Goal: Task Accomplishment & Management: Use online tool/utility

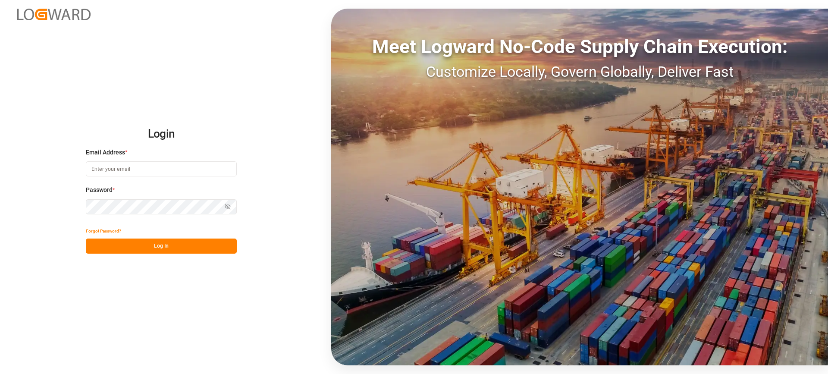
type input "melitta.dlog@delisle-sa.com"
click at [182, 245] on button "Log In" at bounding box center [161, 245] width 151 height 15
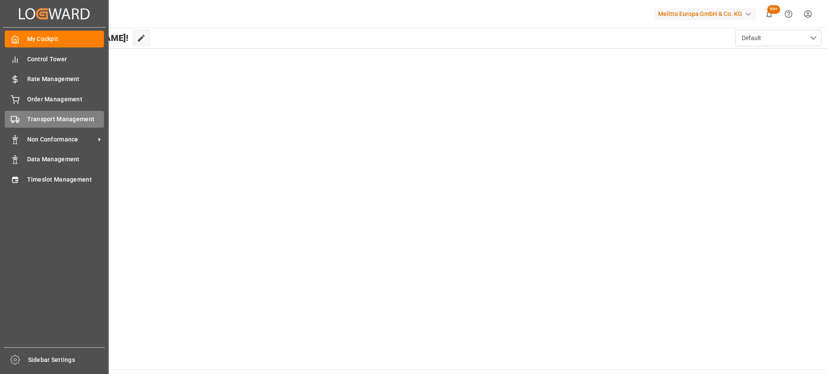
click at [55, 120] on span "Transport Management" at bounding box center [65, 119] width 77 height 9
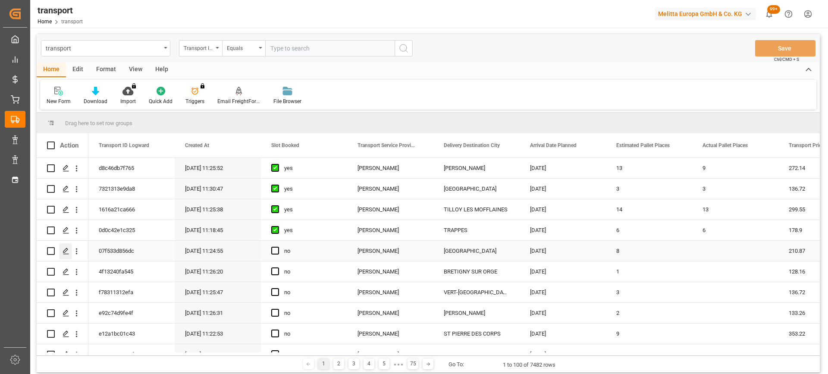
click at [63, 249] on icon "Press SPACE to select this row." at bounding box center [66, 251] width 7 height 7
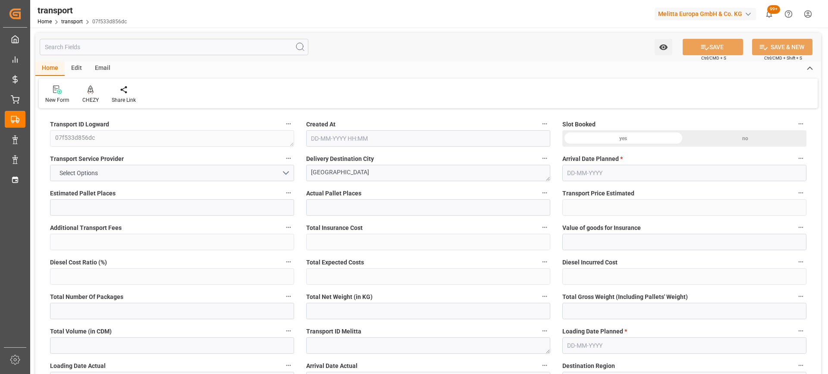
type input "8"
type input "210.87"
type input "0"
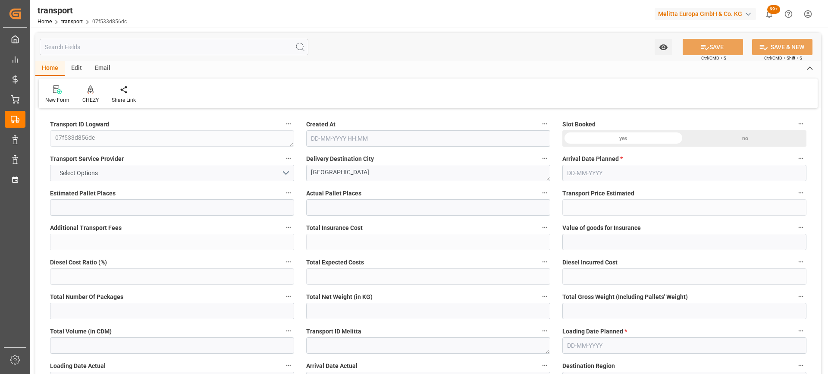
type input "203.7426"
type input "-7.1274"
type input "0"
type input "1135.242"
type input "1915.034"
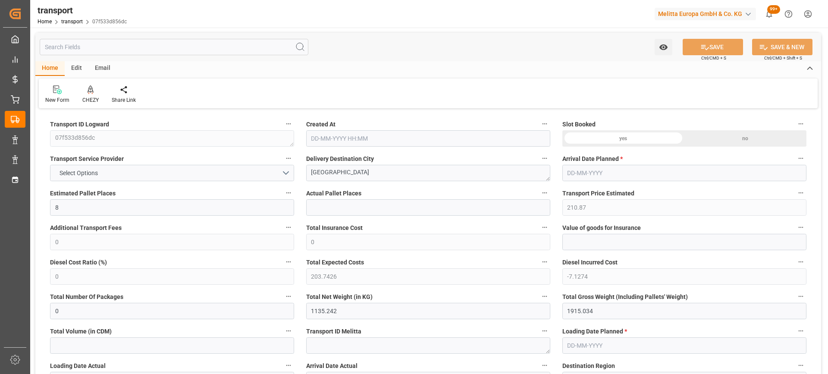
type input "8121.211"
type input "80"
type input "10"
type input "206"
type input "21"
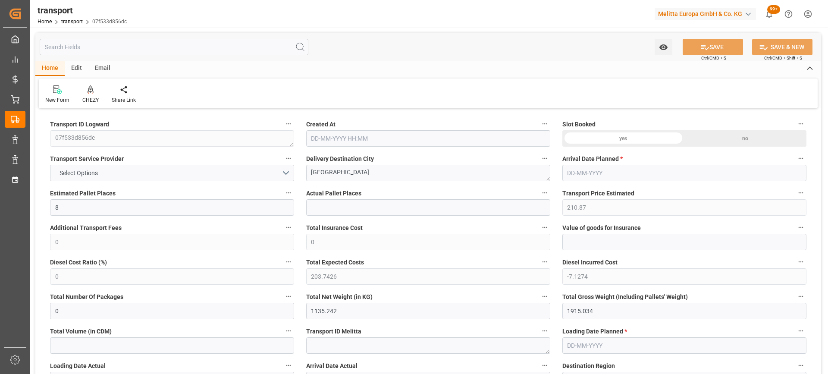
type input "101"
type input "1390.914"
type input "0"
type input "4710.8598"
type input "0"
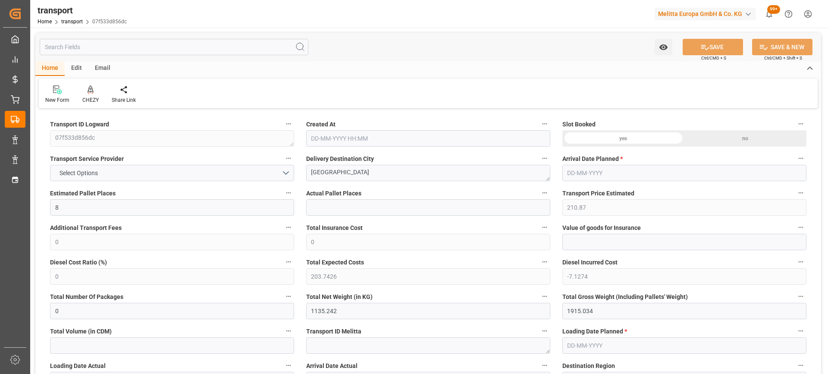
type input "0"
type input "21"
type input "35"
type input "05-09-2025 11:24"
type input "[DATE]"
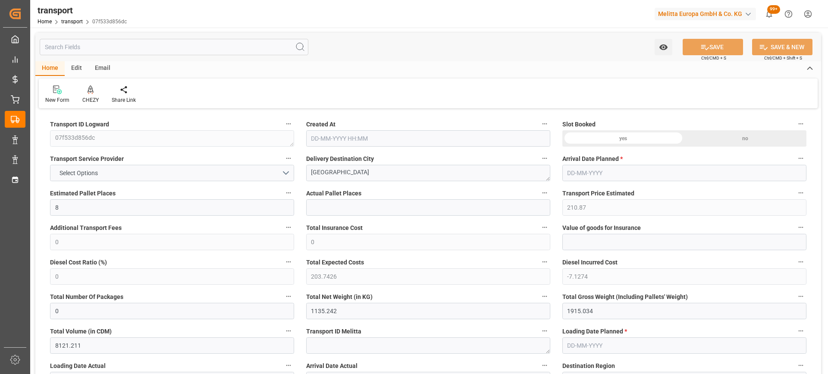
type input "[DATE]"
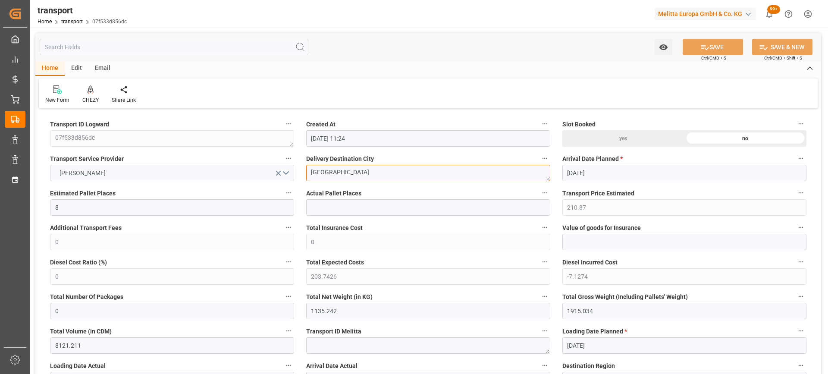
drag, startPoint x: 361, startPoint y: 169, endPoint x: 251, endPoint y: 170, distance: 109.5
click at [93, 91] on icon at bounding box center [91, 89] width 6 height 9
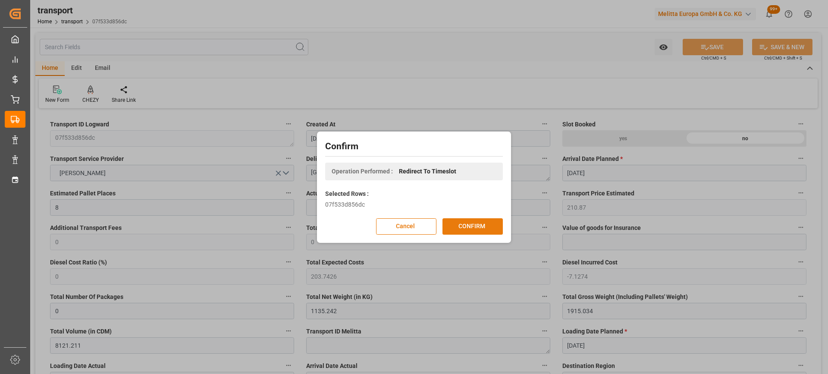
click at [475, 231] on button "CONFIRM" at bounding box center [472, 226] width 60 height 16
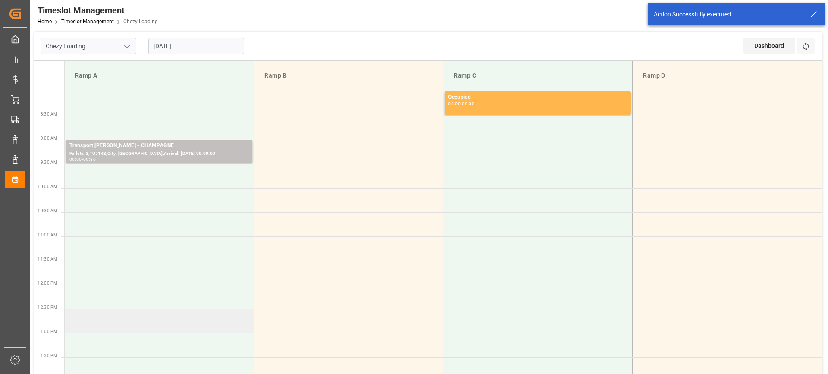
scroll to position [86, 0]
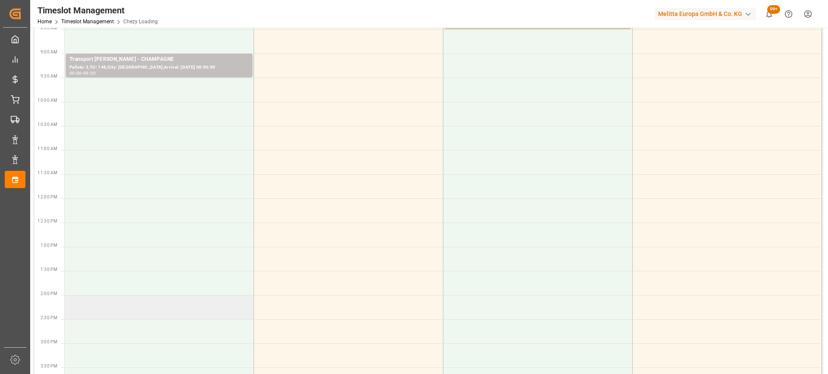
click at [124, 306] on td at bounding box center [159, 307] width 189 height 24
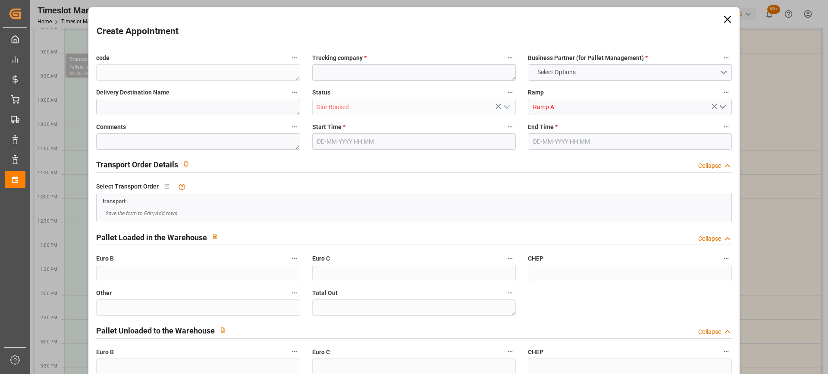
type input "0"
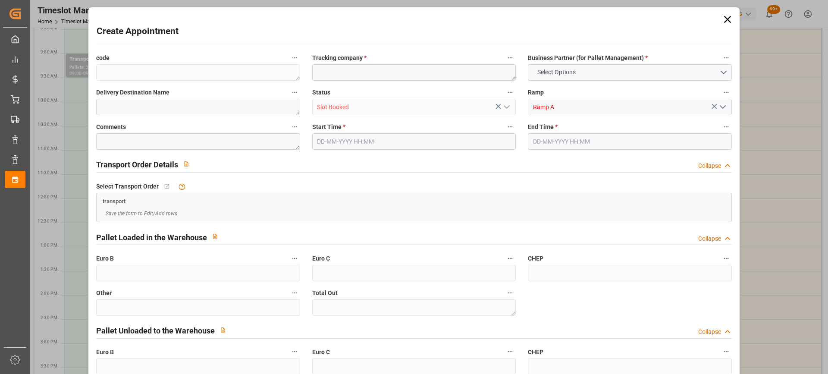
type input "0"
type input "10-09-2025 14:00"
type input "10-09-2025 14:30"
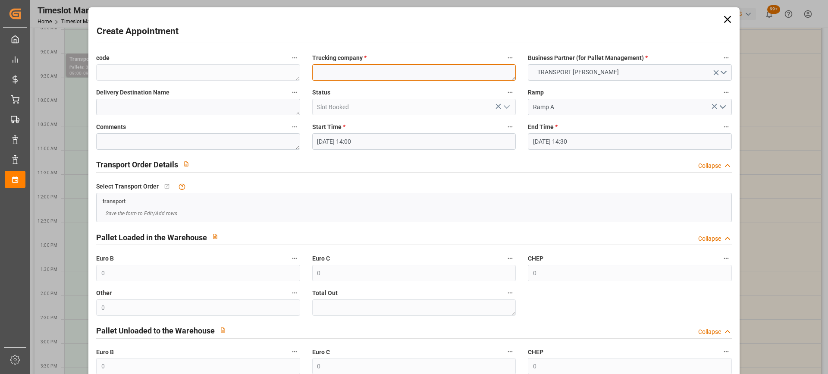
paste textarea "[GEOGRAPHIC_DATA]"
type textarea "[GEOGRAPHIC_DATA]"
paste textarea "[GEOGRAPHIC_DATA]"
type textarea "[GEOGRAPHIC_DATA]"
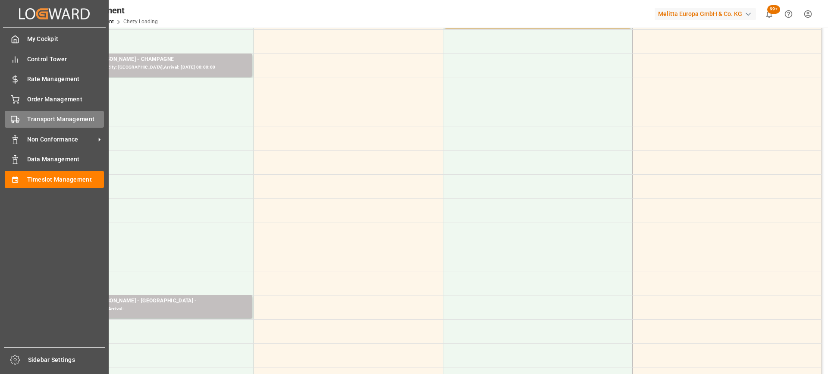
click at [34, 115] on span "Transport Management" at bounding box center [65, 119] width 77 height 9
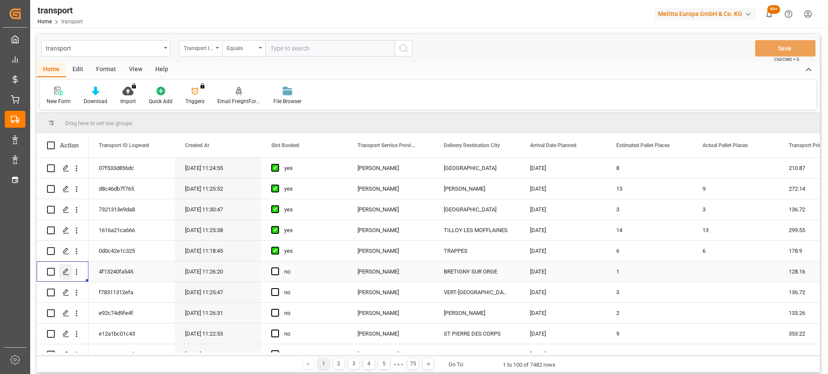
click at [62, 271] on div "Press SPACE to select this row." at bounding box center [65, 272] width 13 height 16
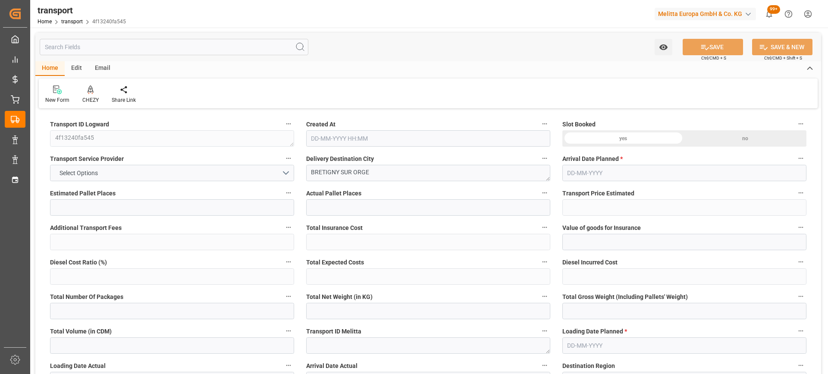
type input "1"
type input "128.16"
type input "0"
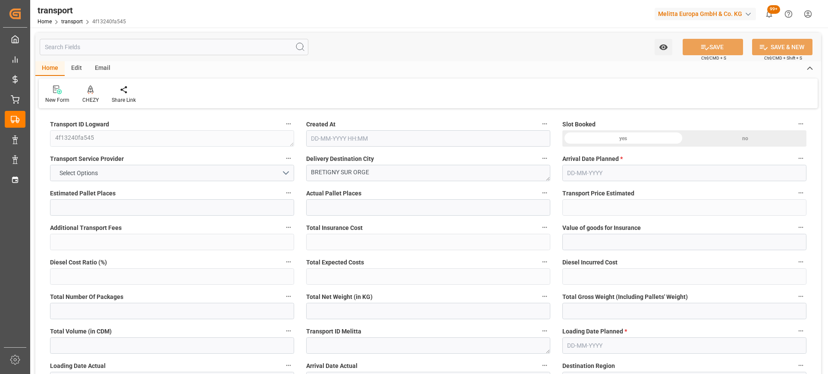
type input "123.8282"
type input "-4.3318"
type input "0"
type input "75.264"
type input "119"
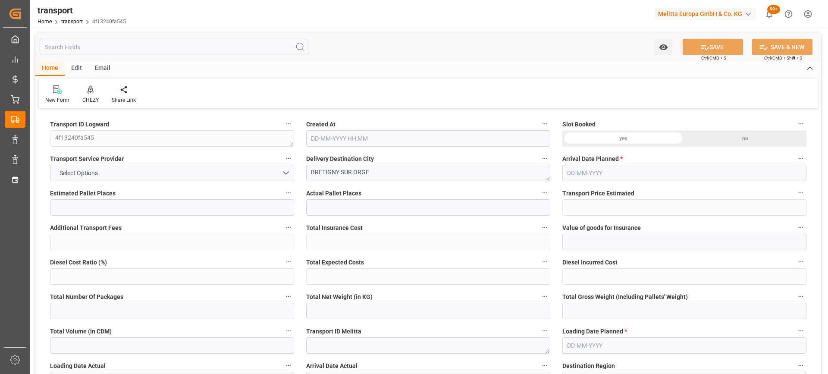
type input "614.4"
type input "91"
type input "1"
type input "0"
type input "1"
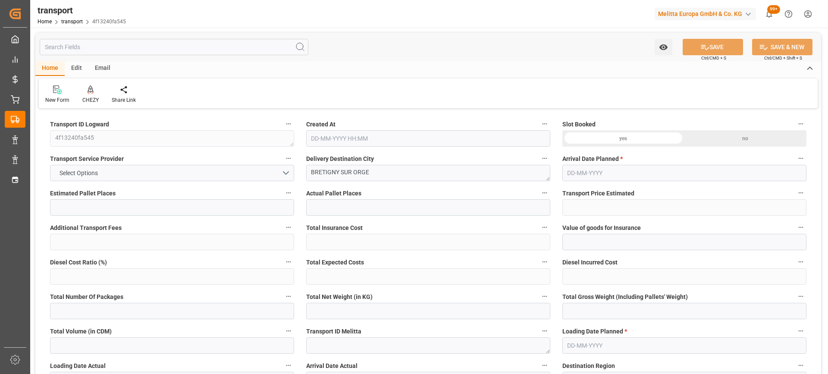
type input "101"
type input "92.16"
type input "0"
type input "4710.8598"
type input "0"
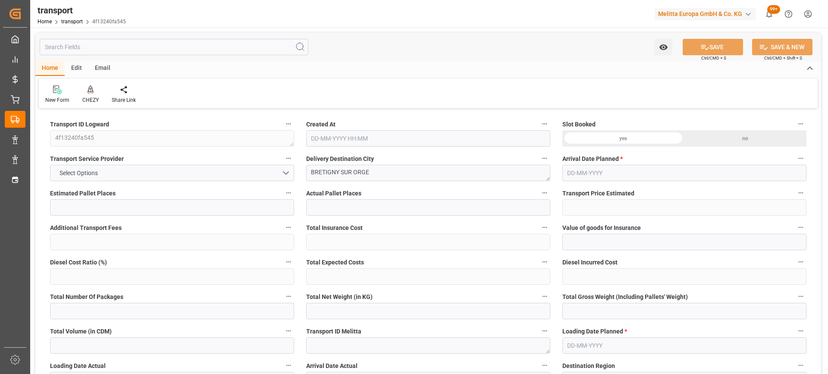
type input "0"
type input "21"
type input "35"
type input "05-09-2025 11:26"
type input "[DATE]"
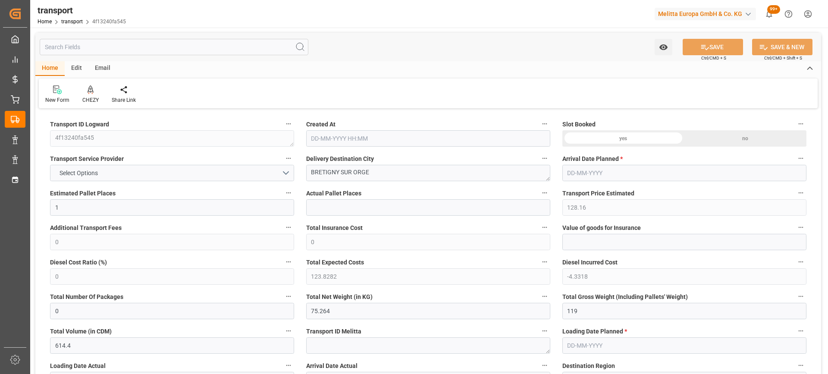
type input "[DATE]"
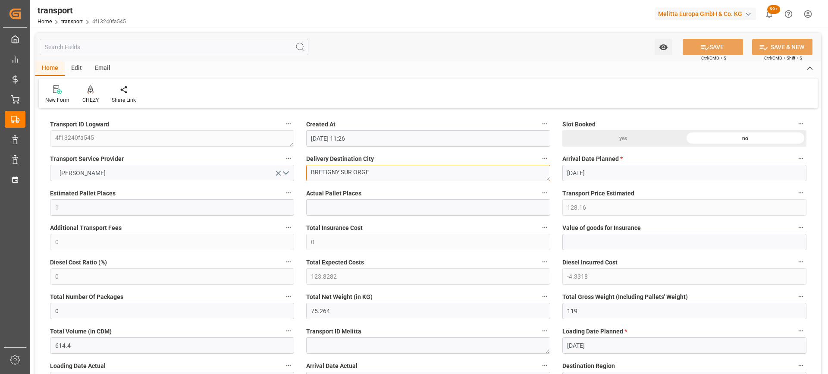
drag, startPoint x: 379, startPoint y: 169, endPoint x: 274, endPoint y: 166, distance: 105.3
click at [93, 98] on div "CHEZY" at bounding box center [90, 100] width 16 height 8
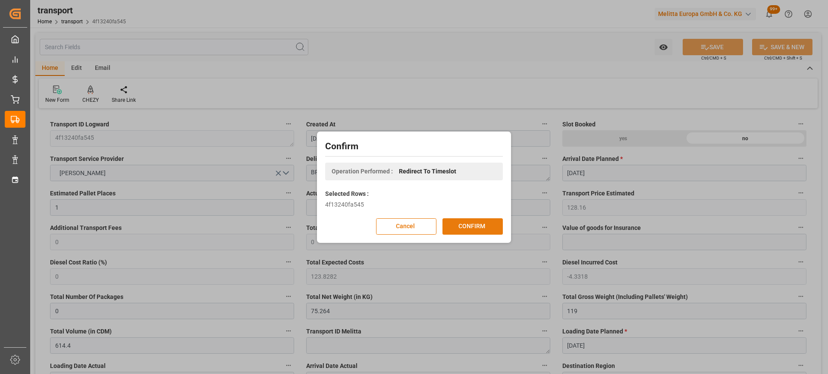
click at [471, 225] on button "CONFIRM" at bounding box center [472, 226] width 60 height 16
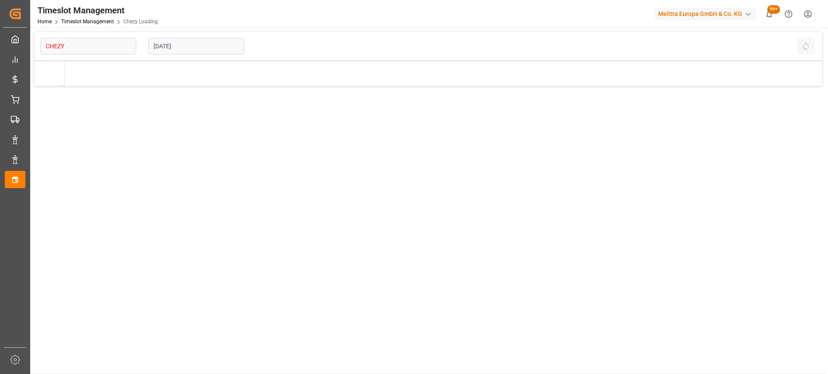
type input "Chezy Loading"
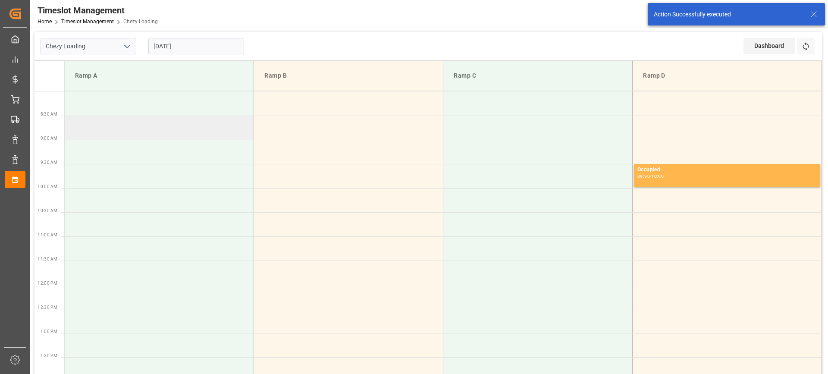
click at [107, 125] on td at bounding box center [159, 128] width 189 height 24
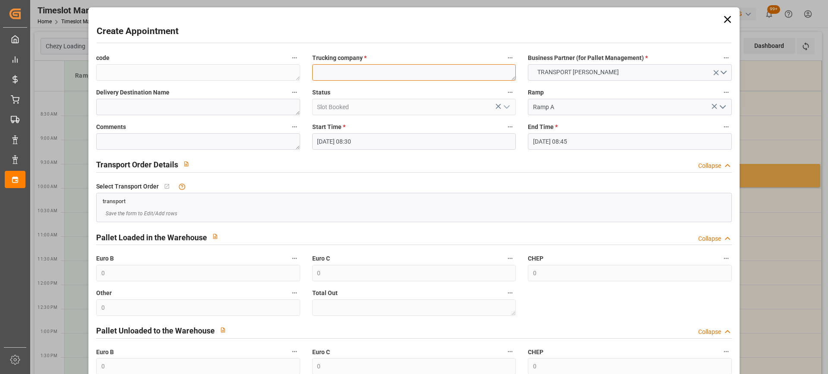
paste textarea "BRETIGNY SUR ORGE"
type textarea "BRETIGNY SUR ORGE"
paste textarea "BRETIGNY SUR ORGE"
type textarea "BRETIGNY SUR ORGE"
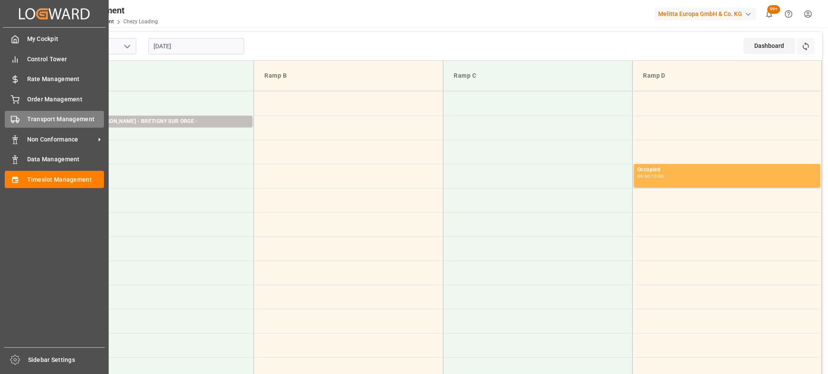
click at [43, 115] on span "Transport Management" at bounding box center [65, 119] width 77 height 9
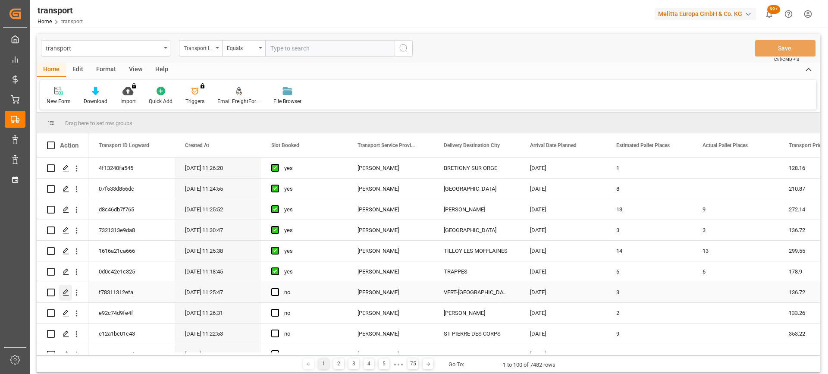
click at [65, 295] on icon "Press SPACE to select this row." at bounding box center [66, 292] width 7 height 7
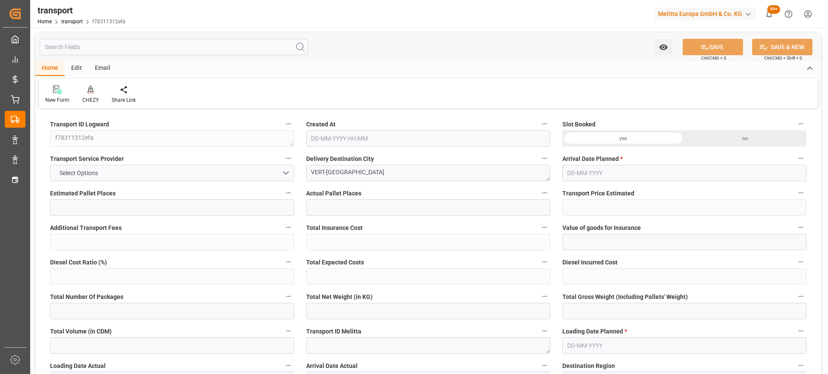
type input "3"
type input "136.72"
type input "0"
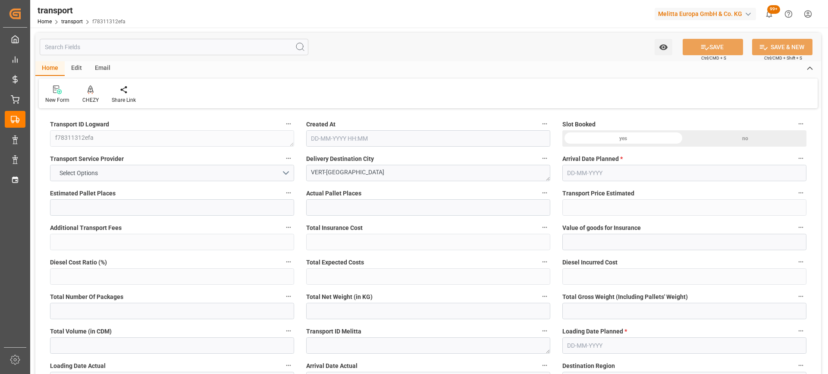
type input "132.0989"
type input "-4.6211"
type input "0"
type input "1452.696"
type input "1621"
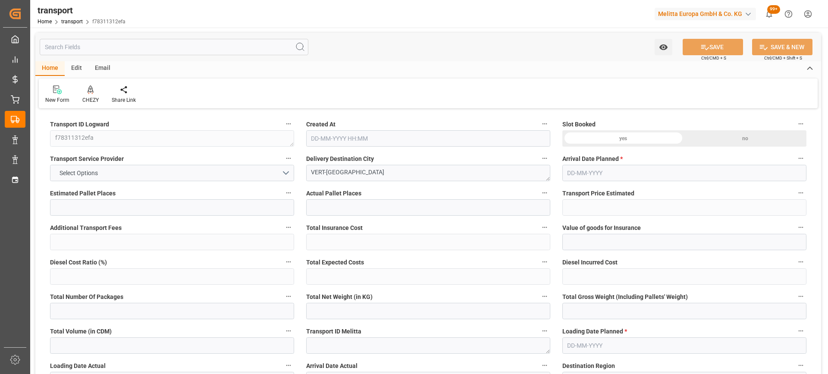
type input "3458.4"
type input "77"
type input "3"
type input "0"
type input "3"
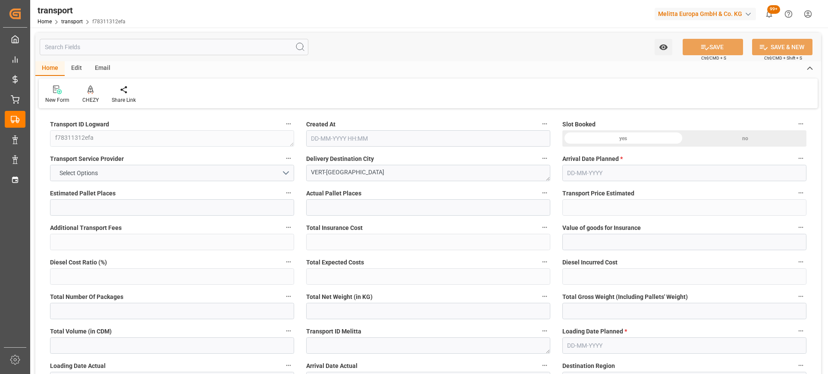
type input "101"
type input "1470.744"
type input "0"
type input "4710.8598"
type input "0"
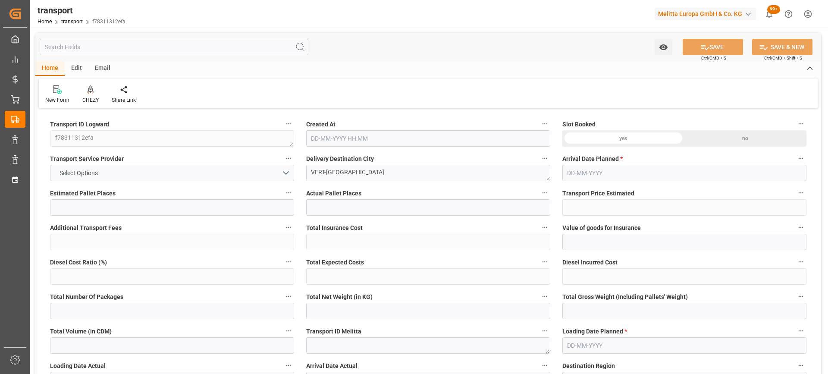
type input "0"
type input "21"
type input "35"
type input "05-09-2025 11:25"
type input "[DATE]"
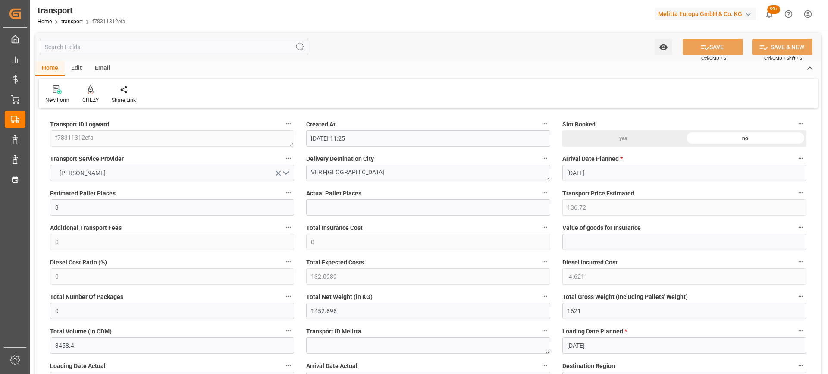
type input "[DATE]"
drag, startPoint x: 378, startPoint y: 170, endPoint x: 250, endPoint y: 170, distance: 128.1
click at [88, 92] on icon at bounding box center [91, 88] width 6 height 7
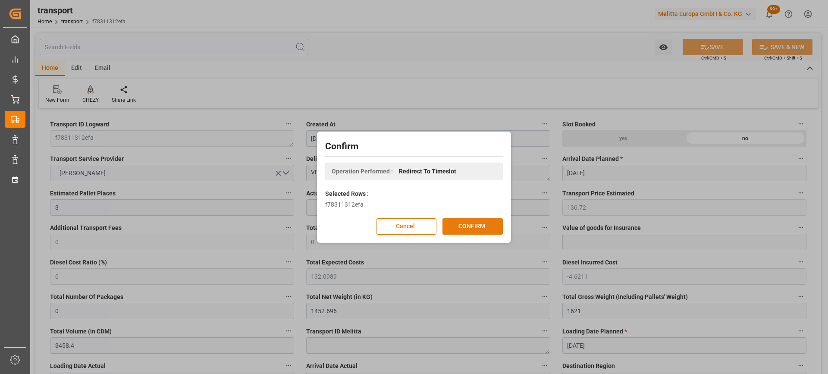
click at [465, 228] on button "CONFIRM" at bounding box center [472, 226] width 60 height 16
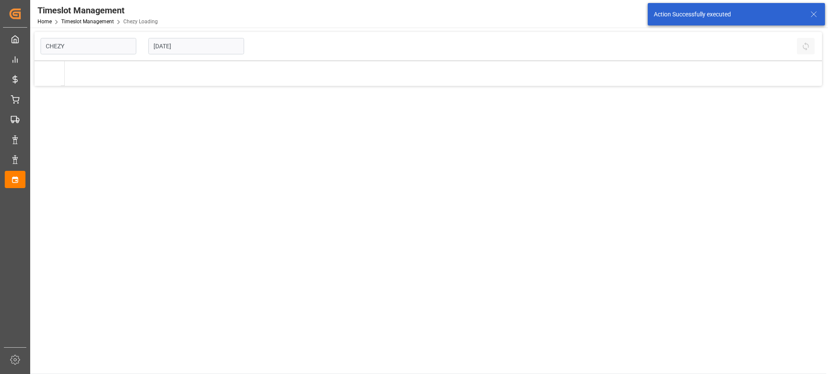
type input "Chezy Loading"
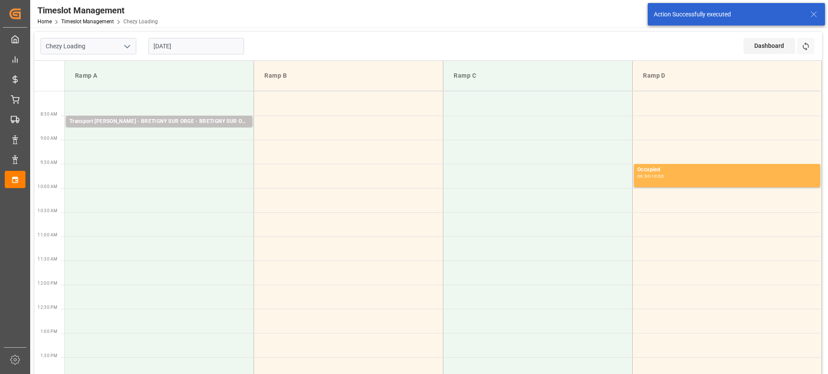
click at [149, 144] on td at bounding box center [159, 152] width 189 height 24
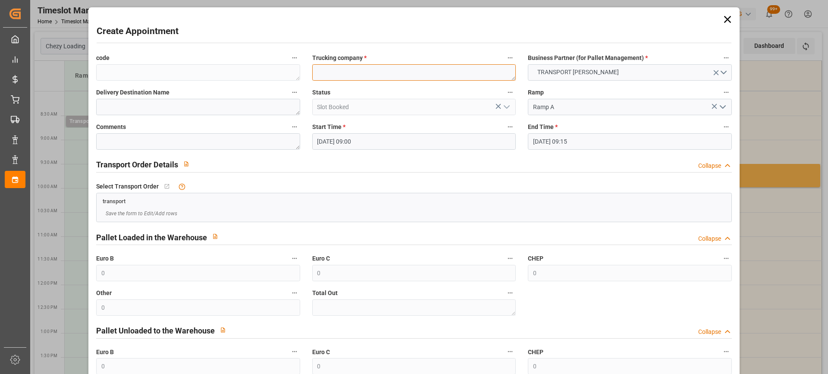
paste textarea "VERT-[GEOGRAPHIC_DATA]"
type textarea "VERT-[GEOGRAPHIC_DATA]"
paste textarea "VERT-[GEOGRAPHIC_DATA]"
type textarea "VERT-[GEOGRAPHIC_DATA]"
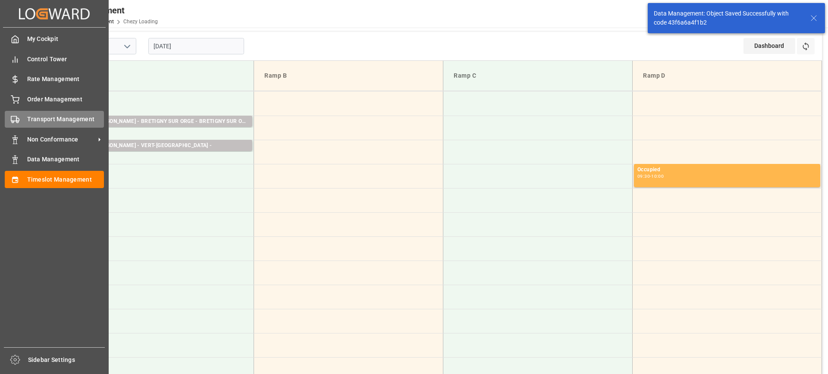
click at [37, 122] on span "Transport Management" at bounding box center [65, 119] width 77 height 9
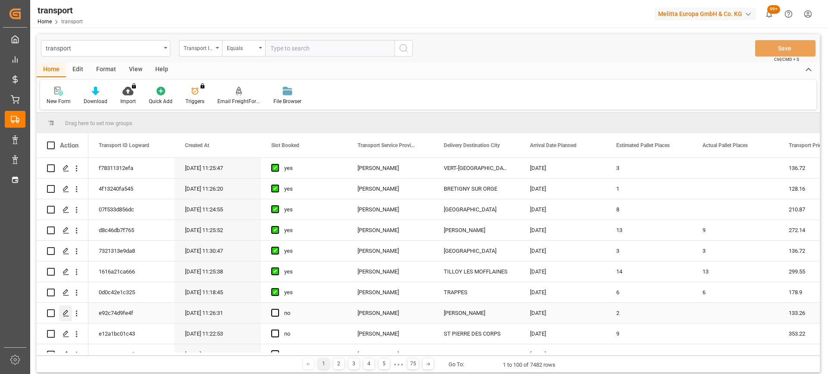
click at [63, 310] on icon "Press SPACE to select this row." at bounding box center [66, 313] width 7 height 7
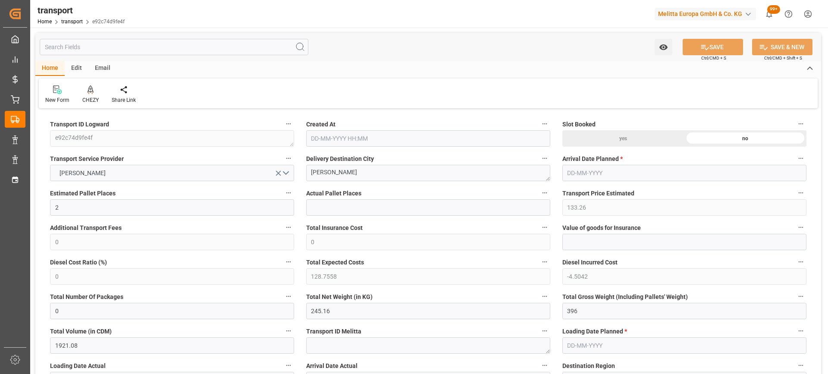
type input "05-09-2025 11:26"
type input "[DATE]"
drag, startPoint x: 376, startPoint y: 177, endPoint x: 283, endPoint y: 172, distance: 93.3
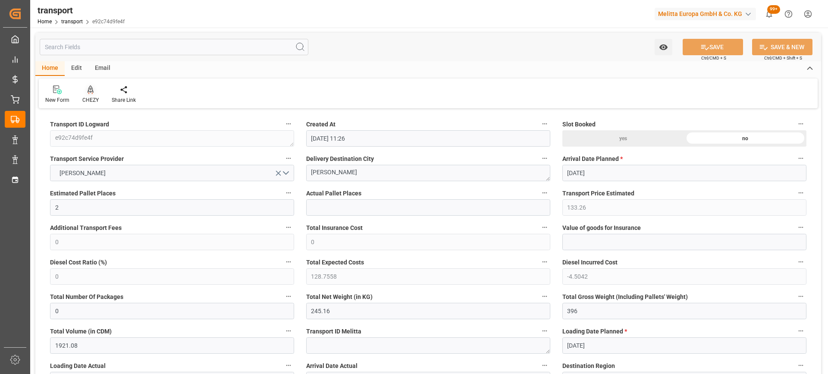
click at [88, 91] on icon at bounding box center [91, 88] width 6 height 7
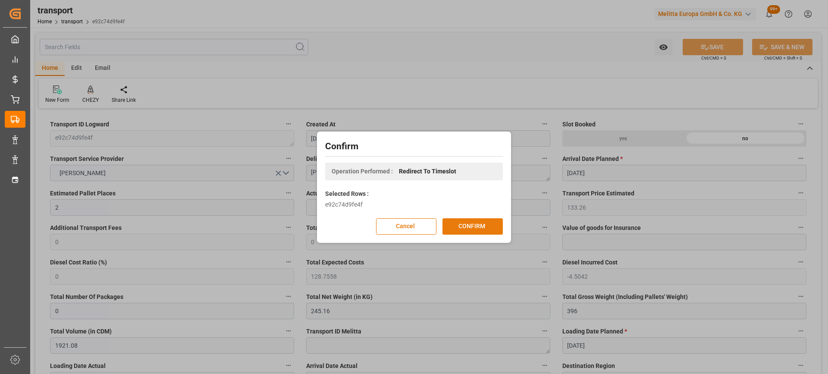
click at [480, 226] on button "CONFIRM" at bounding box center [472, 226] width 60 height 16
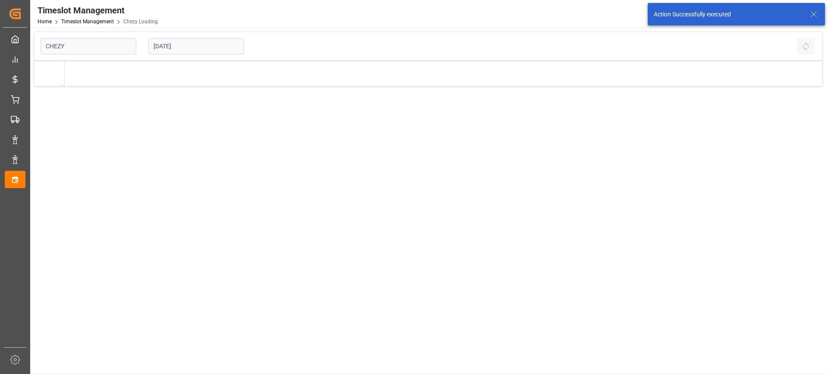
type input "Chezy Loading"
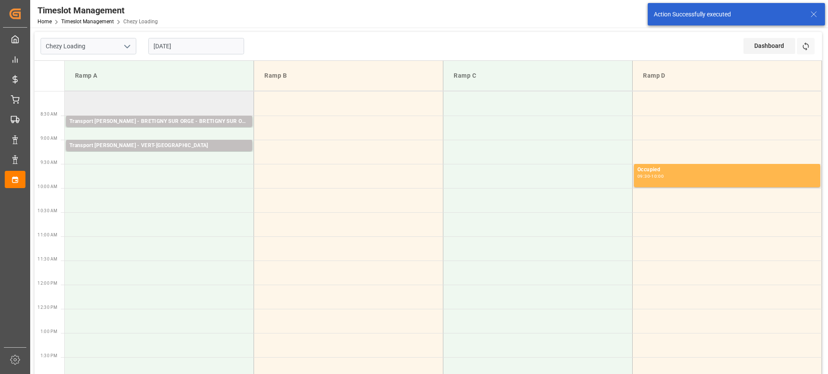
click at [149, 101] on td at bounding box center [159, 103] width 189 height 24
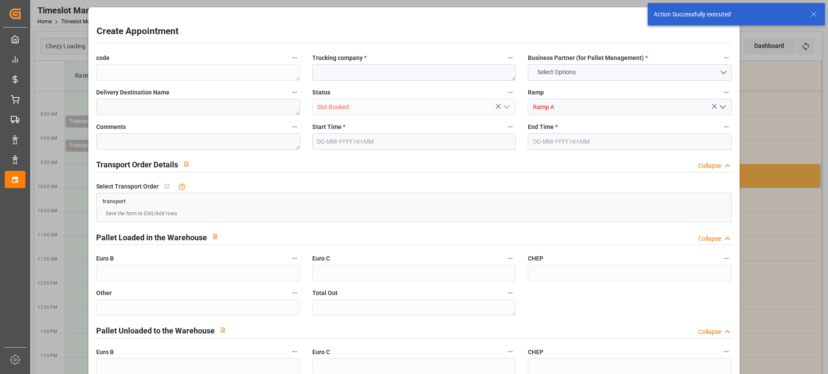
type input "0"
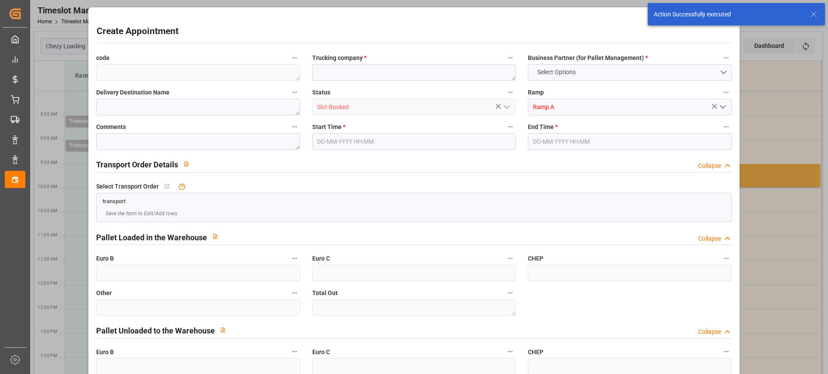
type input "0"
type input "[DATE] 08:00"
type input "[DATE] 08:15"
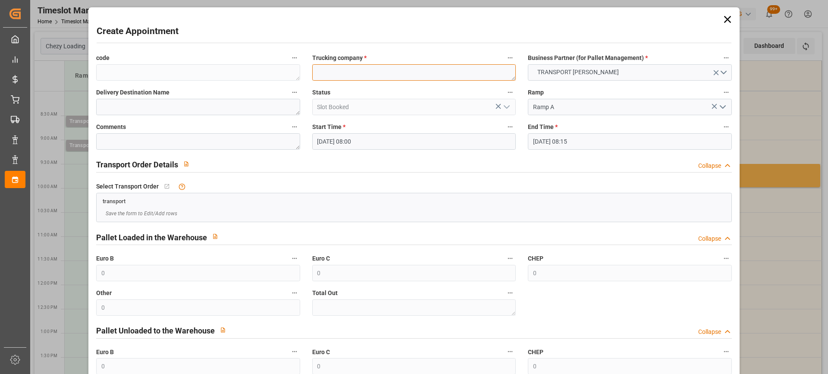
paste textarea "[PERSON_NAME]"
type textarea "[PERSON_NAME]"
paste textarea "[PERSON_NAME]"
type textarea "[PERSON_NAME]"
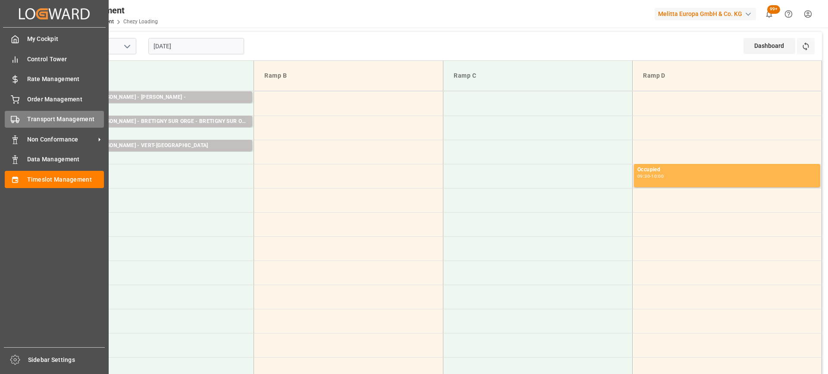
click at [45, 119] on span "Transport Management" at bounding box center [65, 119] width 77 height 9
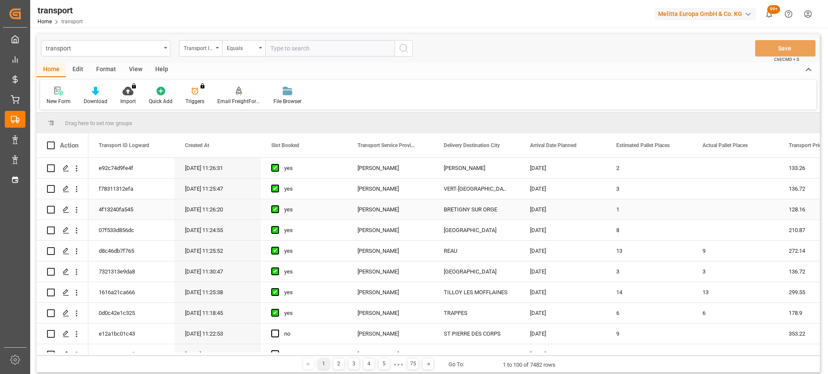
scroll to position [86, 0]
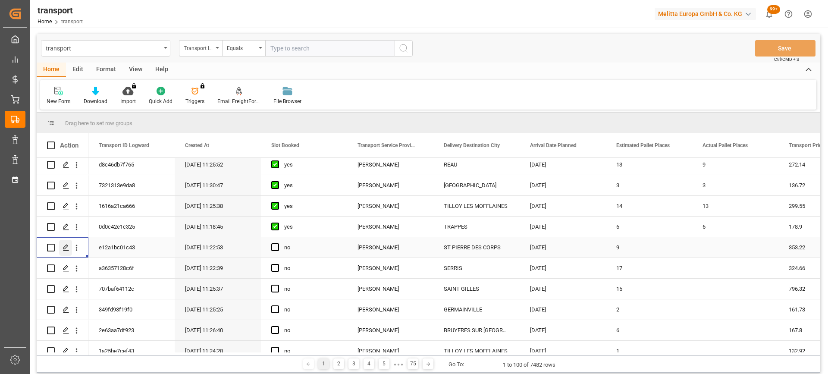
click at [62, 248] on div "Press SPACE to select this row." at bounding box center [65, 248] width 13 height 16
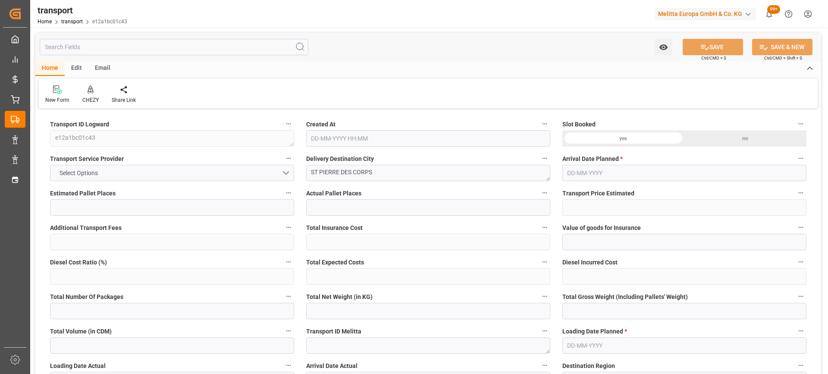
type input "9"
type input "353.22"
type input "0"
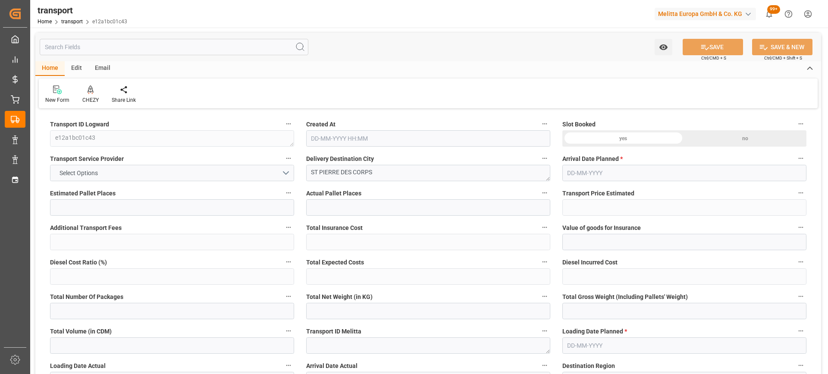
type input "341.2812"
type input "-11.9388"
type input "0"
type input "2280.275"
type input "3092.279"
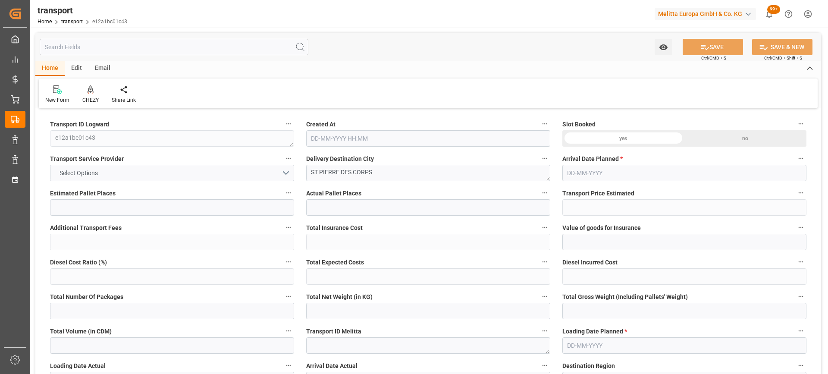
type input "6963.378"
type input "37"
type input "0"
type input "631"
type input "26"
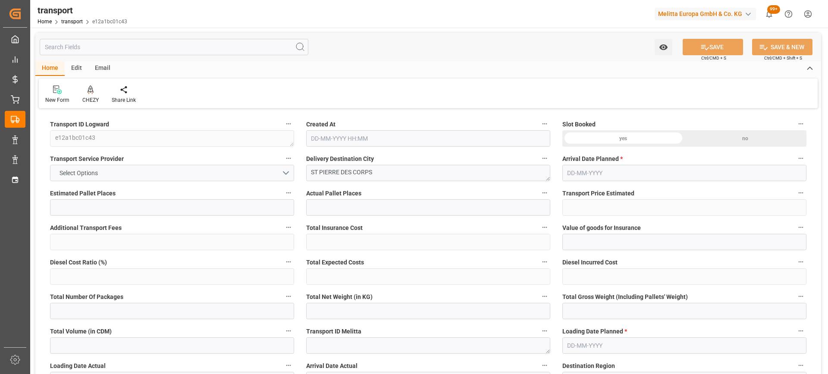
type input "101"
type input "2494.279"
type input "0"
type input "4710.8598"
type input "0"
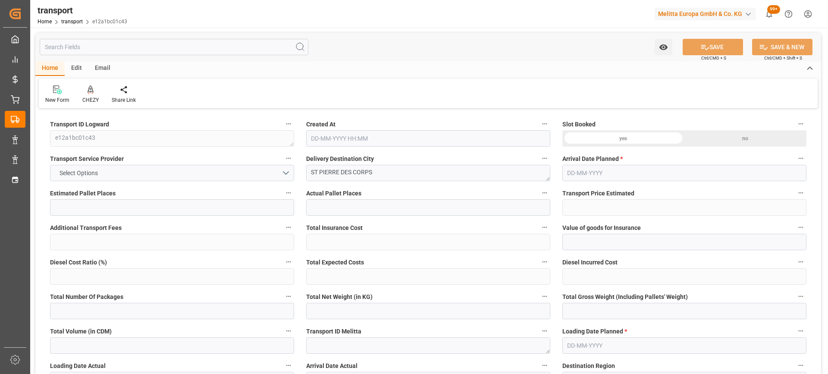
type input "0"
type input "21"
type input "35"
type input "[DATE] 11:22"
type input "[DATE]"
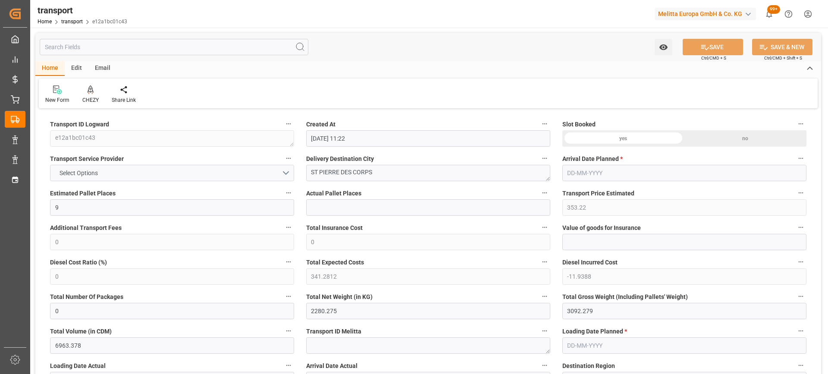
type input "[DATE]"
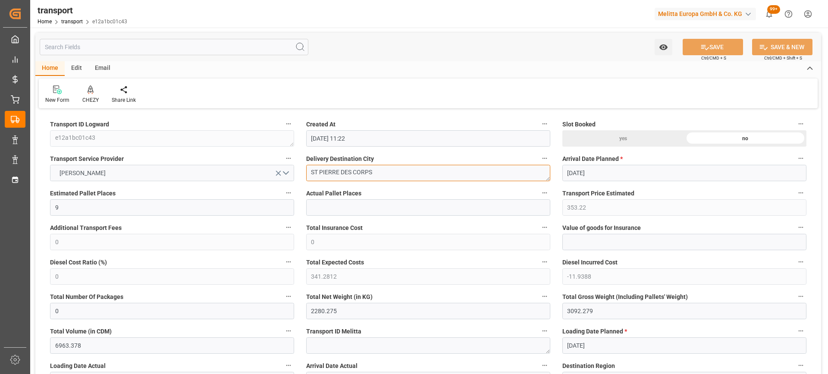
drag, startPoint x: 381, startPoint y: 169, endPoint x: 239, endPoint y: 170, distance: 141.9
click at [95, 95] on div "CHEZY" at bounding box center [90, 94] width 29 height 19
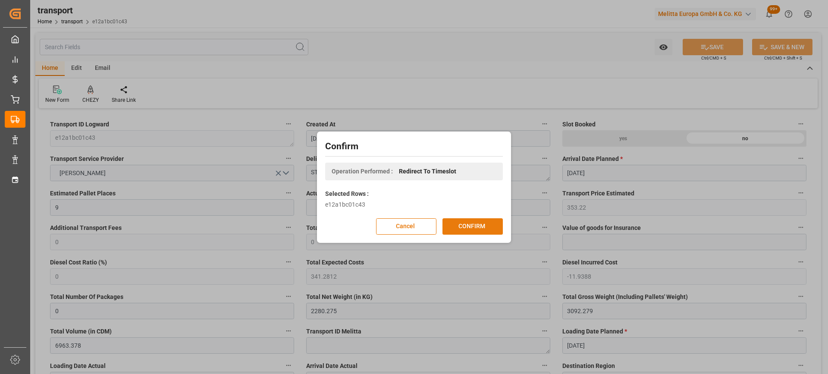
click at [464, 226] on button "CONFIRM" at bounding box center [472, 226] width 60 height 16
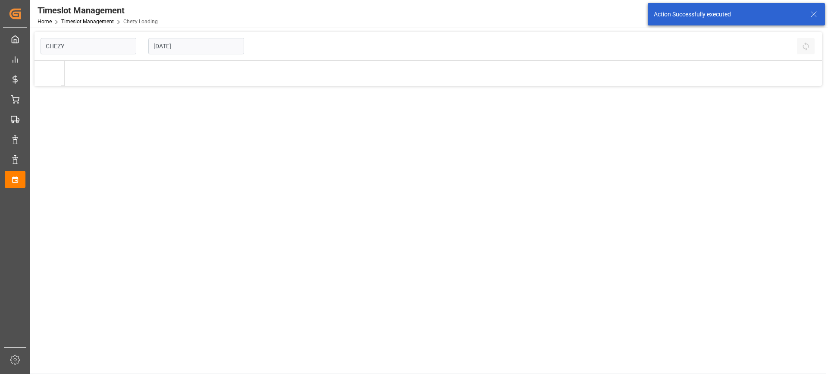
type input "Chezy Loading"
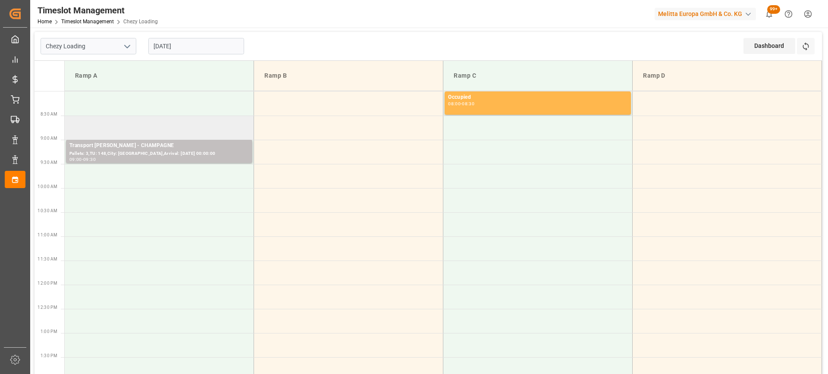
click at [127, 122] on td at bounding box center [159, 128] width 189 height 24
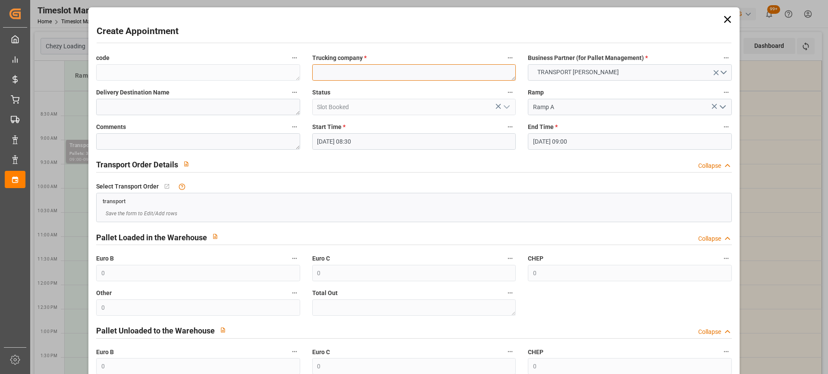
paste textarea "ST PIERRE DES CORPS"
type textarea "ST PIERRE DES CORPS"
paste textarea "ST PIERRE DES CORPS"
type textarea "ST PIERRE DES CORPS"
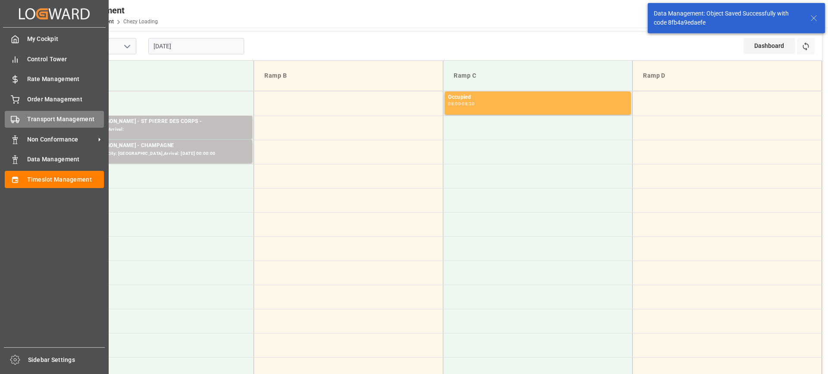
click at [44, 122] on span "Transport Management" at bounding box center [65, 119] width 77 height 9
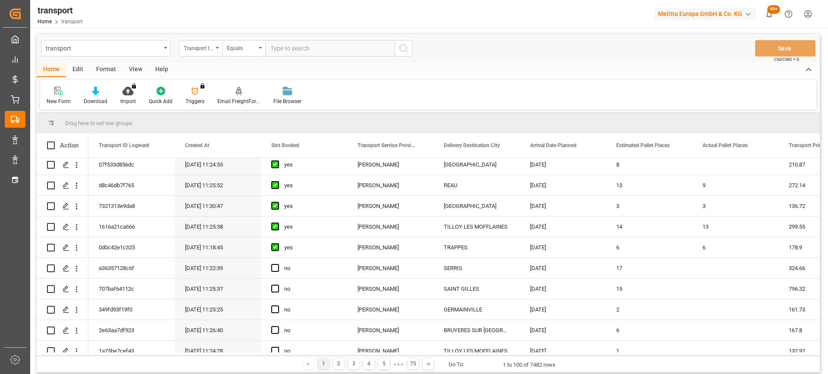
scroll to position [129, 0]
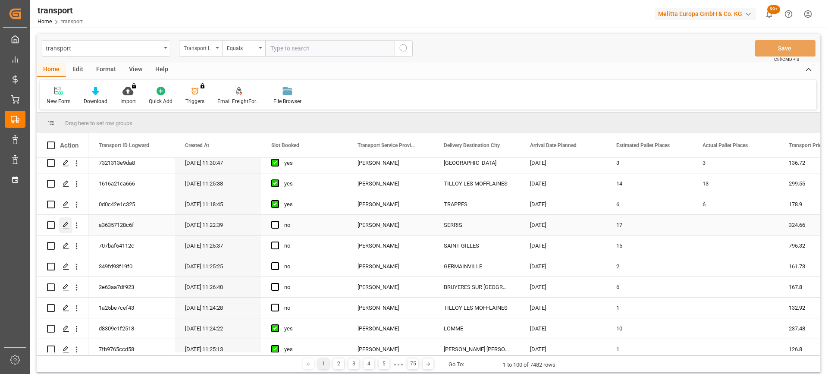
click at [67, 224] on polygon "Press SPACE to select this row." at bounding box center [65, 225] width 4 height 4
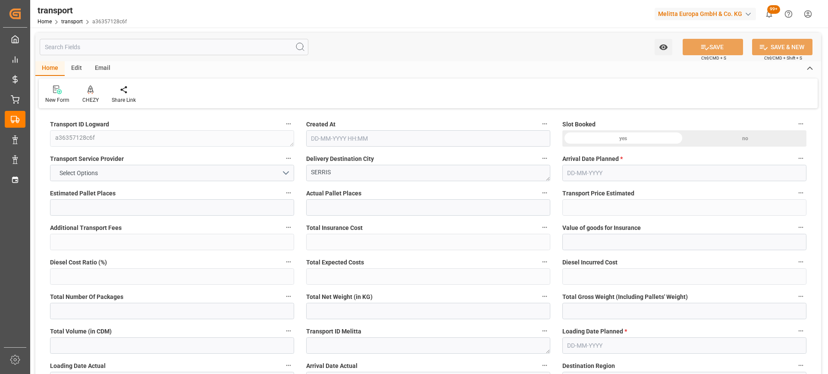
type input "17"
type input "324.66"
type input "0"
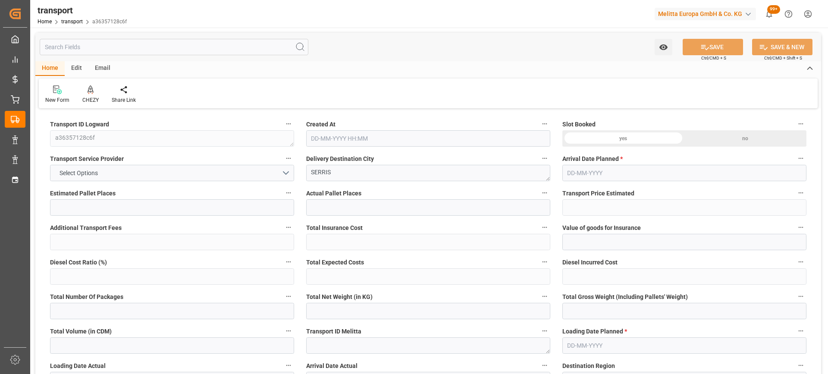
type input "313.6865"
type input "-10.9735"
type input "0"
type input "5350.886"
type input "6794.092"
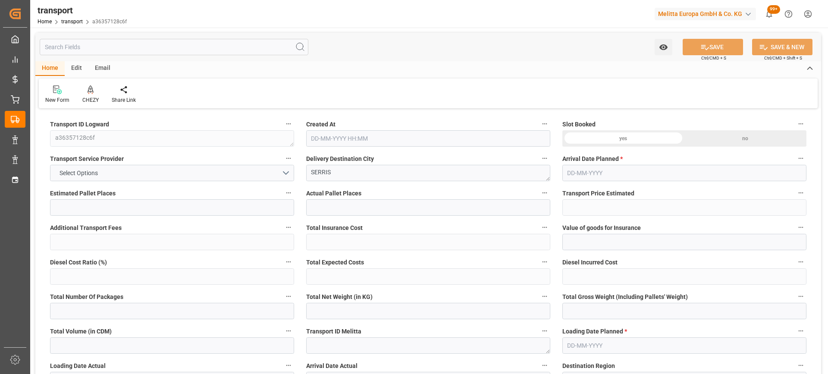
type input "16204.337"
type input "77"
type input "6"
type input "781"
type input "34"
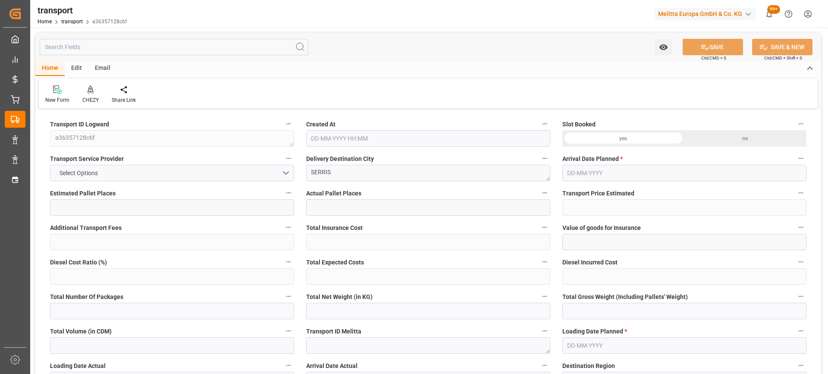
type input "101"
type input "5840.072"
type input "0"
type input "4710.8598"
type input "0"
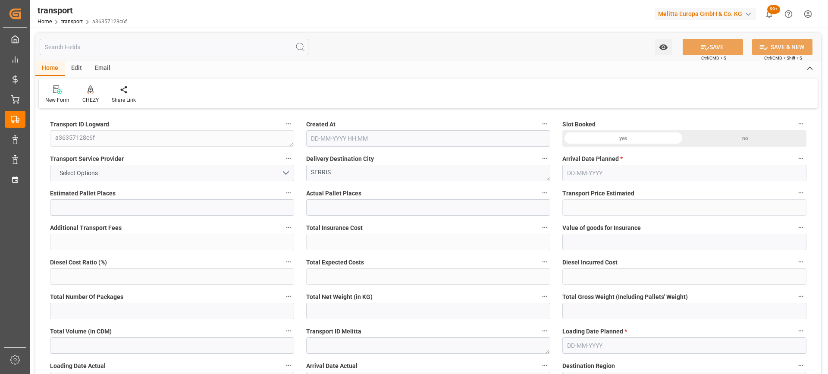
type input "0"
type input "21"
type input "35"
type input "05-09-2025 11:22"
type input "10-09-2025"
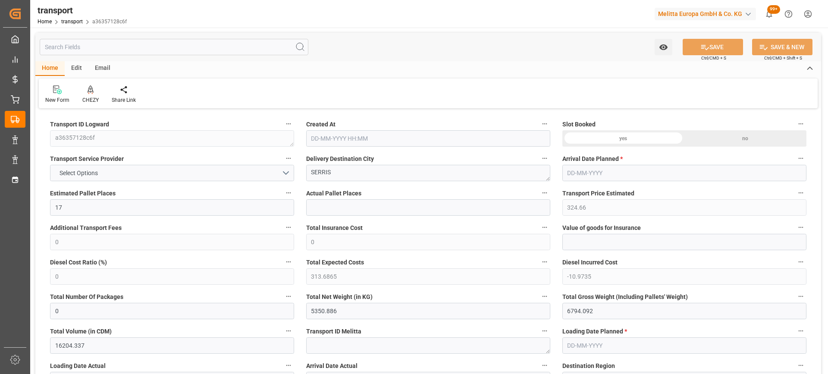
type input "09-09-2025"
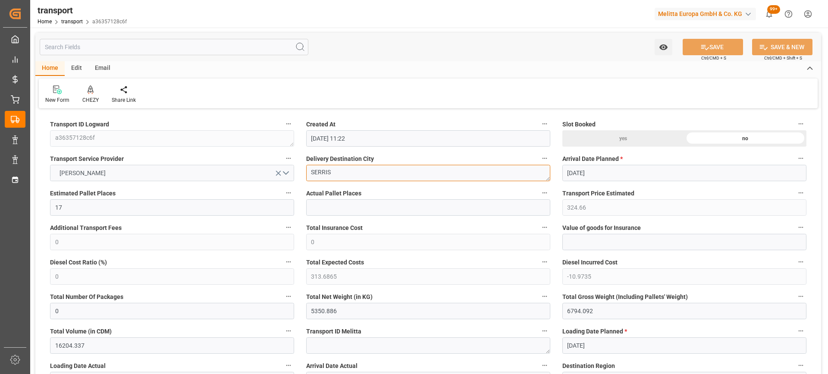
drag, startPoint x: 346, startPoint y: 171, endPoint x: 293, endPoint y: 169, distance: 52.6
click at [94, 94] on div at bounding box center [90, 89] width 16 height 9
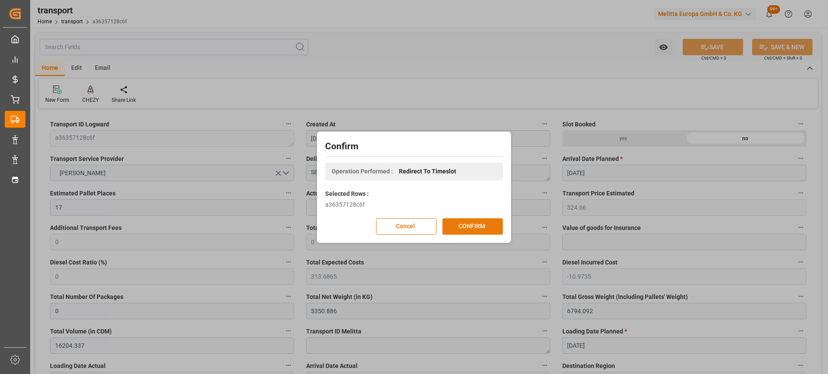
click at [472, 222] on button "CONFIRM" at bounding box center [472, 226] width 60 height 16
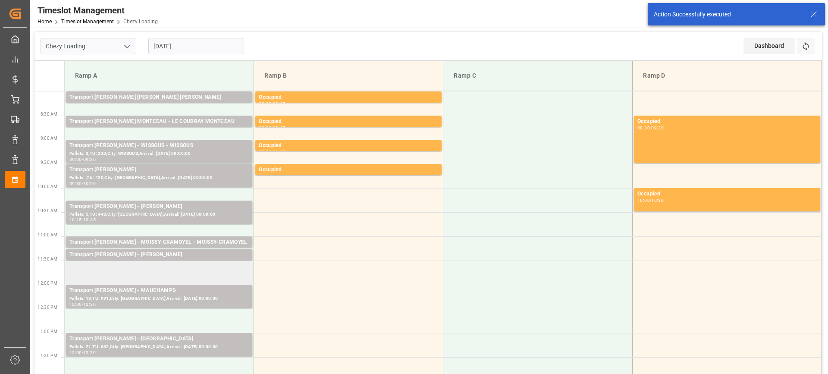
click at [138, 271] on td at bounding box center [159, 272] width 189 height 24
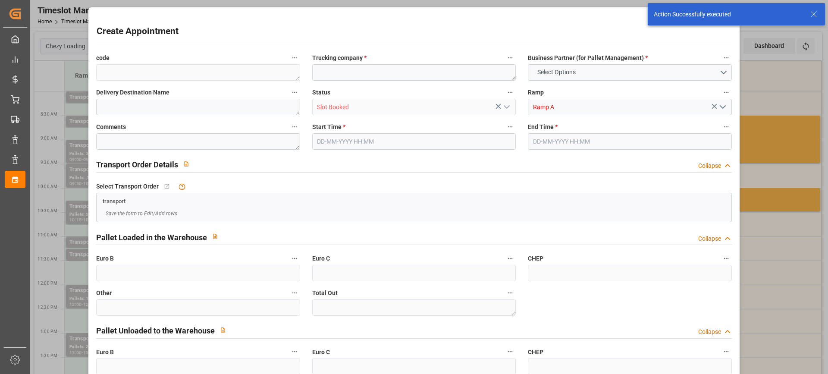
type input "0"
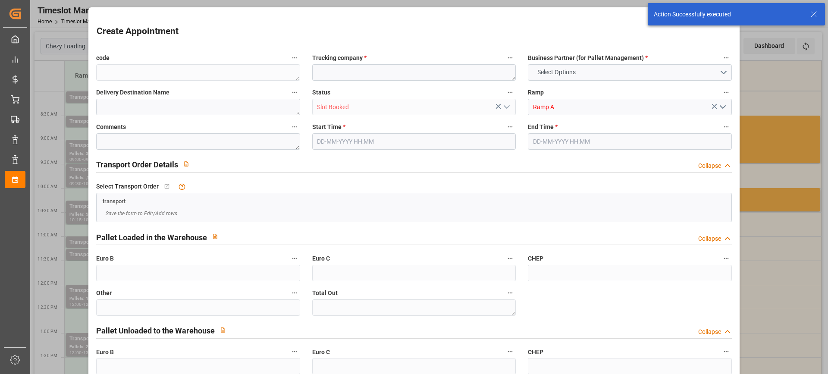
type input "0"
type input "09-09-2025 11:30"
type input "09-09-2025 12:30"
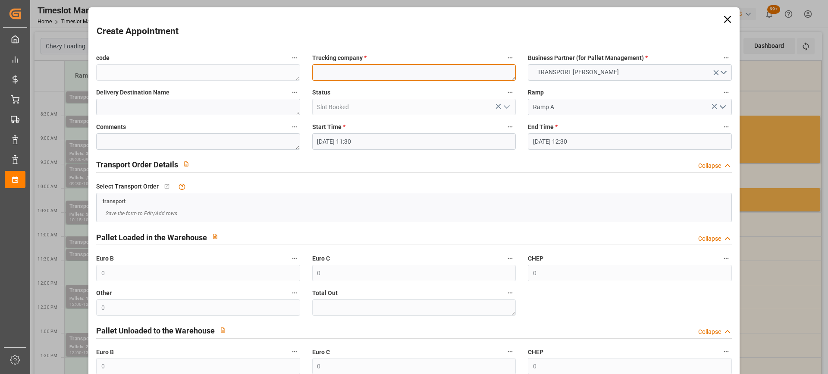
drag, startPoint x: 343, startPoint y: 63, endPoint x: 316, endPoint y: 74, distance: 29.6
paste textarea "SERRIS"
type textarea "SERRIS"
paste textarea "SERRIS"
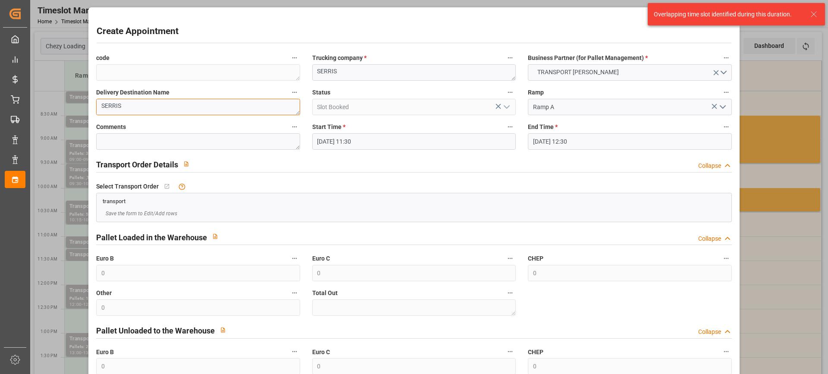
type textarea "SERRIS"
drag, startPoint x: 357, startPoint y: 20, endPoint x: 521, endPoint y: 20, distance: 164.7
click at [521, 20] on div "Create Appointment code Trucking company * SERRIS Business Partner (for Pallet …" at bounding box center [414, 229] width 646 height 440
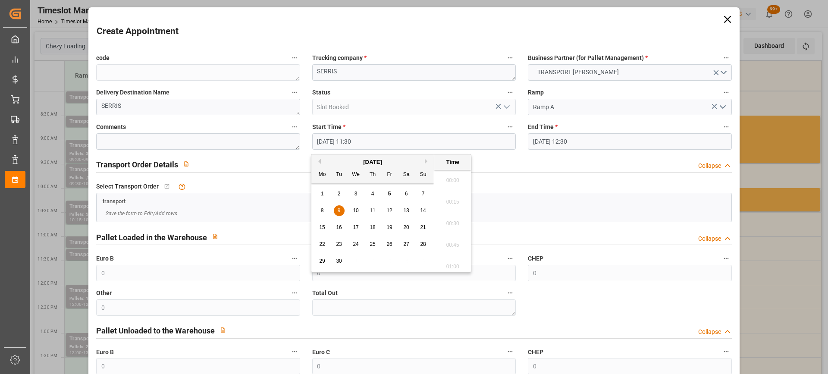
click at [381, 142] on input "09-09-2025 11:30" at bounding box center [414, 141] width 204 height 16
click at [340, 211] on span "9" at bounding box center [339, 210] width 3 height 6
click at [448, 242] on li "11:45" at bounding box center [452, 243] width 37 height 22
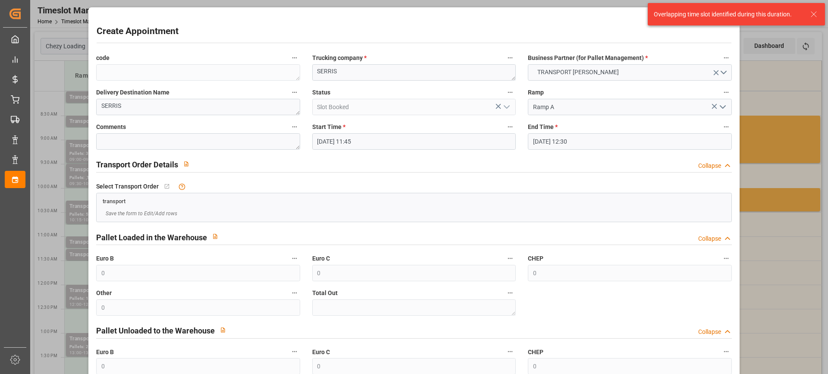
click at [369, 134] on input "09-09-2025 11:45" at bounding box center [414, 141] width 204 height 16
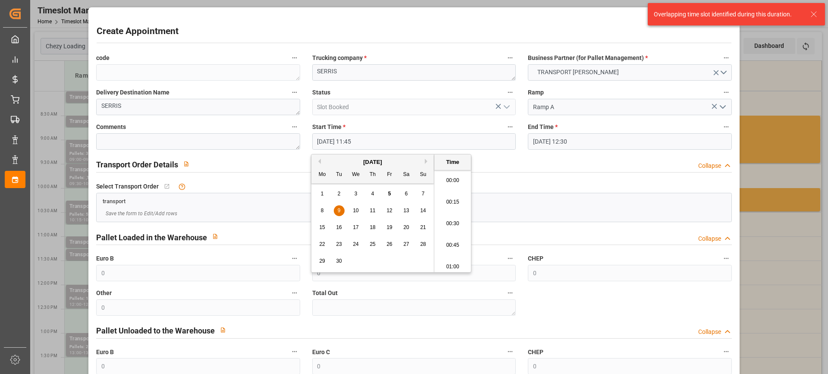
scroll to position [973, 0]
click at [453, 239] on li "12:00" at bounding box center [452, 243] width 37 height 22
type input "09-09-2025 12:00"
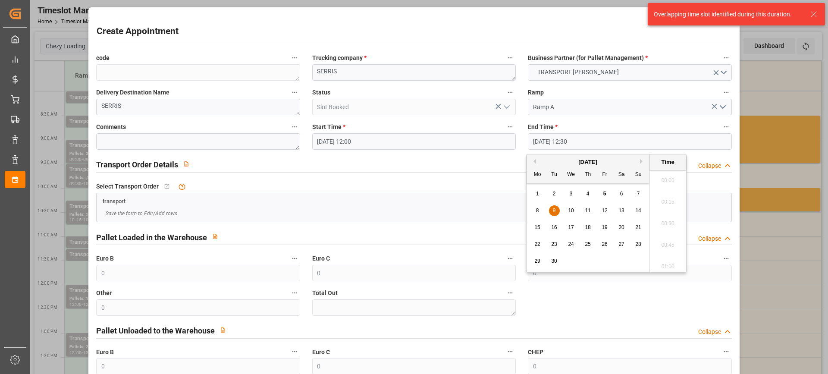
click at [545, 141] on input "[DATE] 12:30" at bounding box center [630, 141] width 204 height 16
click at [660, 201] on ul "00:00 00:15 00:30 00:45 01:00 01:15 01:30 01:45 02:00 02:15 02:30 02:45 03:00 0…" at bounding box center [667, 221] width 37 height 102
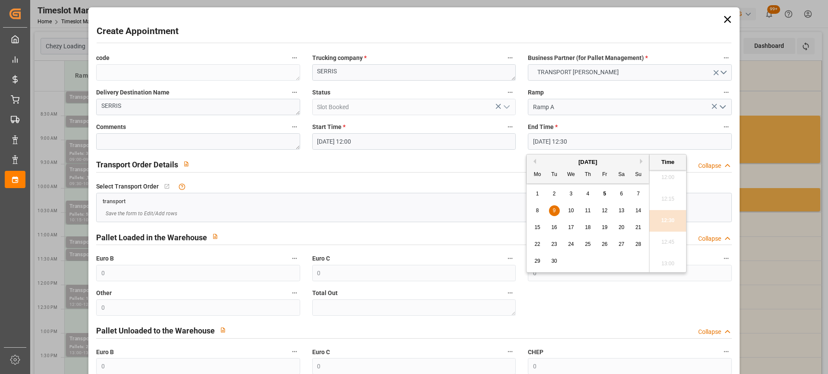
click at [554, 211] on span "9" at bounding box center [554, 210] width 3 height 6
click at [655, 201] on li "12:15" at bounding box center [667, 199] width 37 height 22
type input "09-09-2025 12:15"
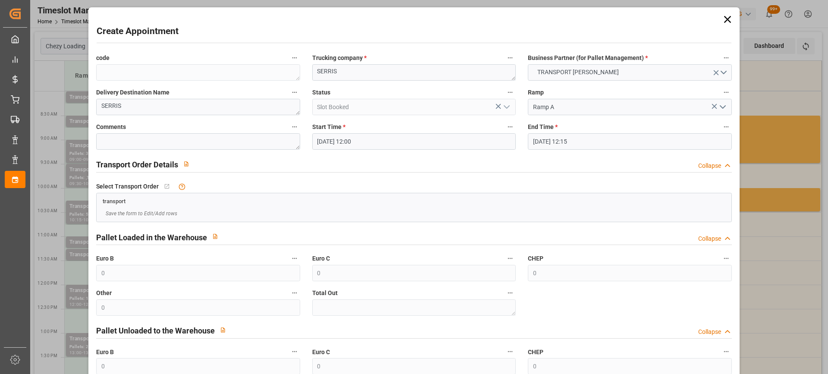
click at [725, 22] on icon at bounding box center [727, 19] width 12 height 12
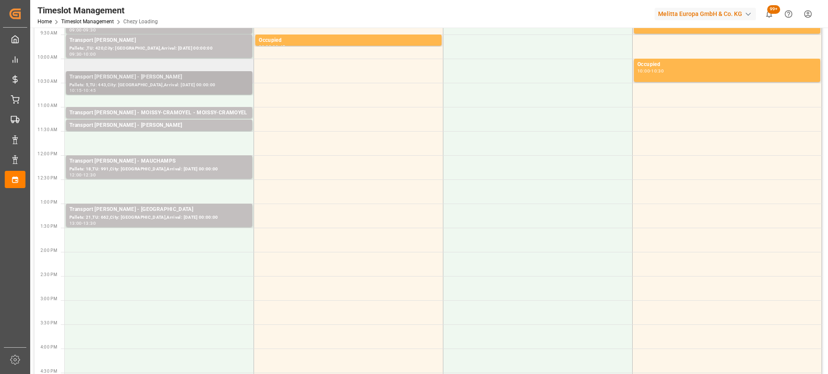
scroll to position [172, 0]
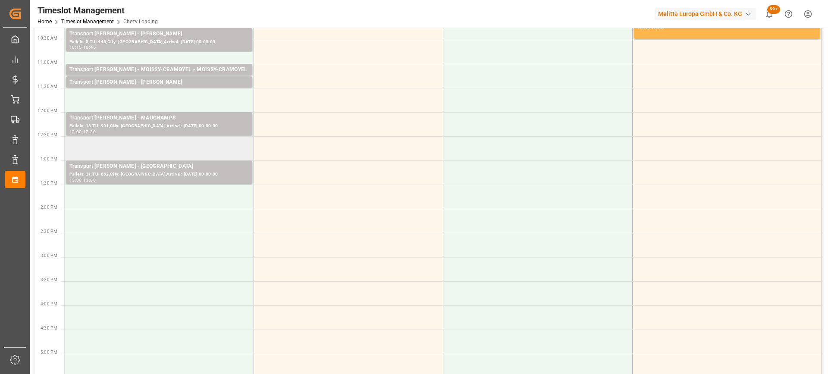
click at [153, 152] on td at bounding box center [159, 148] width 189 height 24
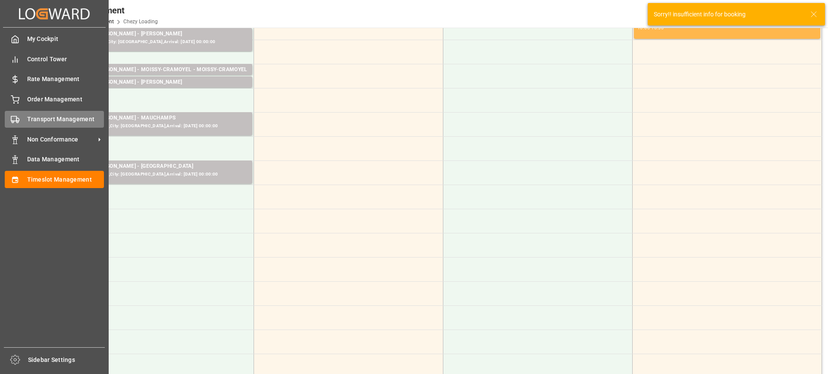
click at [40, 120] on span "Transport Management" at bounding box center [65, 119] width 77 height 9
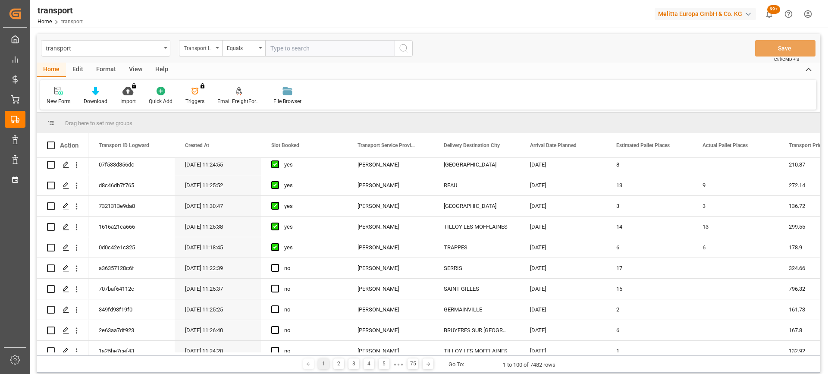
scroll to position [129, 0]
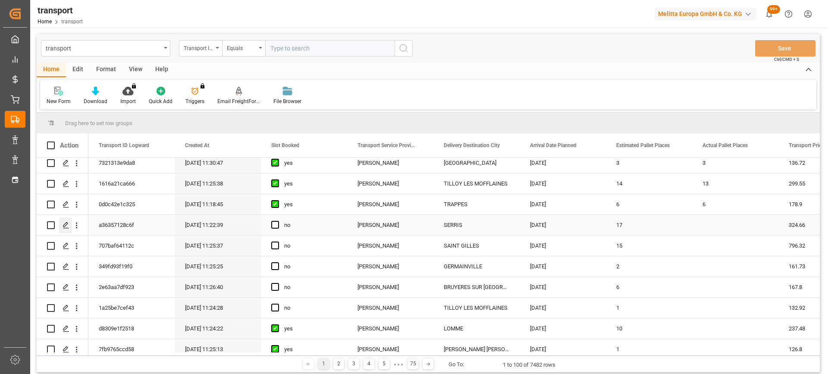
click at [67, 223] on polygon "Press SPACE to select this row." at bounding box center [65, 225] width 4 height 4
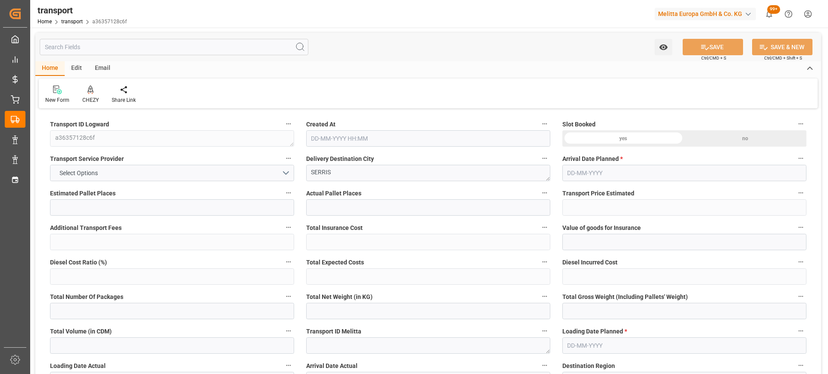
type input "17"
type input "324.66"
type input "0"
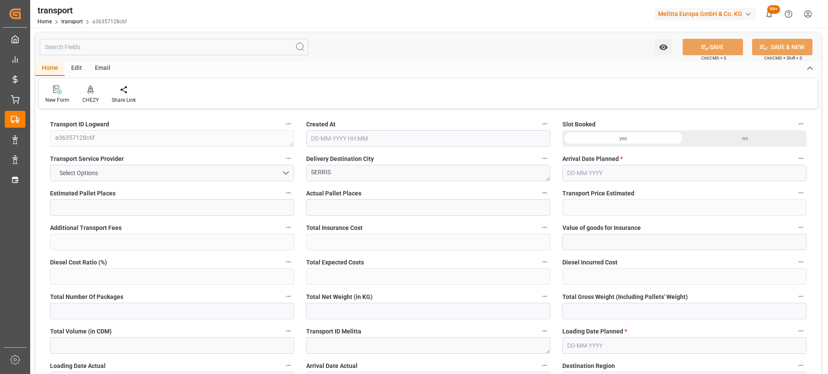
type input "313.6865"
type input "-10.9735"
type input "0"
type input "5350.886"
type input "6794.092"
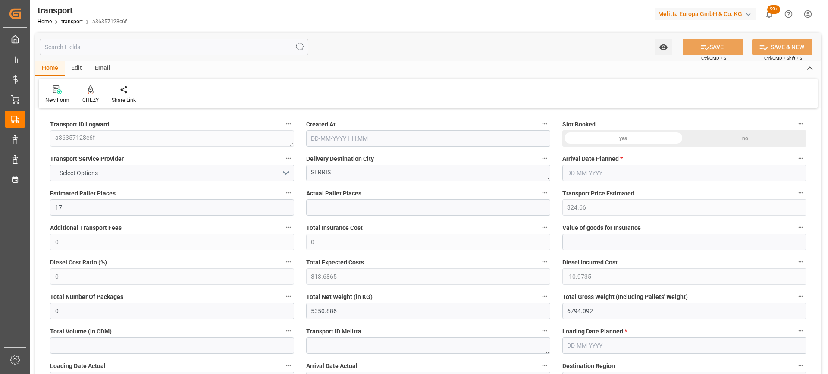
type input "16204.337"
type input "77"
type input "6"
type input "781"
type input "34"
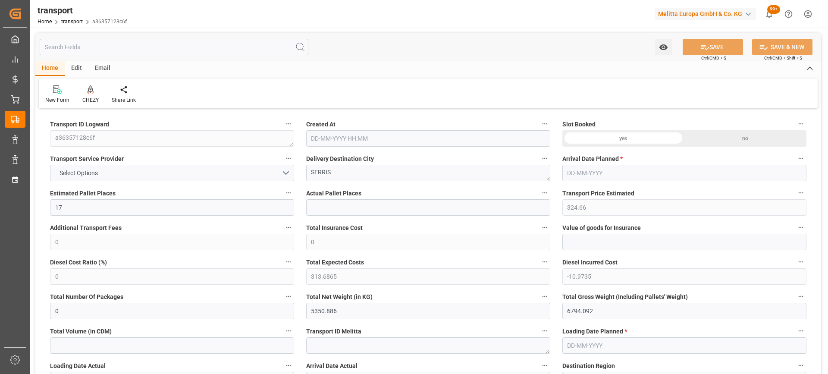
type input "101"
type input "5840.072"
type input "0"
type input "4710.8598"
type input "0"
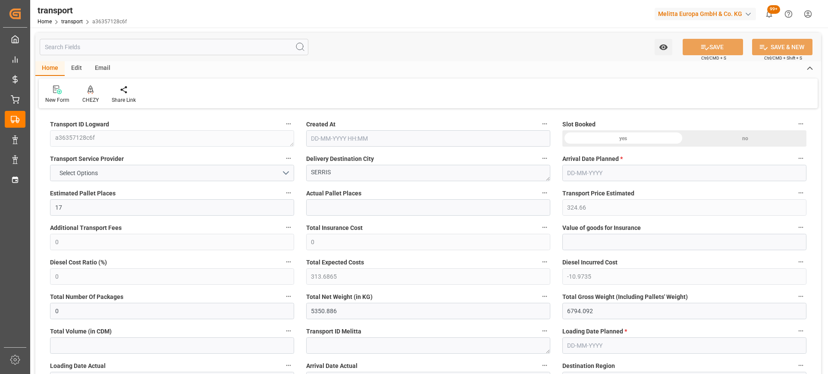
type input "0"
type input "21"
type input "35"
type input "05-09-2025 11:22"
type input "[DATE]"
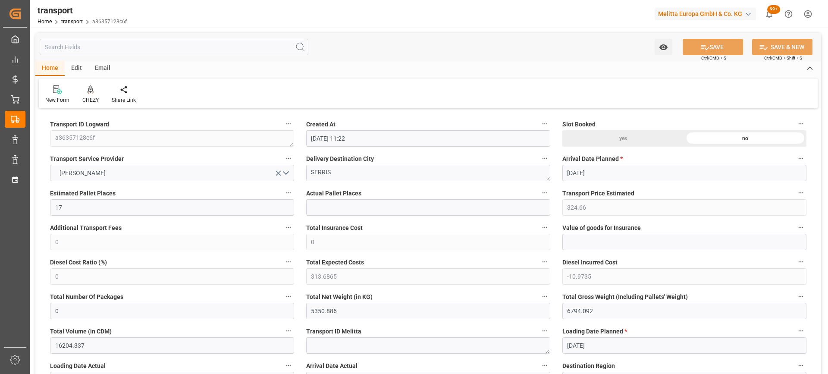
type input "[DATE]"
drag, startPoint x: 345, startPoint y: 172, endPoint x: 288, endPoint y: 173, distance: 56.1
click at [89, 93] on icon at bounding box center [91, 89] width 6 height 9
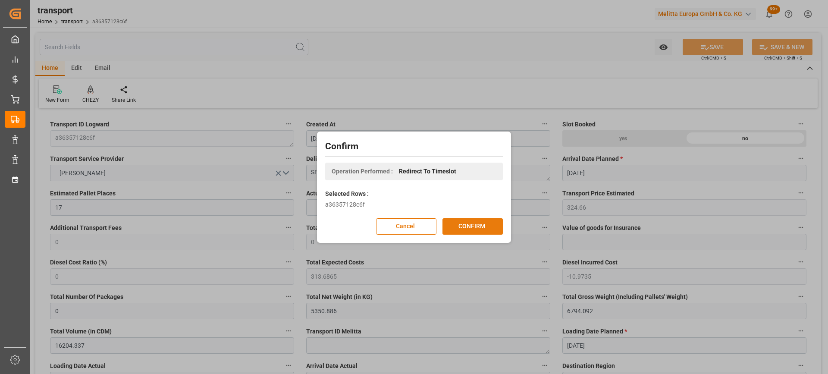
click at [470, 227] on button "CONFIRM" at bounding box center [472, 226] width 60 height 16
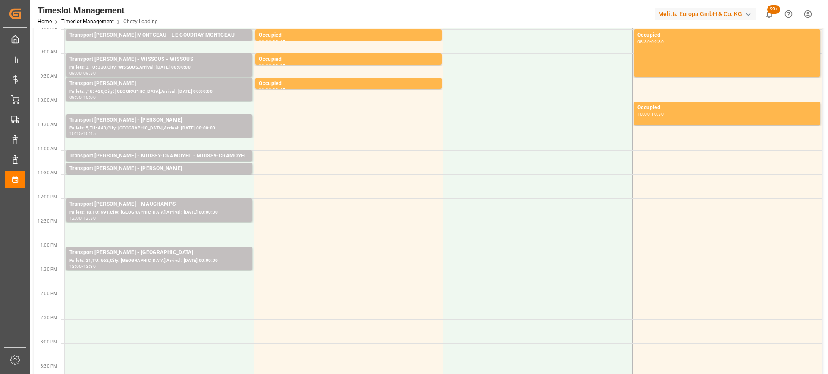
scroll to position [43, 0]
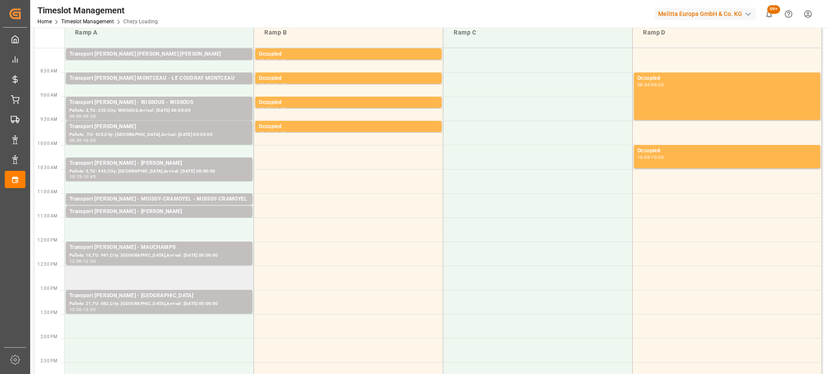
click at [145, 276] on td at bounding box center [159, 278] width 189 height 24
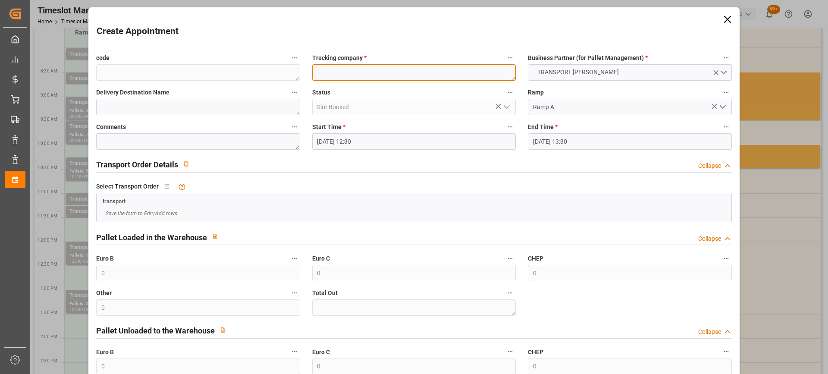
paste textarea "SERRIS"
type textarea "SERRIS"
paste textarea "SERRIS"
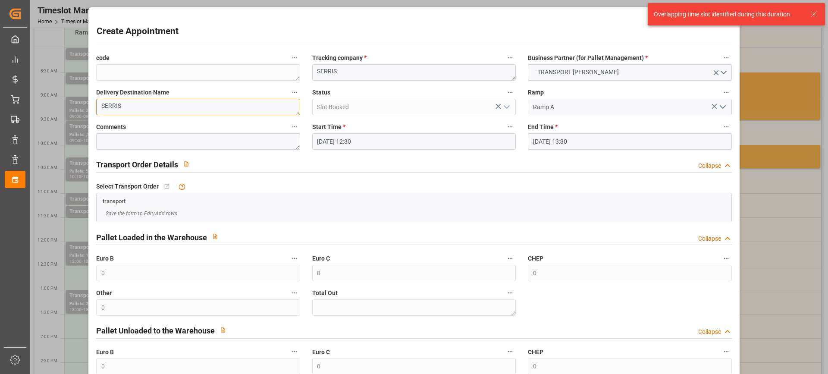
type textarea "SERRIS"
click at [575, 143] on input "[DATE] 13:30" at bounding box center [630, 141] width 204 height 16
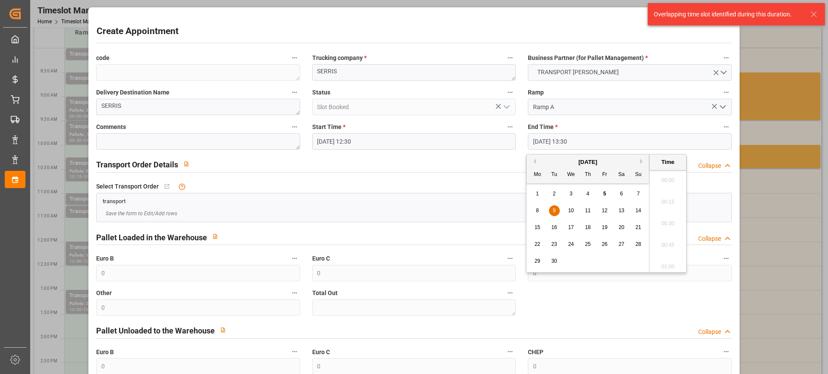
scroll to position [1124, 0]
click at [553, 209] on span "9" at bounding box center [554, 210] width 3 height 6
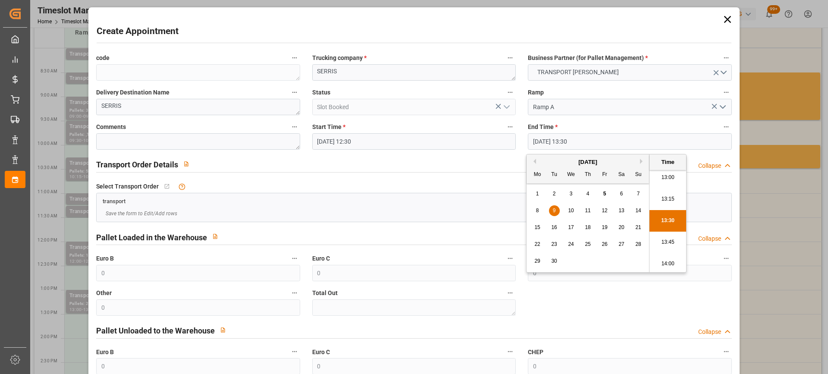
click at [671, 205] on li "13:15" at bounding box center [667, 199] width 37 height 22
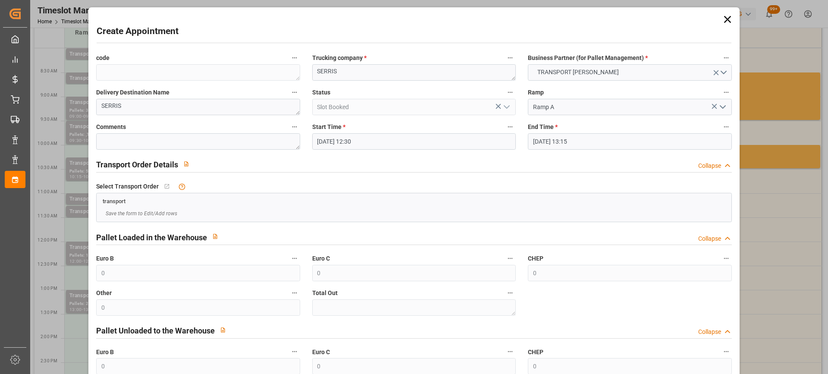
type input "[DATE] 13:15"
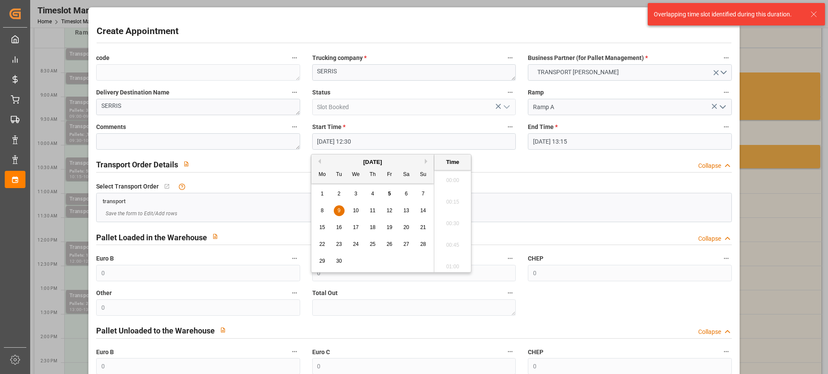
click at [380, 143] on input "[DATE] 12:30" at bounding box center [414, 141] width 204 height 16
click at [339, 214] on div "9" at bounding box center [339, 211] width 11 height 10
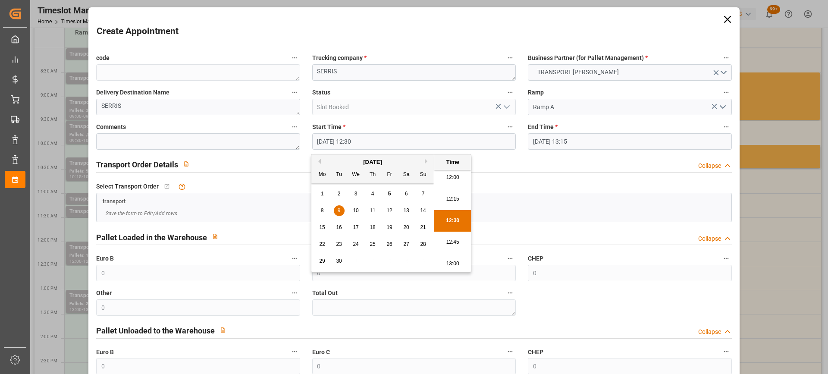
click at [453, 238] on li "12:45" at bounding box center [452, 243] width 37 height 22
type input "[DATE] 12:45"
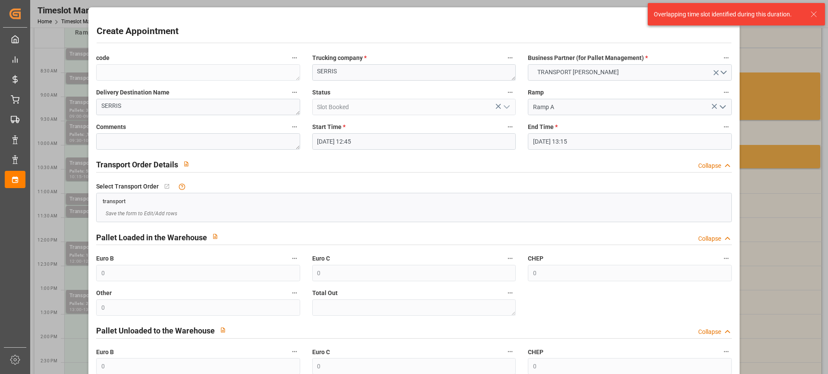
click at [815, 12] on icon at bounding box center [814, 14] width 10 height 10
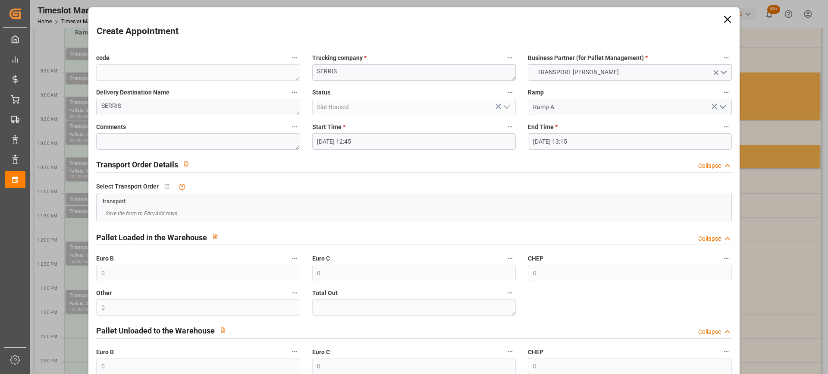
click at [723, 23] on icon at bounding box center [727, 19] width 12 height 12
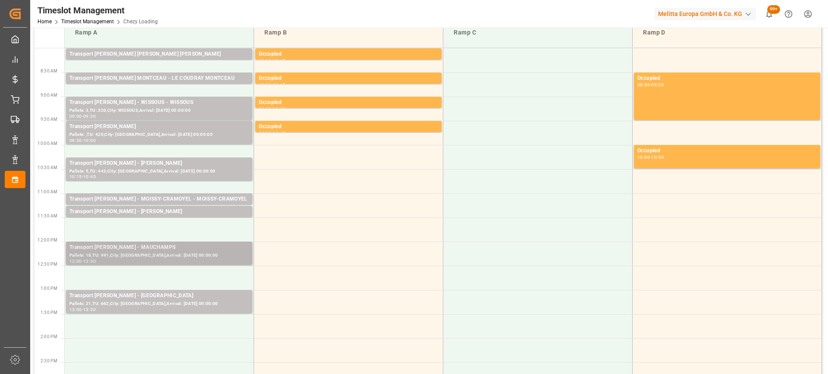
click at [167, 255] on div "Pallets: 18,TU: 991,City: [GEOGRAPHIC_DATA],Arrival: [DATE] 00:00:00" at bounding box center [158, 255] width 179 height 7
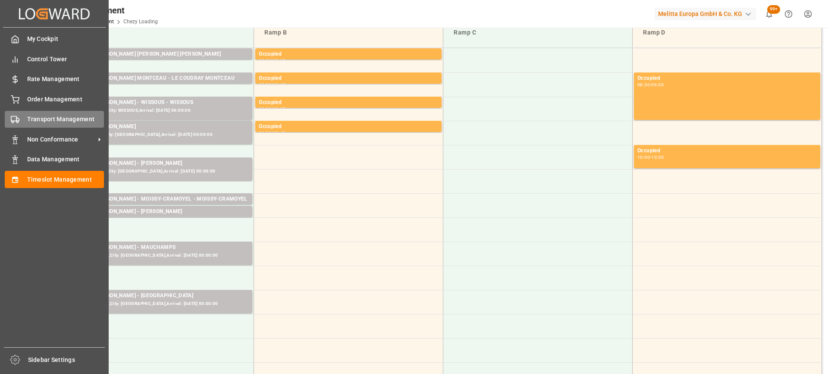
click at [35, 118] on span "Transport Management" at bounding box center [65, 119] width 77 height 9
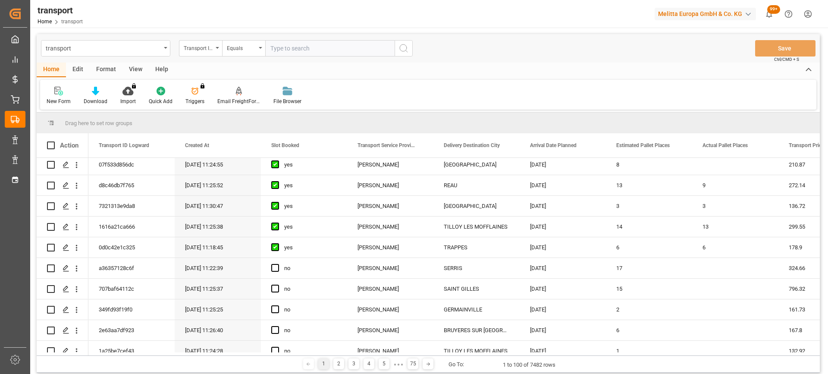
scroll to position [129, 0]
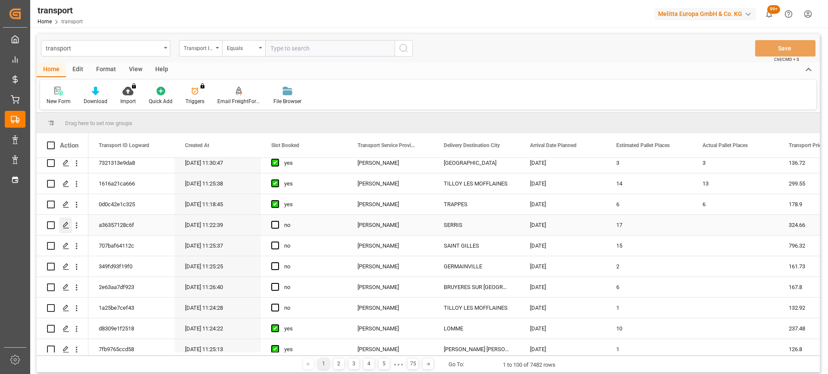
click at [64, 228] on icon "Press SPACE to select this row." at bounding box center [66, 225] width 7 height 7
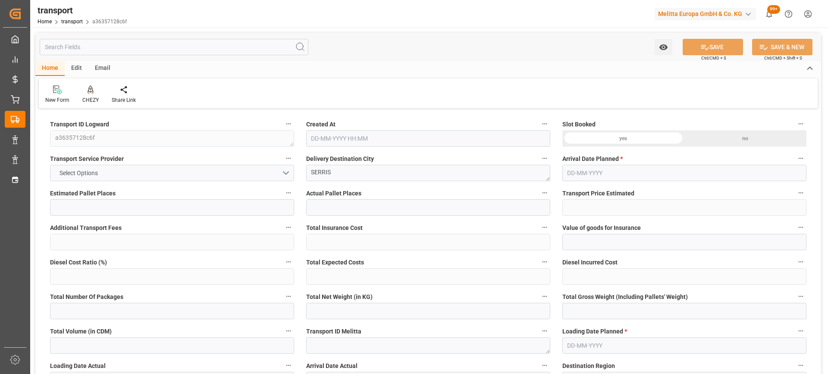
type input "17"
type input "324.66"
type input "0"
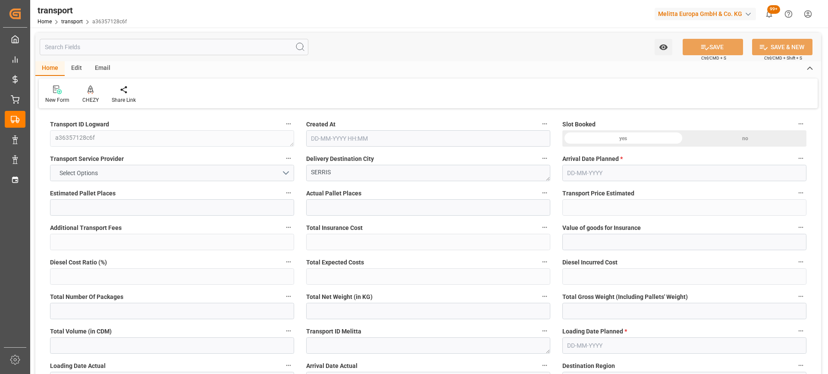
type input "313.6865"
type input "-10.9735"
type input "0"
type input "5350.886"
type input "6794.092"
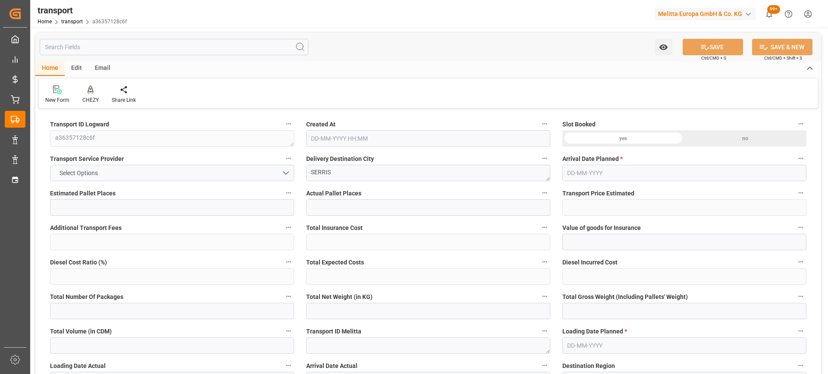
type input "16204.337"
type input "77"
type input "6"
type input "781"
type input "34"
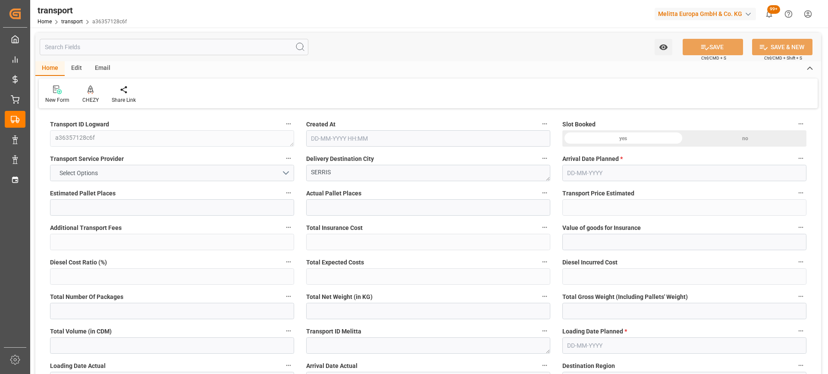
type input "101"
type input "5840.072"
type input "0"
type input "4710.8598"
type input "0"
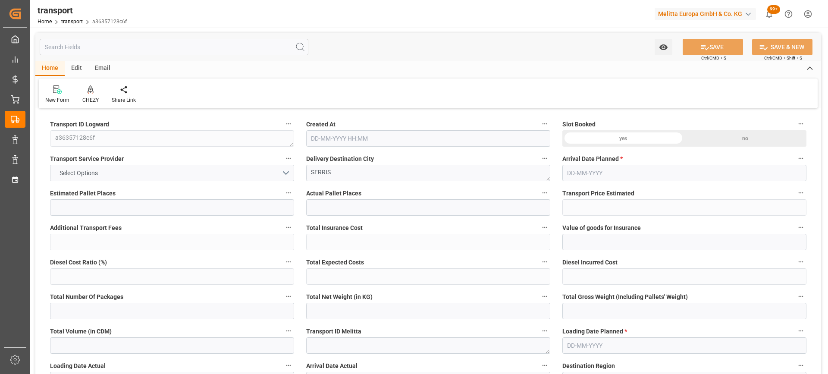
type input "0"
type input "21"
type input "35"
type input "[DATE] 11:22"
type input "[DATE]"
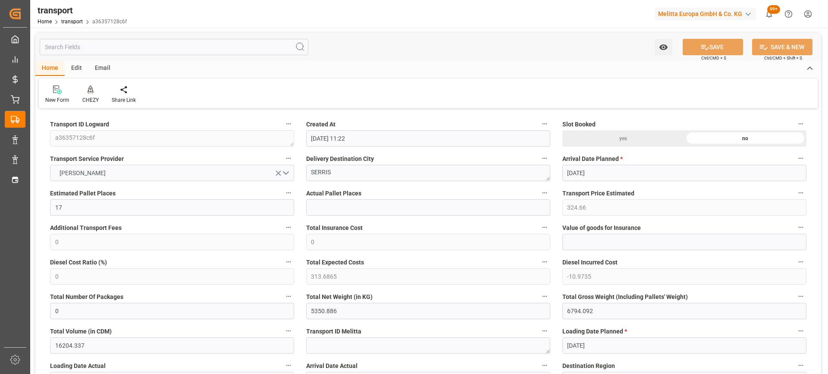
type input "[DATE]"
drag, startPoint x: 362, startPoint y: 172, endPoint x: 263, endPoint y: 170, distance: 98.8
click at [94, 91] on div at bounding box center [90, 89] width 16 height 9
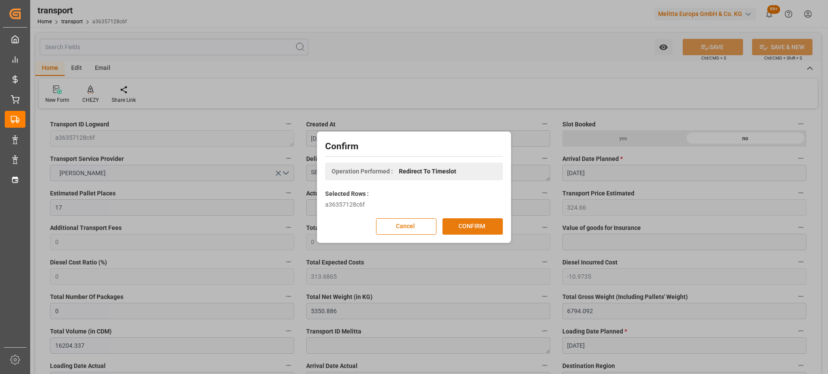
click at [477, 227] on button "CONFIRM" at bounding box center [472, 226] width 60 height 16
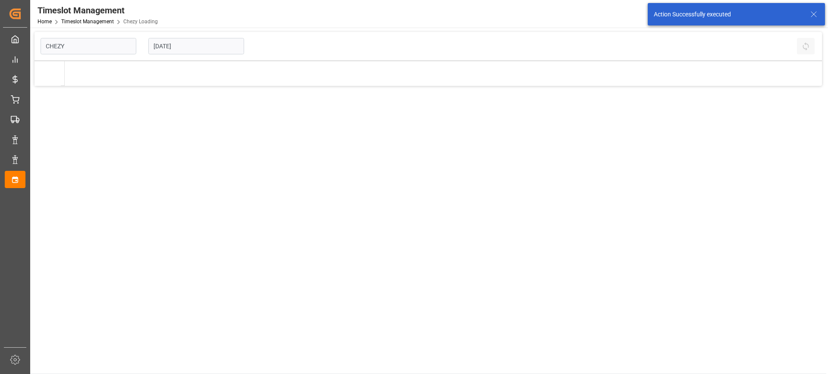
type input "Chezy Loading"
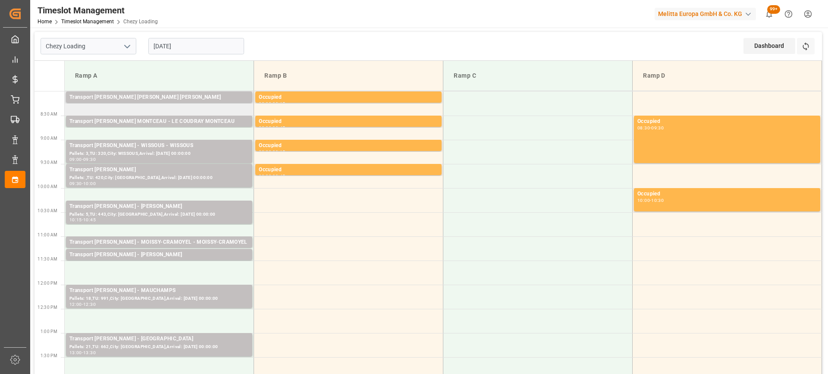
click at [155, 107] on td "Transport [PERSON_NAME] [PERSON_NAME] [PERSON_NAME] Pallets: ,TU: 76,City: MITR…" at bounding box center [159, 103] width 189 height 24
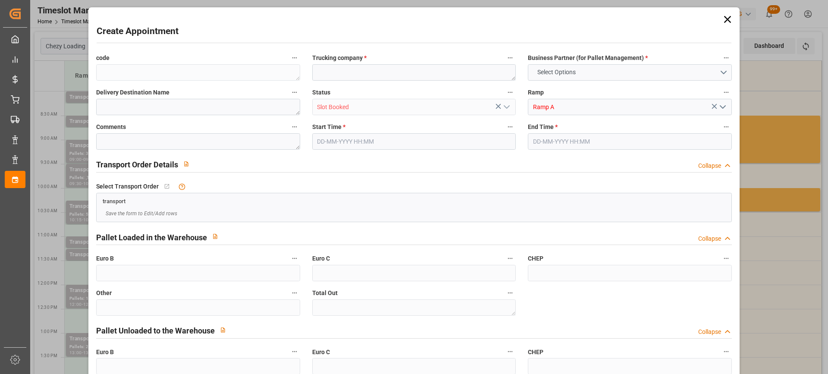
type input "0"
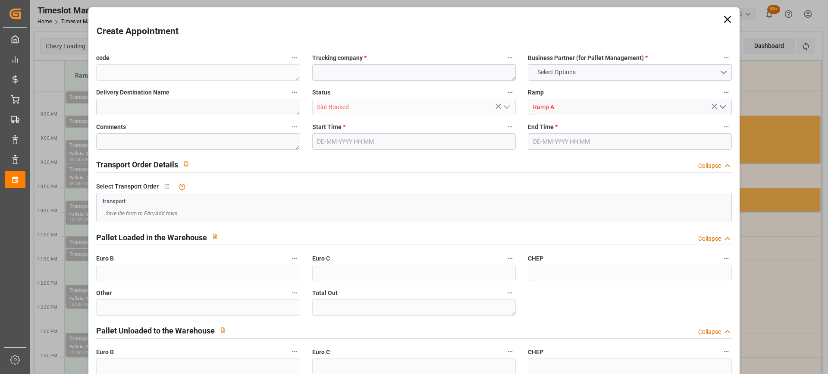
type input "0"
type input "[DATE] 08:15"
type input "[DATE] 09:15"
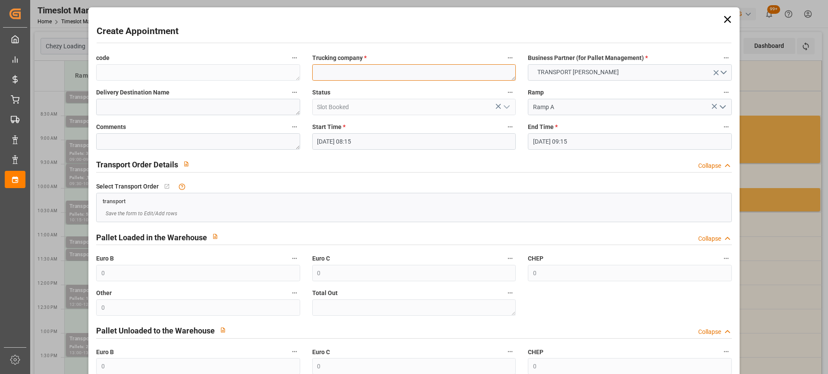
paste textarea "SERRIS"
type textarea "SERRIS"
paste textarea "SERRIS"
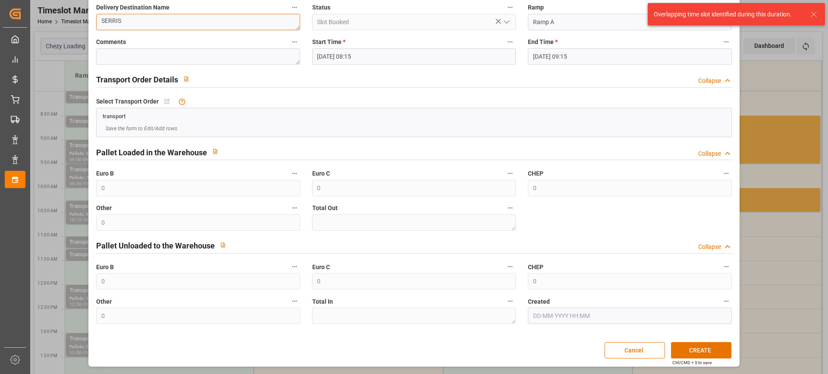
type textarea "SERRIS"
click at [424, 60] on input "[DATE] 08:15" at bounding box center [414, 56] width 204 height 16
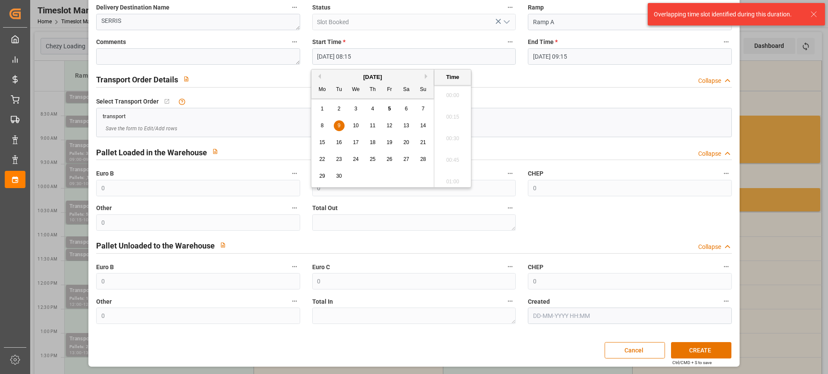
scroll to position [671, 0]
click at [438, 56] on input "[DATE] 08:15" at bounding box center [414, 56] width 204 height 16
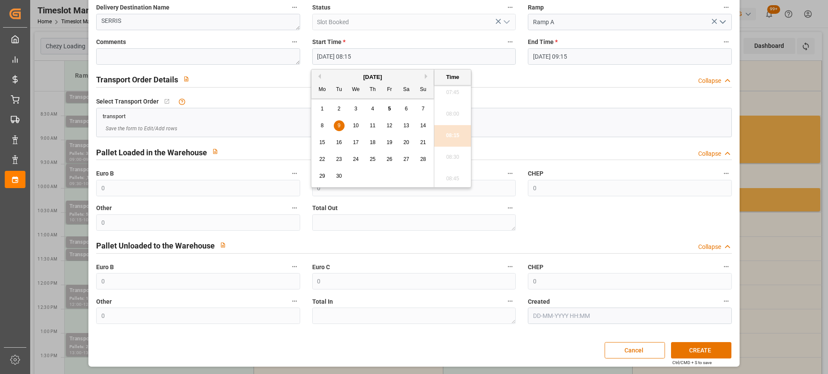
click at [563, 56] on input "[DATE] 09:15" at bounding box center [630, 56] width 204 height 16
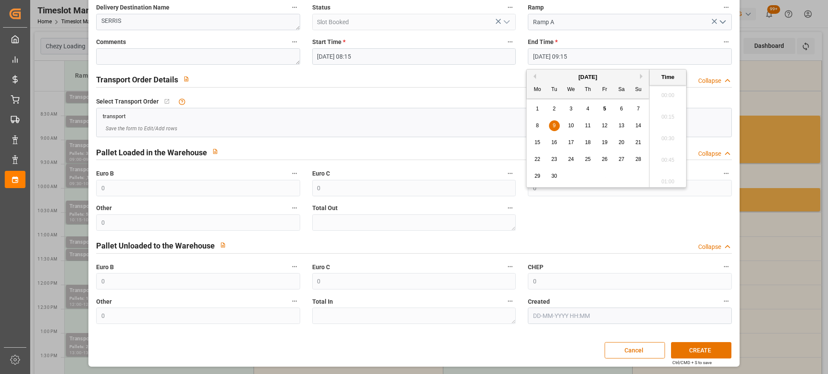
scroll to position [758, 0]
click at [555, 127] on span "9" at bounding box center [554, 125] width 3 height 6
click at [665, 98] on li "08:45" at bounding box center [667, 93] width 37 height 22
type input "09-09-2025 08:45"
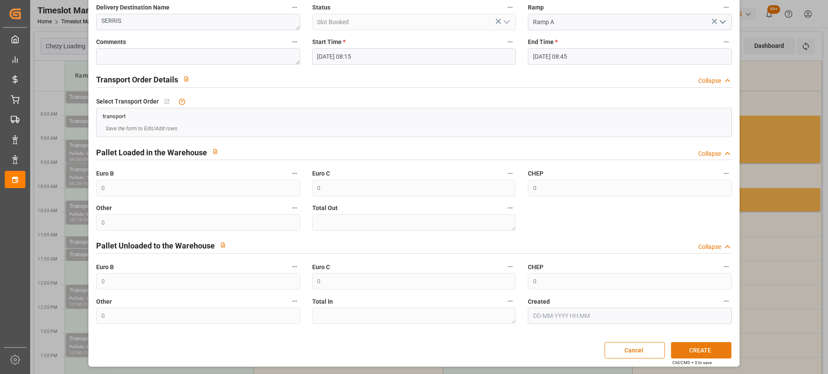
click at [687, 351] on button "CREATE" at bounding box center [701, 350] width 60 height 16
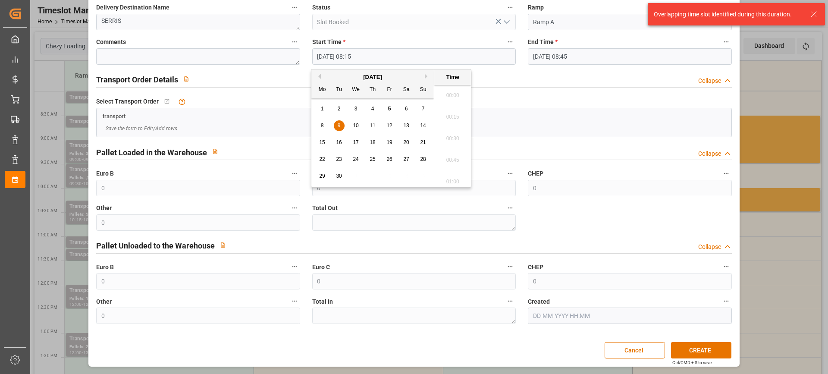
click at [392, 57] on input "09-09-2025 08:15" at bounding box center [414, 56] width 204 height 16
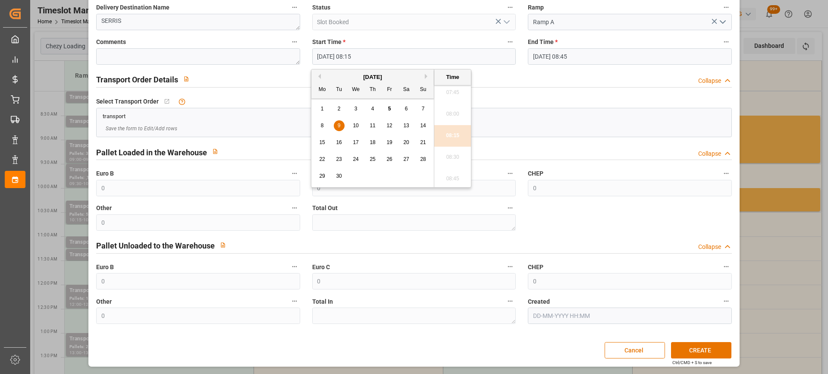
click at [335, 127] on div "9" at bounding box center [339, 126] width 11 height 10
click at [456, 158] on li "08:30" at bounding box center [452, 158] width 37 height 22
type input "09-09-2025 08:30"
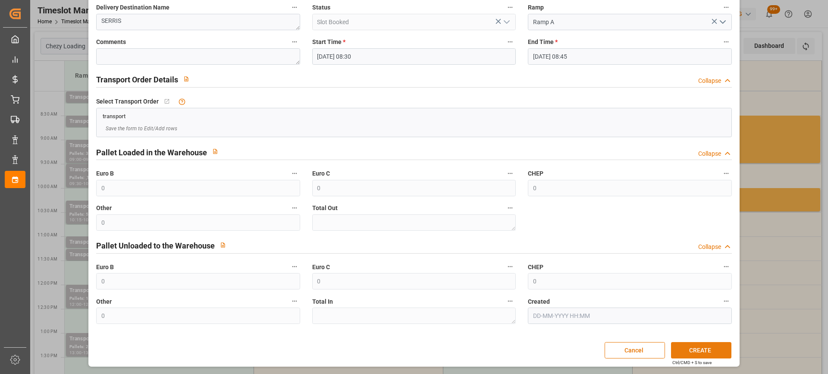
click at [706, 354] on button "CREATE" at bounding box center [701, 350] width 60 height 16
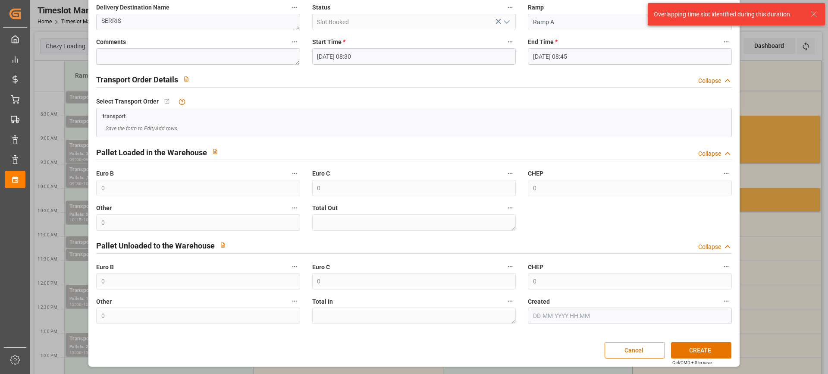
click at [480, 50] on input "09-09-2025 08:30" at bounding box center [414, 56] width 204 height 16
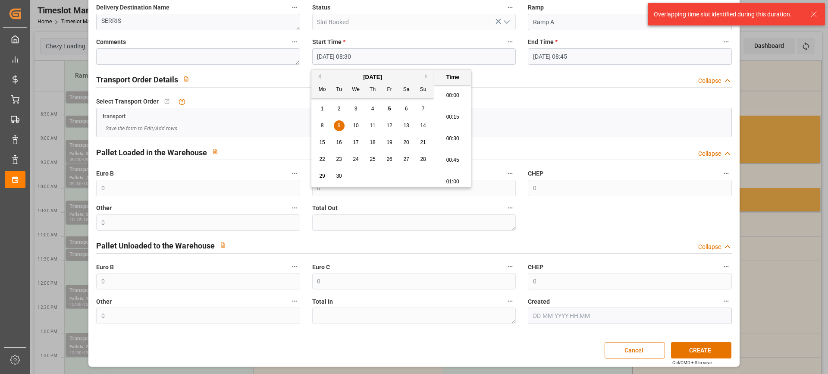
scroll to position [693, 0]
click at [592, 54] on input "09-09-2025 08:45" at bounding box center [630, 56] width 204 height 16
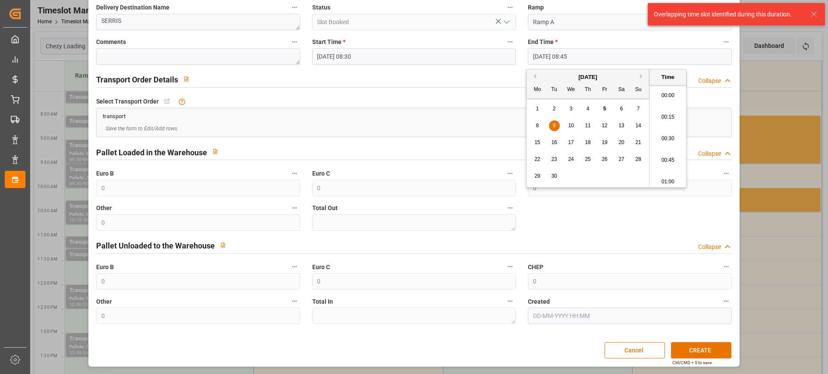
scroll to position [715, 0]
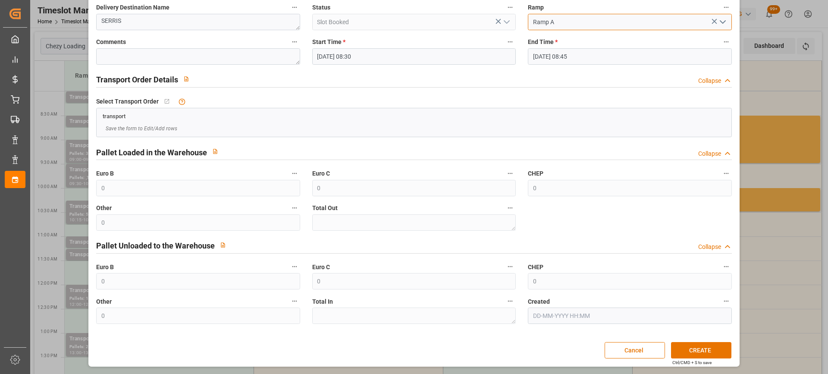
click at [582, 21] on input "Ramp A" at bounding box center [630, 22] width 204 height 16
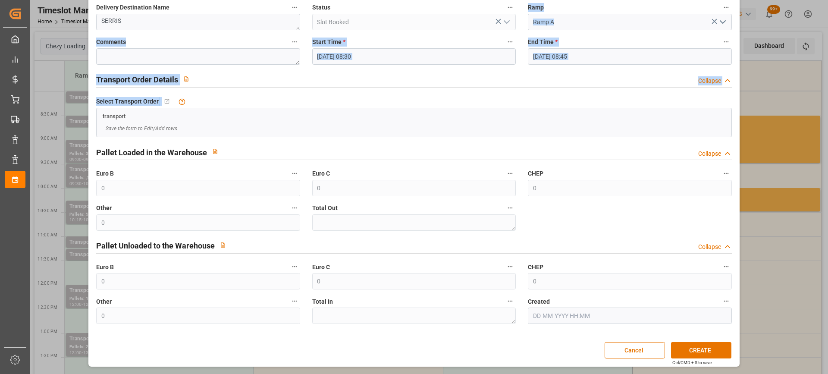
drag, startPoint x: 520, startPoint y: 10, endPoint x: 473, endPoint y: 93, distance: 95.6
click at [473, 93] on div "code Trucking company * SERRIS Business Partner (for Pallet Management) * TRANS…" at bounding box center [413, 145] width 647 height 363
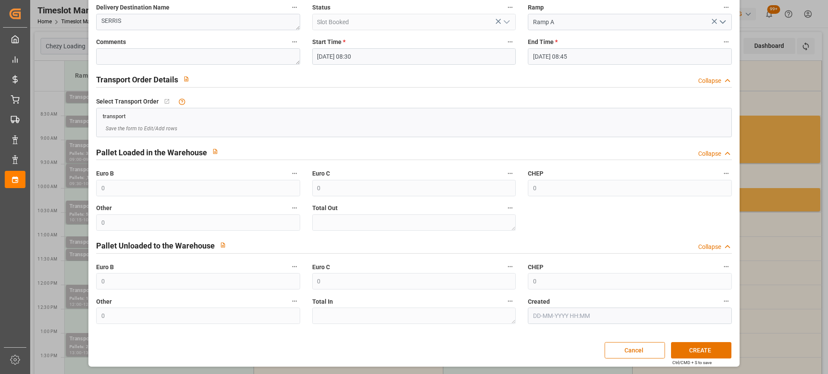
click at [652, 120] on div "Save the form to Edit/Add rows" at bounding box center [414, 128] width 634 height 16
click at [576, 20] on input "Ramp A" at bounding box center [630, 22] width 204 height 16
click at [559, 27] on input "Ramp A" at bounding box center [630, 22] width 204 height 16
click at [721, 24] on icon "open menu" at bounding box center [723, 22] width 10 height 10
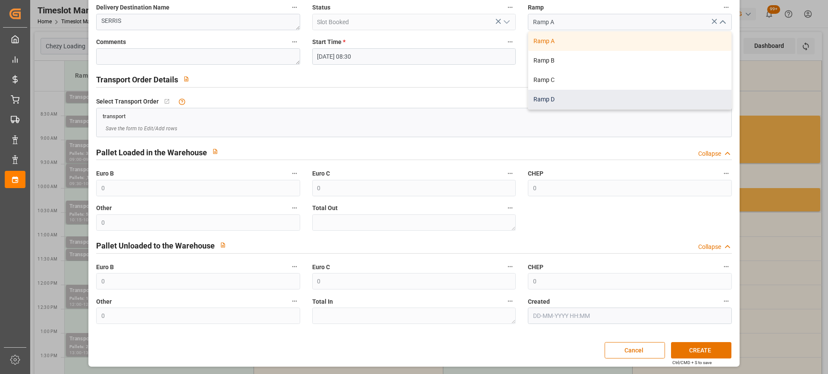
click at [552, 97] on div "Ramp D" at bounding box center [629, 99] width 203 height 19
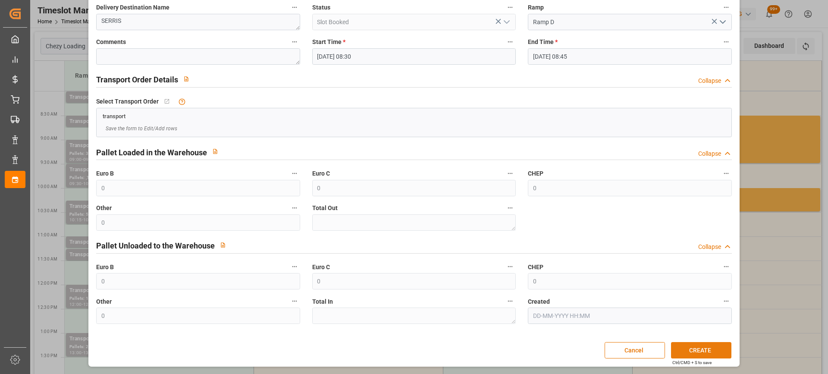
click at [696, 347] on button "CREATE" at bounding box center [701, 350] width 60 height 16
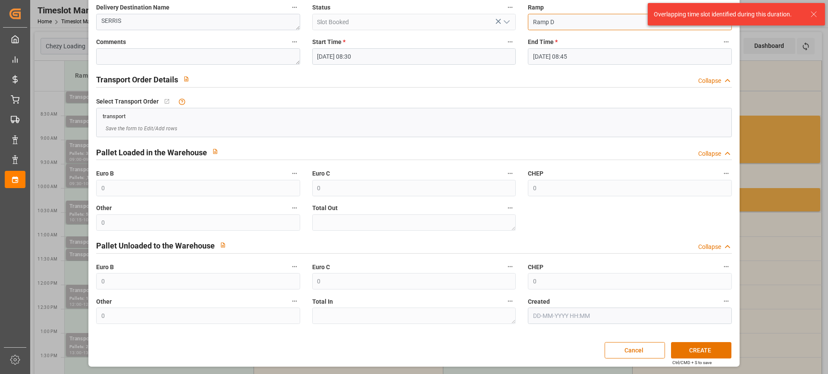
click at [551, 27] on input "Ramp D" at bounding box center [630, 22] width 204 height 16
click at [549, 23] on input "Ramp D" at bounding box center [630, 22] width 204 height 16
click at [584, 20] on input "Ramp D" at bounding box center [630, 22] width 204 height 16
drag, startPoint x: 809, startPoint y: 12, endPoint x: 765, endPoint y: 20, distance: 45.2
click at [808, 12] on div "Overlapping time slot identified during this duration." at bounding box center [736, 14] width 177 height 22
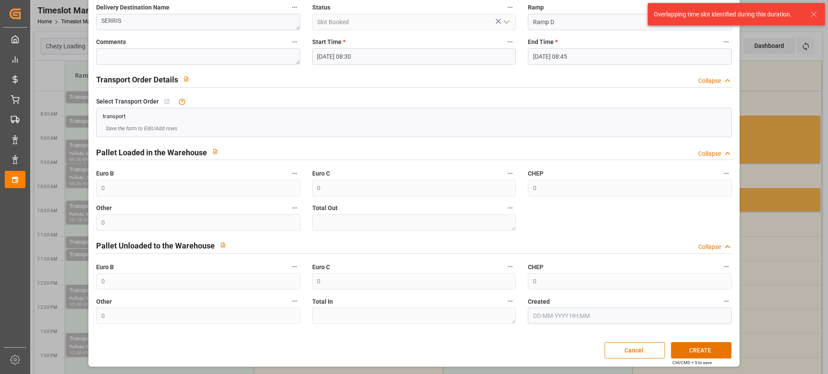
click at [815, 13] on icon at bounding box center [814, 14] width 10 height 10
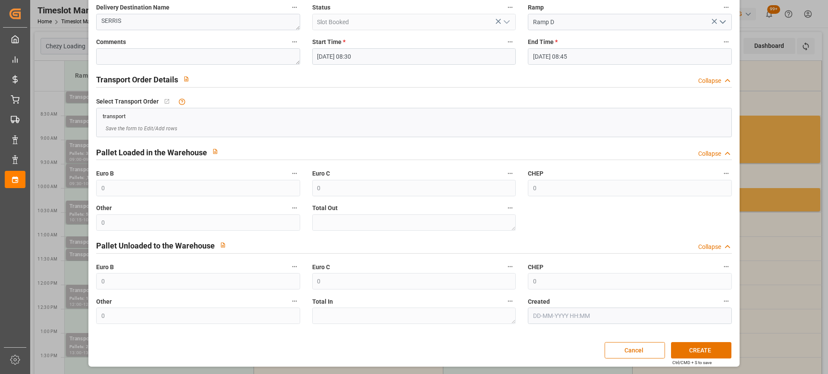
click at [720, 22] on polyline "open menu" at bounding box center [722, 22] width 5 height 3
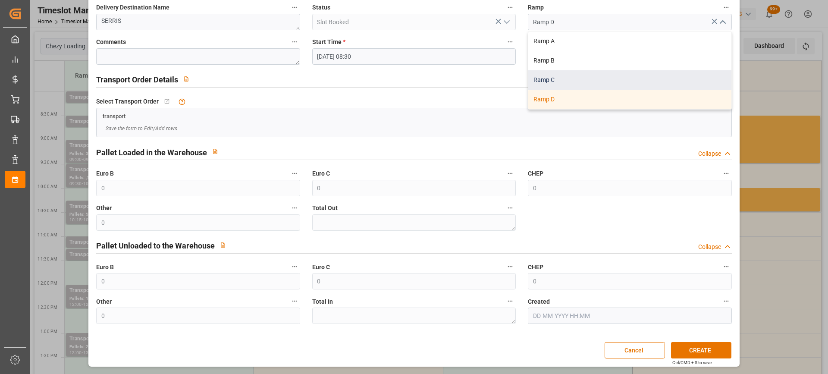
click at [547, 79] on div "Ramp C" at bounding box center [629, 79] width 203 height 19
type input "Ramp C"
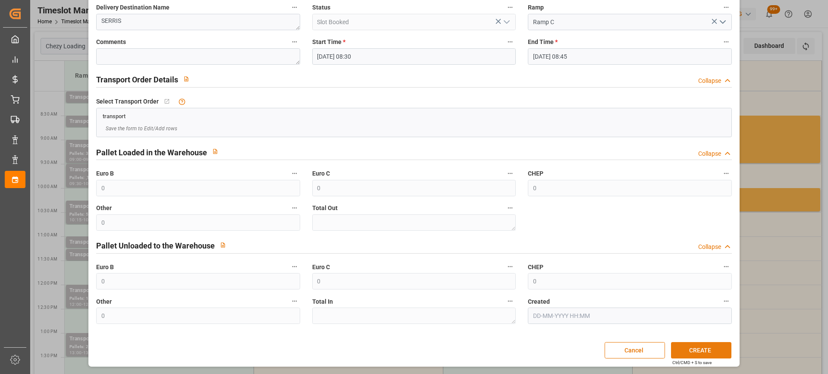
click at [691, 353] on button "CREATE" at bounding box center [701, 350] width 60 height 16
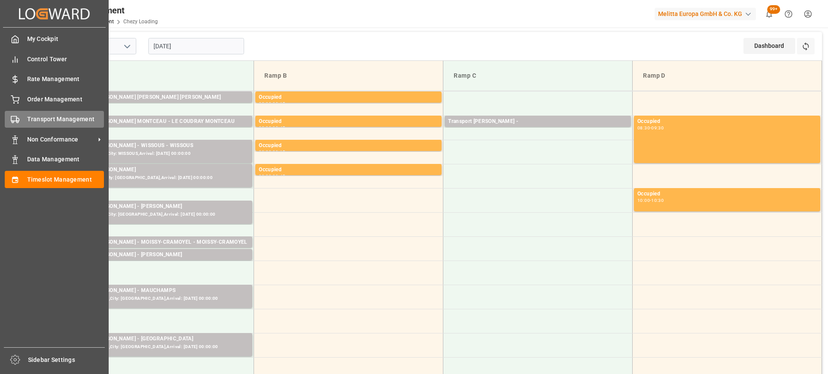
click at [46, 114] on div "Transport Management Transport Management" at bounding box center [54, 119] width 99 height 17
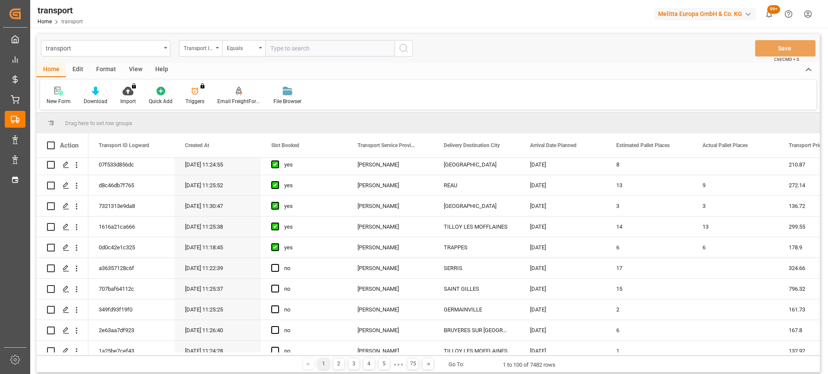
scroll to position [129, 0]
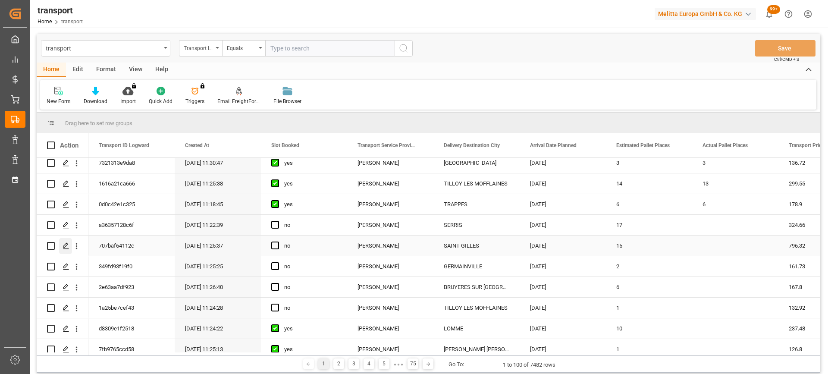
click at [68, 247] on icon "Press SPACE to select this row." at bounding box center [66, 245] width 7 height 7
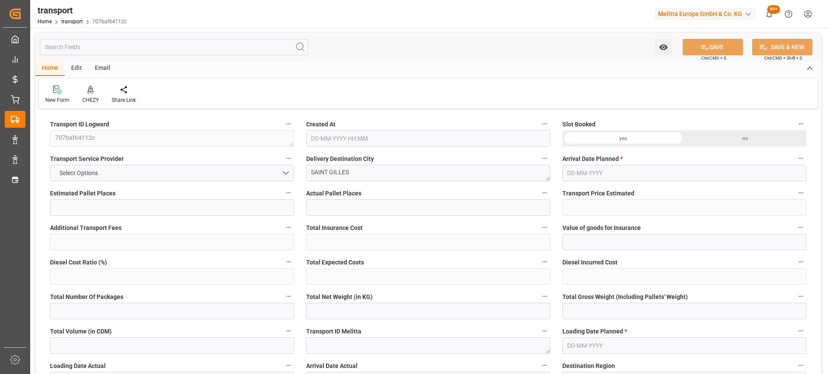
type input "15"
type input "796.32"
type input "0"
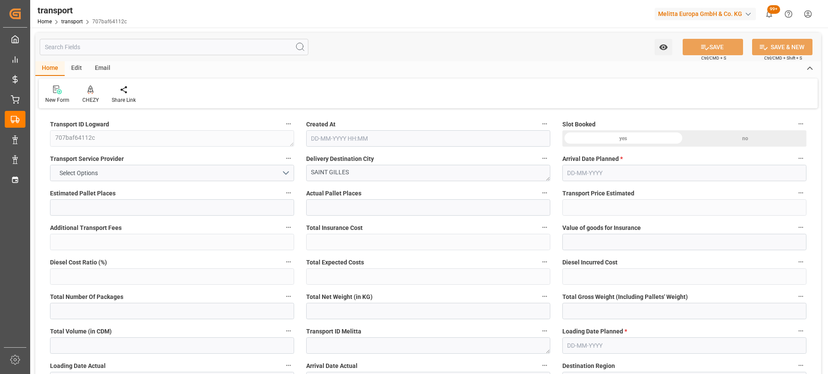
type input "769.4044"
type input "-26.9156"
type input "0"
type input "4482.534"
type input "5490.232"
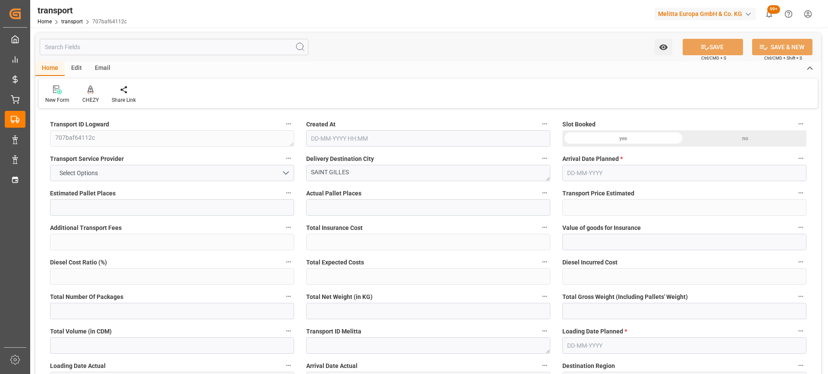
type input "15452.912"
type input "30"
type input "11"
type input "508"
type input "18"
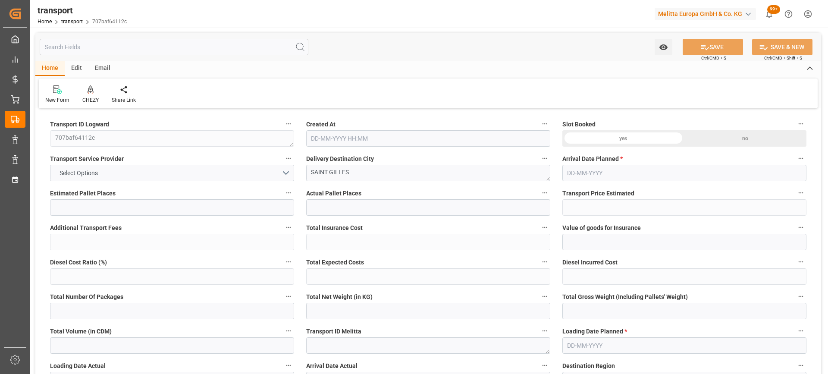
type input "101"
type input "4763.303"
type input "0"
type input "4710.8598"
type input "0"
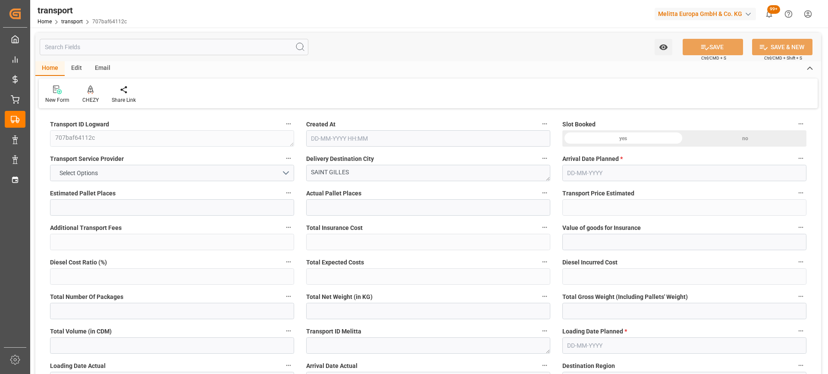
type input "0"
type input "21"
type input "35"
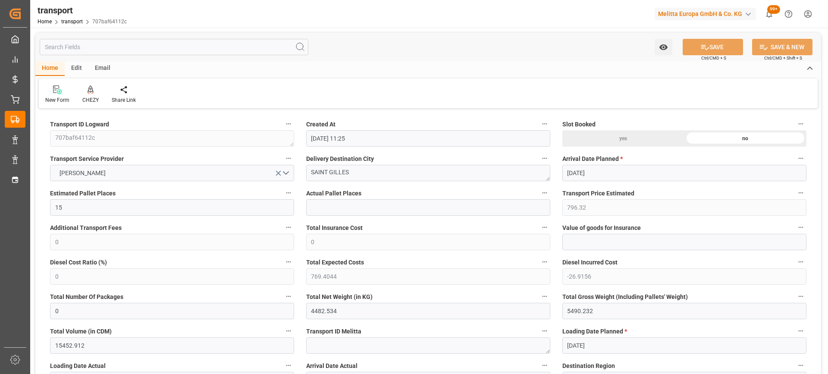
type input "[DATE] 11:25"
type input "[DATE]"
drag, startPoint x: 371, startPoint y: 180, endPoint x: 264, endPoint y: 172, distance: 107.2
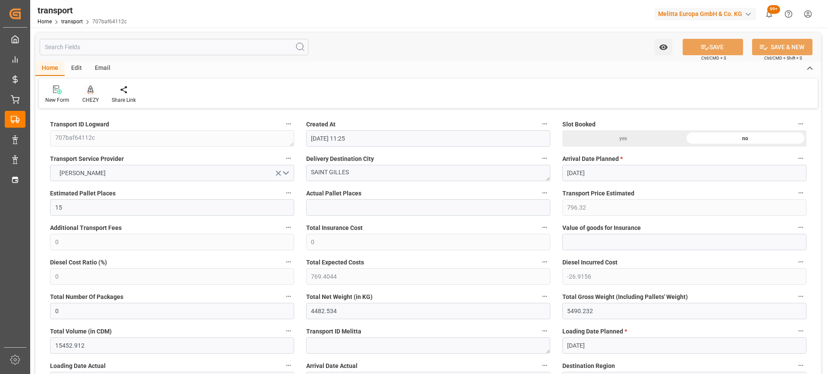
click at [84, 91] on div at bounding box center [90, 89] width 16 height 9
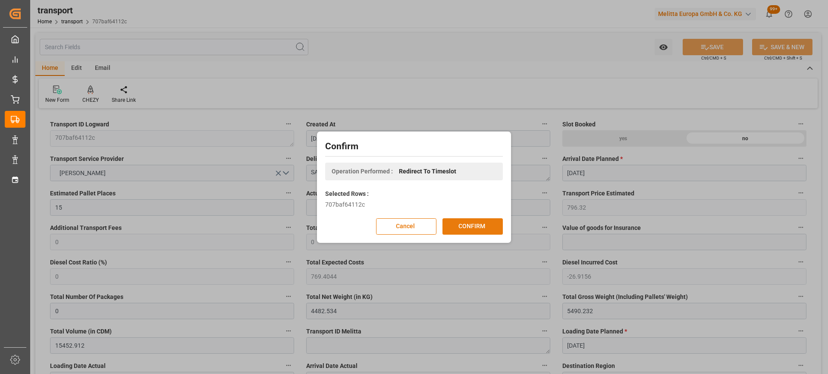
click at [467, 223] on button "CONFIRM" at bounding box center [472, 226] width 60 height 16
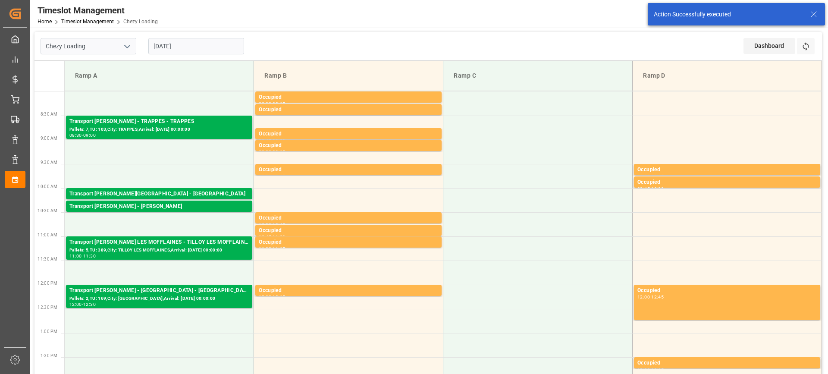
click at [187, 48] on input "[DATE]" at bounding box center [196, 46] width 96 height 16
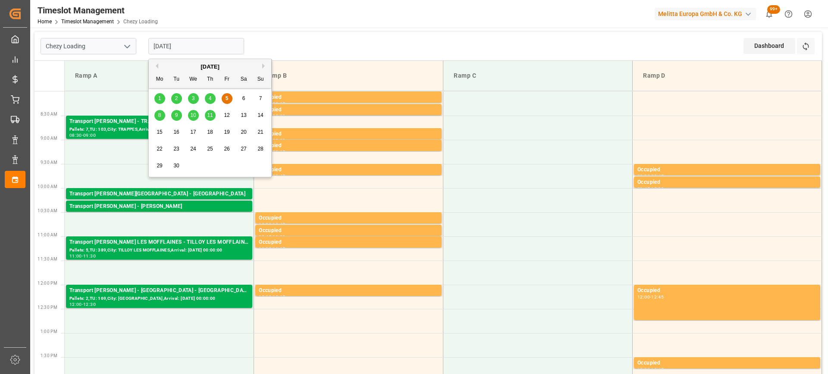
click at [176, 117] on span "9" at bounding box center [176, 115] width 3 height 6
type input "[DATE]"
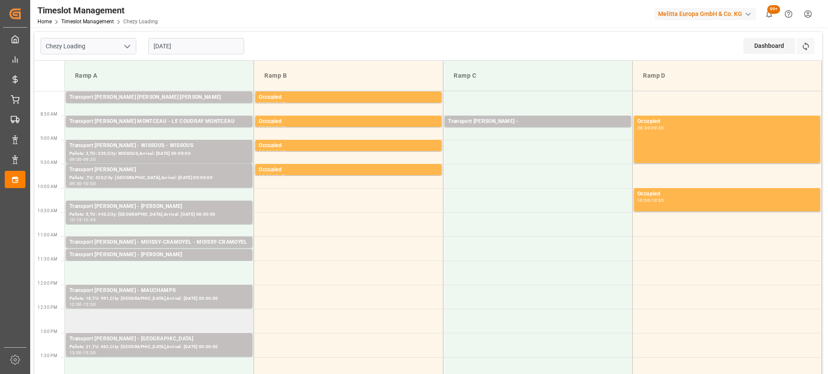
click at [120, 317] on td at bounding box center [159, 321] width 189 height 24
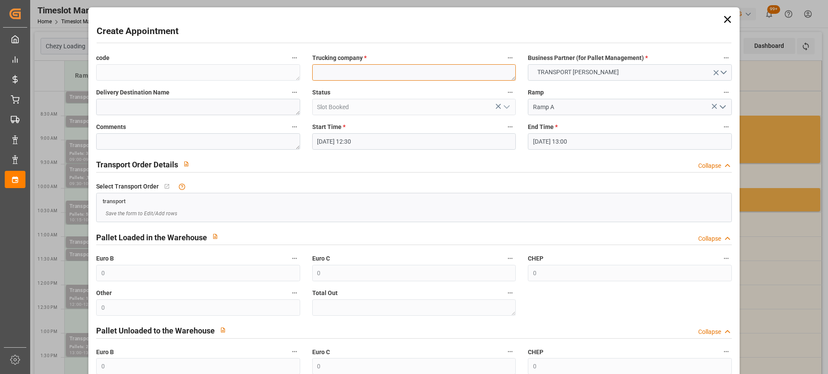
click at [324, 77] on textarea at bounding box center [414, 72] width 204 height 16
paste textarea "SAINT GILLES"
type textarea "SAINT GILLES"
paste textarea "SAINT GILLES"
type textarea "SAINT GILLES"
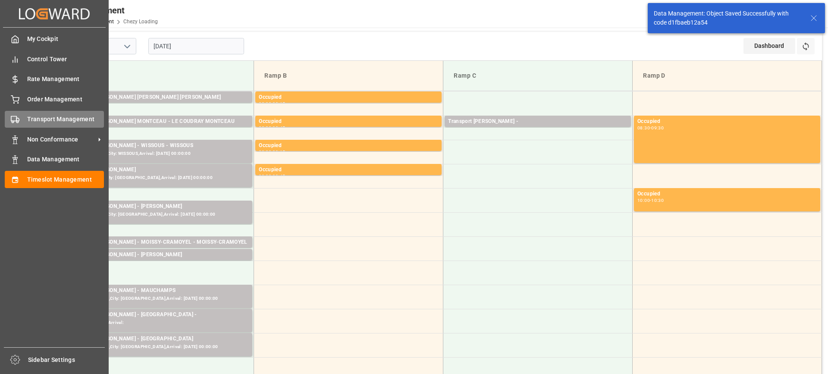
click at [46, 119] on span "Transport Management" at bounding box center [65, 119] width 77 height 9
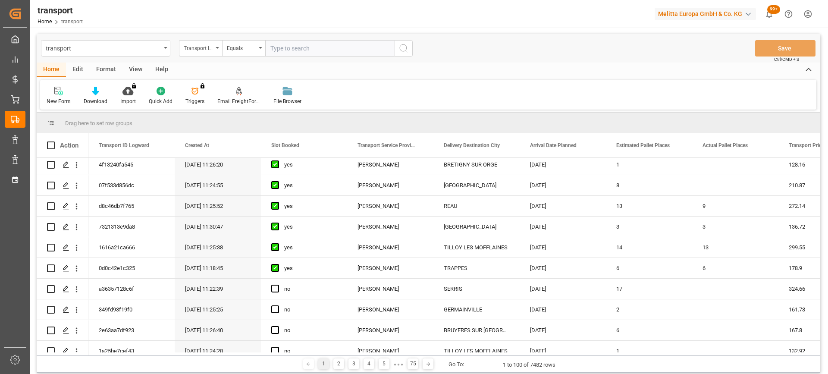
scroll to position [129, 0]
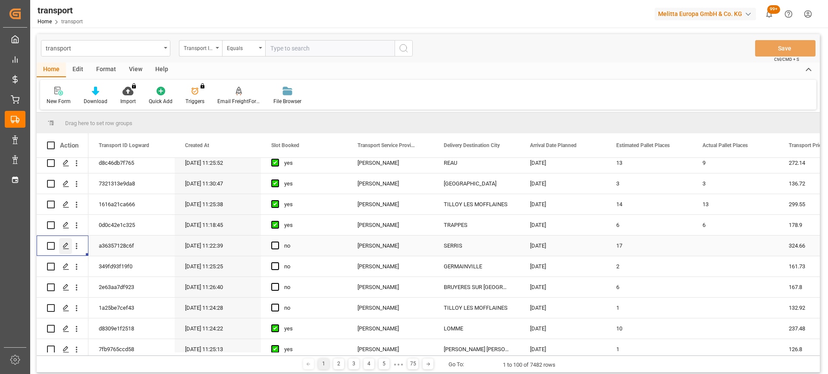
click at [67, 244] on polygon "Press SPACE to select this row." at bounding box center [65, 245] width 4 height 4
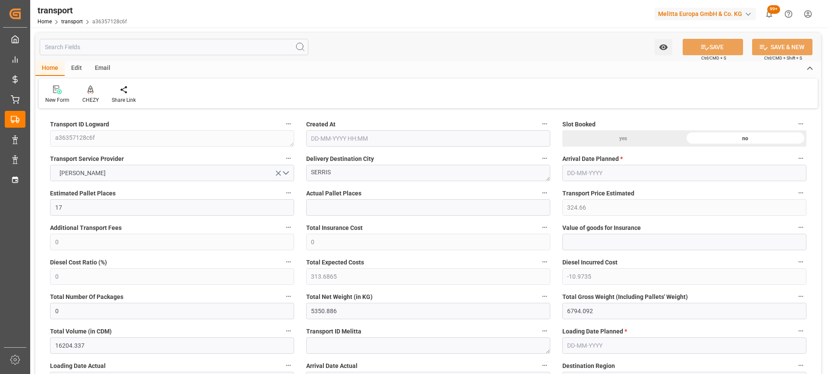
type input "17"
type input "324.66"
type input "0"
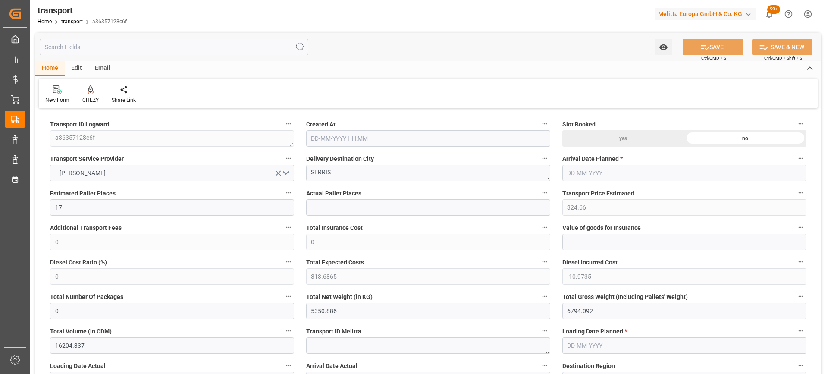
type input "313.6865"
type input "-10.9735"
type input "0"
type input "5350.886"
type input "6794.092"
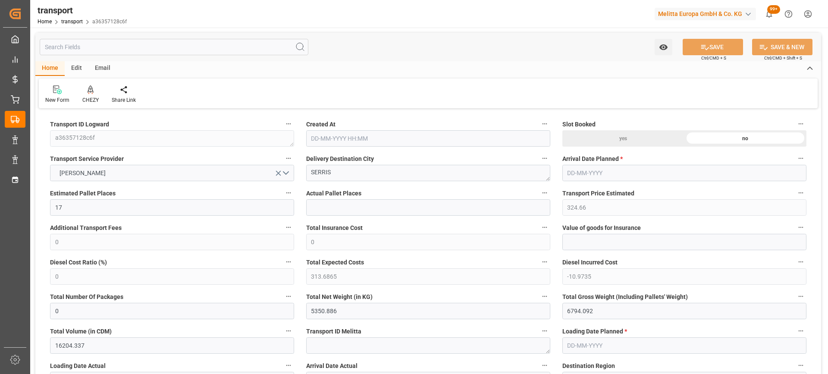
type input "16204.337"
type input "77"
type input "6"
type input "781"
type input "34"
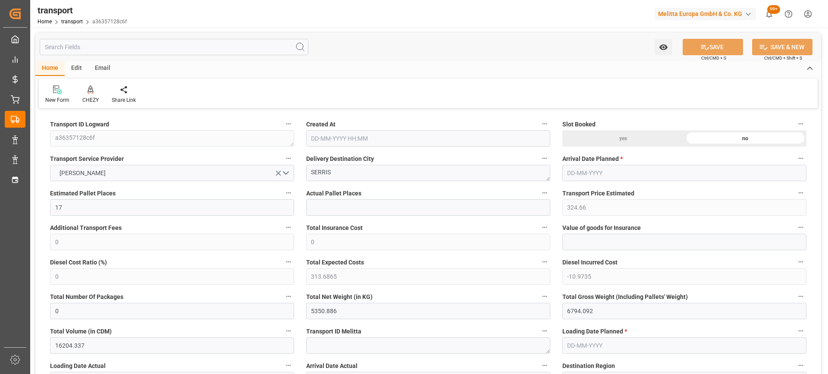
type input "101"
type input "5840.072"
type input "0"
type input "4710.8598"
type input "0"
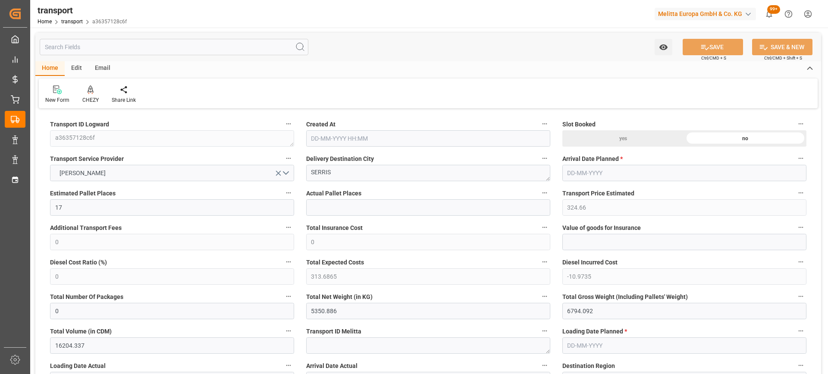
type input "0"
type input "21"
type input "35"
type input "05-09-2025 11:22"
type input "[DATE]"
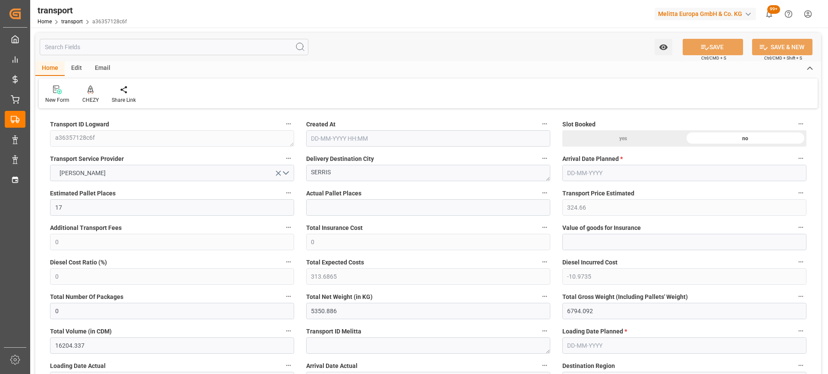
type input "[DATE]"
drag, startPoint x: 356, startPoint y: 176, endPoint x: 290, endPoint y: 167, distance: 66.5
click at [94, 91] on div at bounding box center [90, 89] width 16 height 9
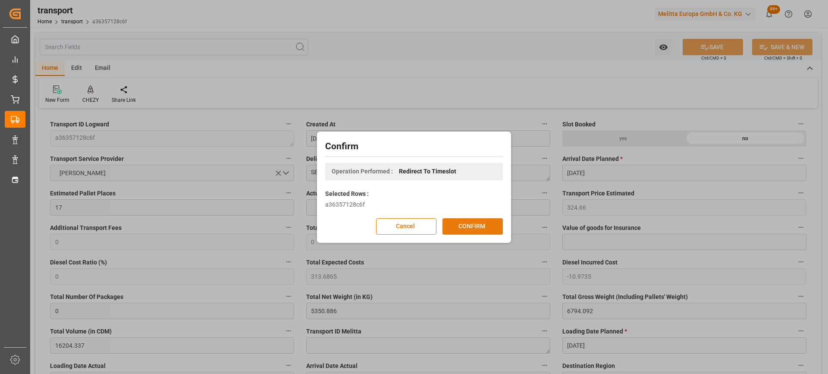
click at [466, 222] on button "CONFIRM" at bounding box center [472, 226] width 60 height 16
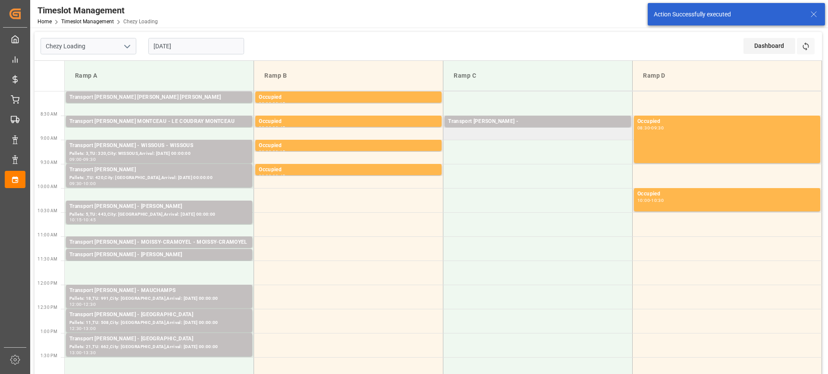
click at [486, 135] on td "Transport [PERSON_NAME] - Pallets: ,TU: ,City: ,Arrival: 08:30 - 08:45" at bounding box center [537, 128] width 189 height 24
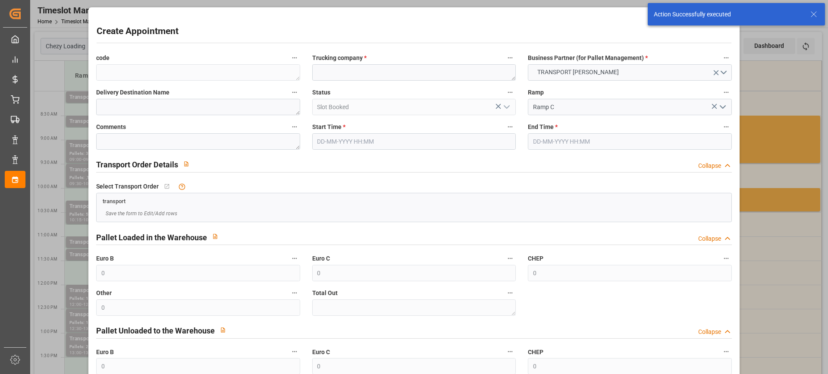
type input "[DATE] 08:45"
type input "[DATE] 09:45"
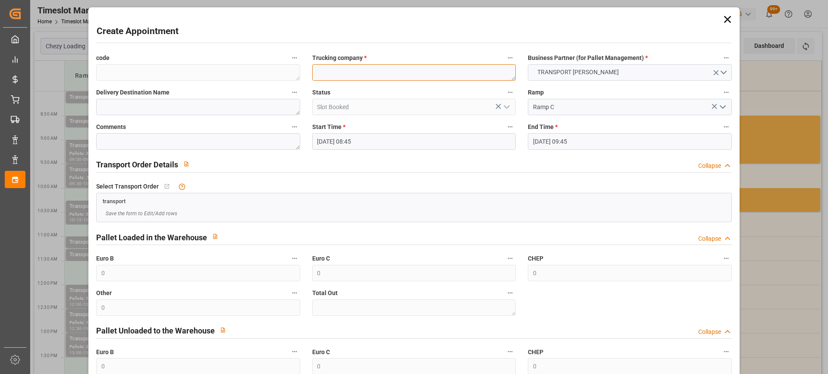
paste textarea "SERRIS"
type textarea "SERRIS"
paste textarea "SERRIS"
type textarea "SERRIS"
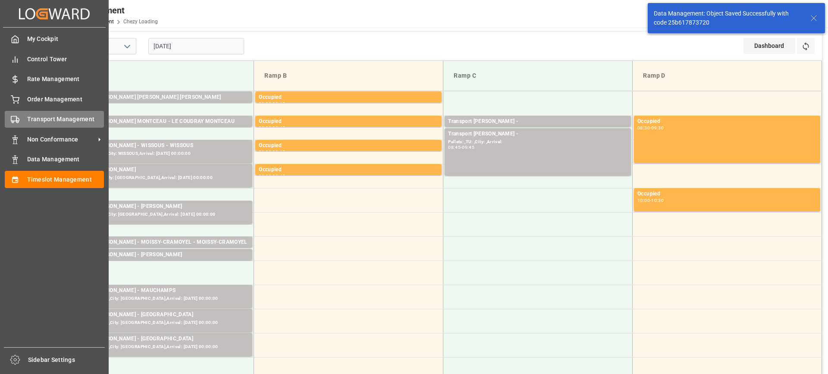
click at [40, 119] on span "Transport Management" at bounding box center [65, 119] width 77 height 9
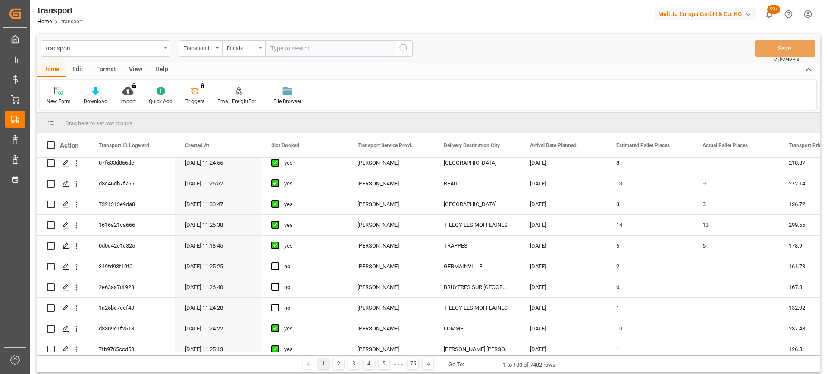
scroll to position [172, 0]
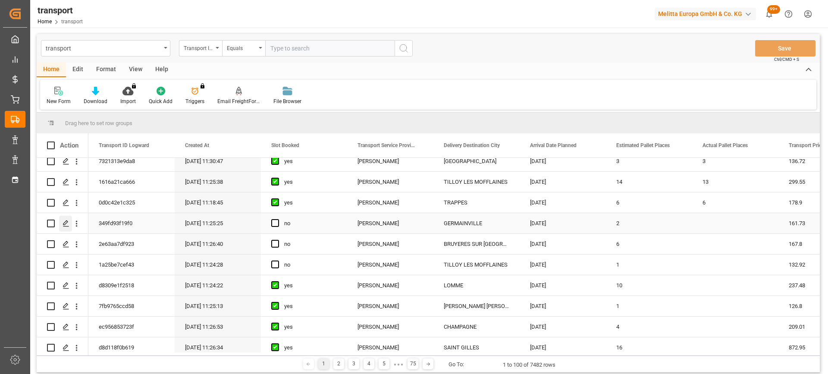
click at [69, 222] on icon "Press SPACE to select this row." at bounding box center [66, 223] width 7 height 7
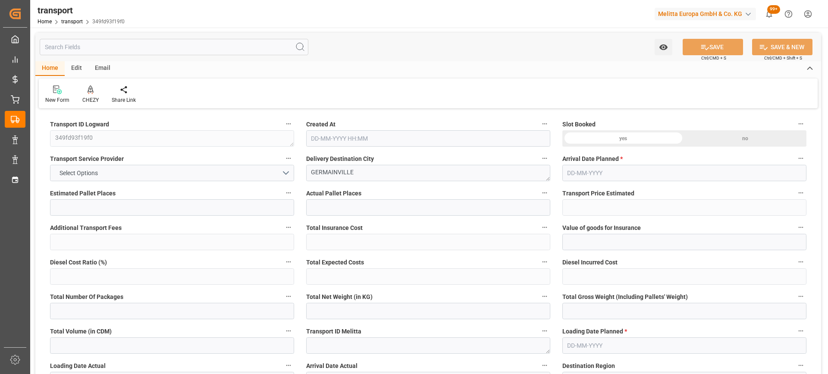
type input "2"
type input "161.73"
type input "0"
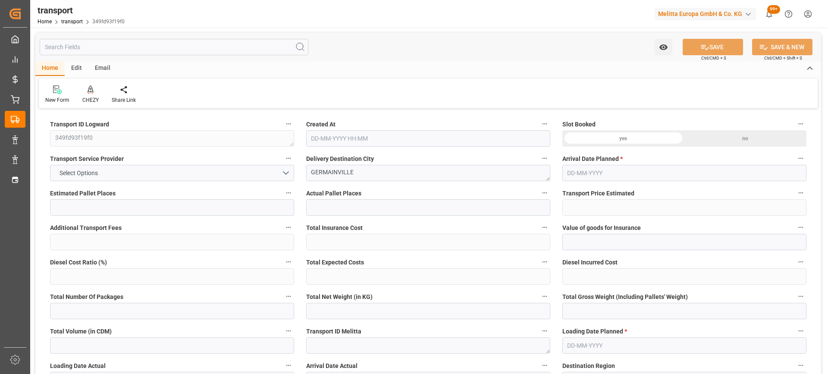
type input "156.2635"
type input "-5.4665"
type input "0"
type input "569.648"
type input "726.088"
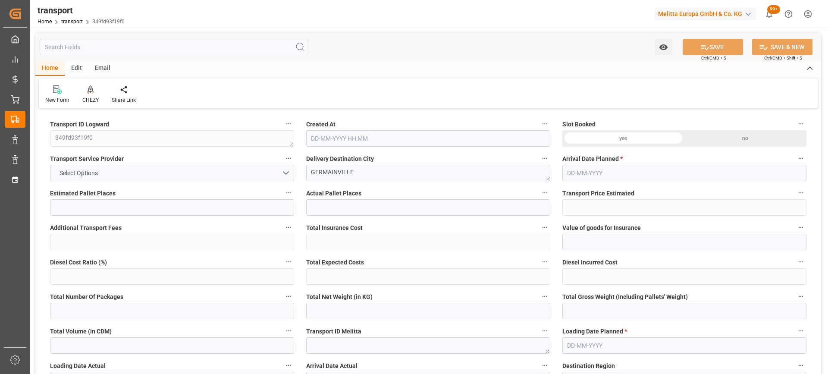
type input "1492.8"
type input "28"
type input "0"
type input "140"
type input "5"
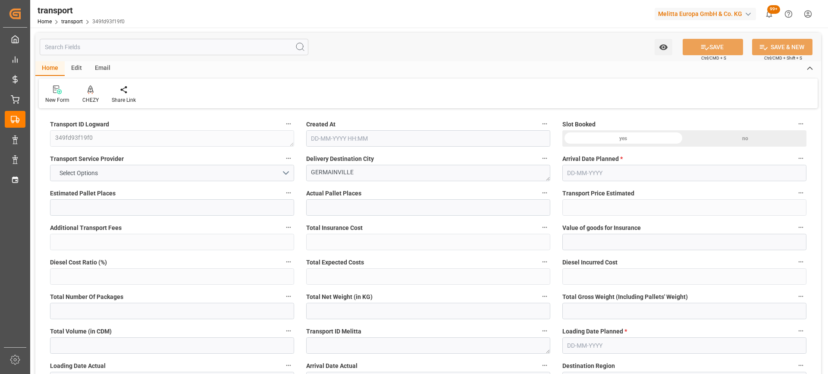
type input "101"
type input "611.088"
type input "0"
type input "4710.8598"
type input "0"
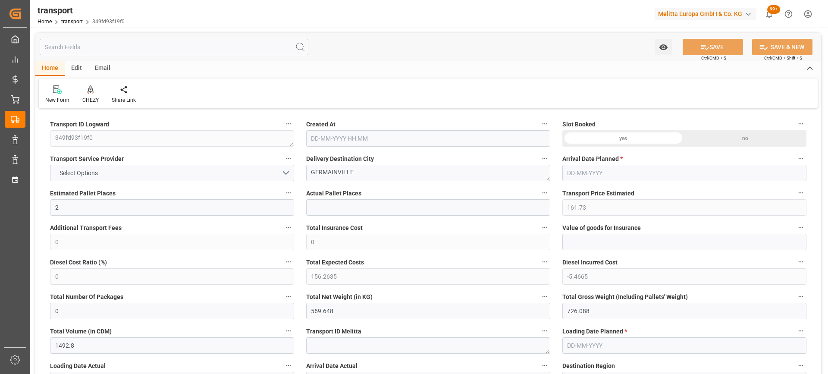
type input "0"
type input "21"
type input "35"
type input "[DATE] 11:25"
type input "[DATE]"
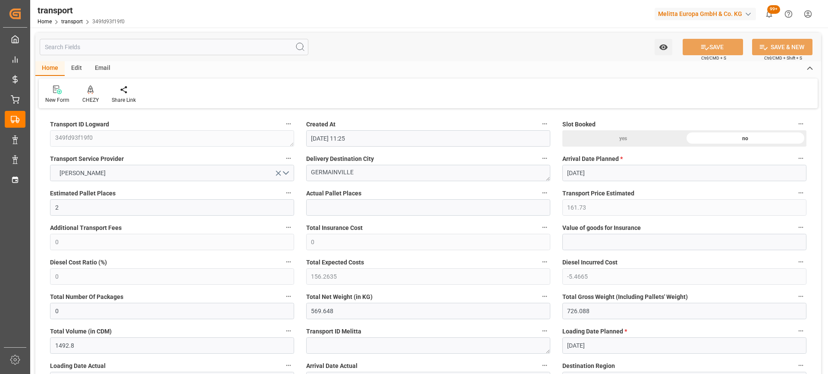
type input "[DATE]"
drag, startPoint x: 362, startPoint y: 173, endPoint x: 275, endPoint y: 173, distance: 87.1
click at [93, 91] on icon at bounding box center [91, 89] width 6 height 9
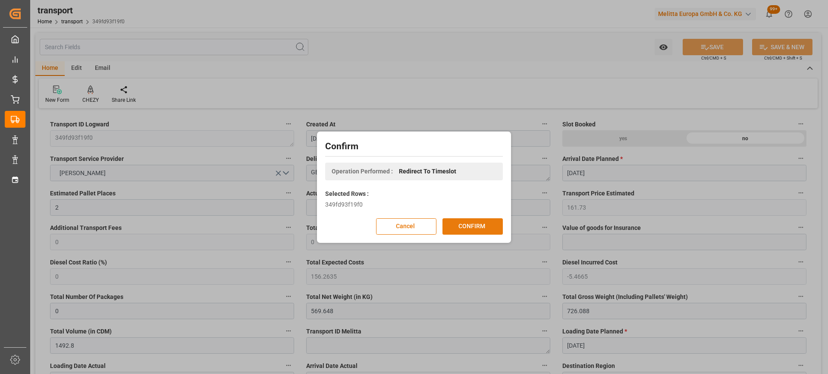
click at [458, 221] on button "CONFIRM" at bounding box center [472, 226] width 60 height 16
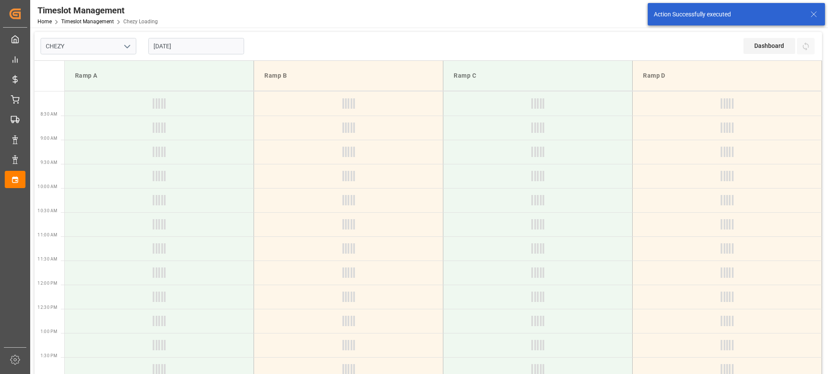
type input "Chezy Loading"
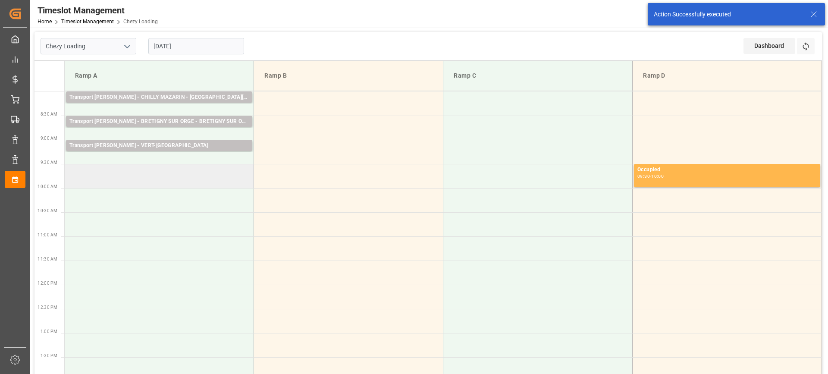
click at [152, 173] on td at bounding box center [159, 176] width 189 height 24
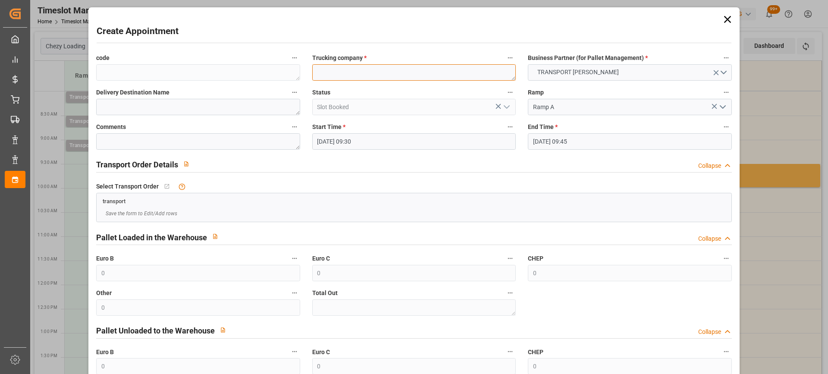
paste textarea "GERMAINVILLE"
type textarea "GERMAINVILLE"
paste textarea "GERMAINVILLE"
type textarea "GERMAINVILLE"
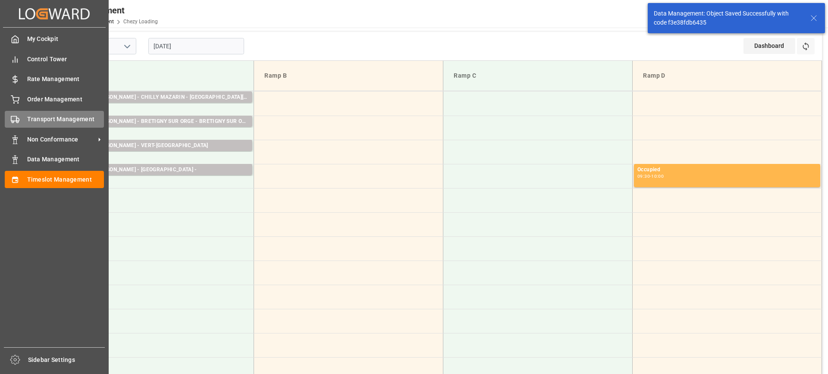
click at [38, 122] on span "Transport Management" at bounding box center [65, 119] width 77 height 9
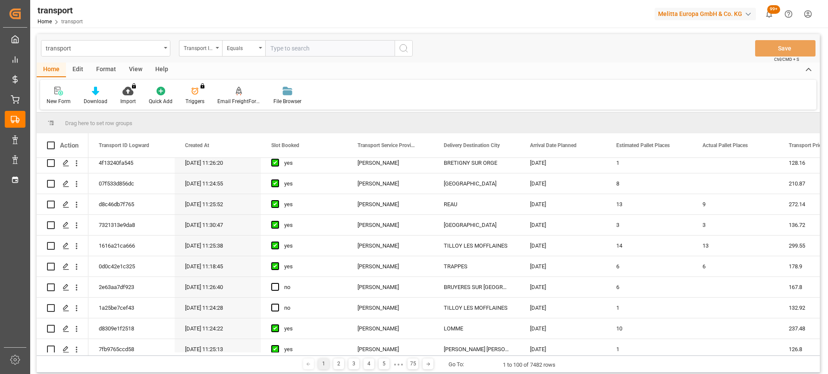
scroll to position [172, 0]
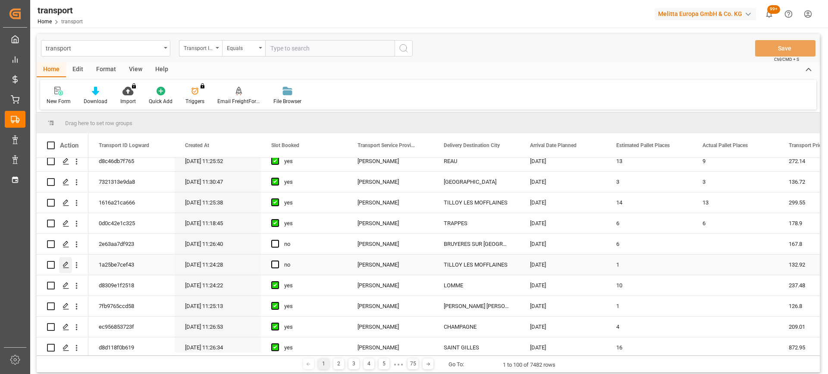
click at [63, 261] on icon "Press SPACE to select this row." at bounding box center [66, 264] width 7 height 7
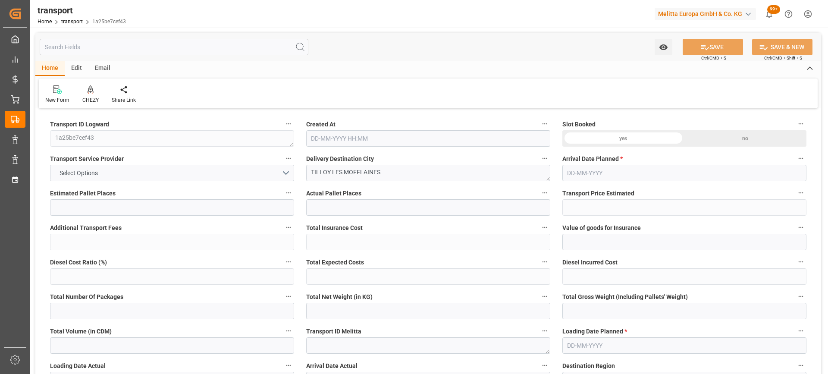
type input "1"
type input "132.92"
type input "0"
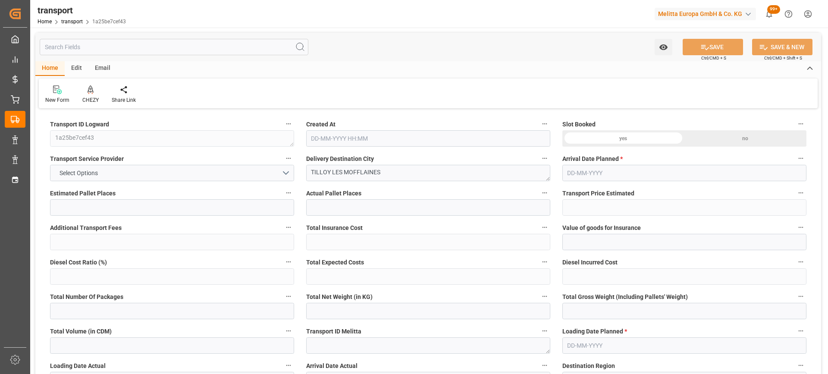
type input "128.4273"
type input "-4.4927"
type input "0"
type input "40.296"
type input "105.8"
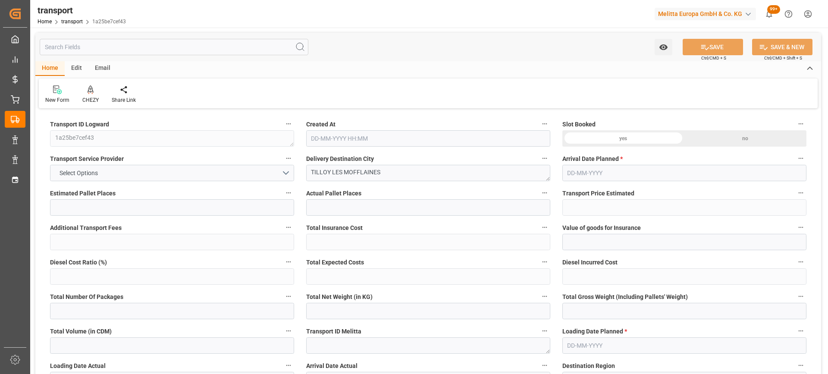
type input "392.472"
type input "62"
type input "0"
type input "23"
type input "1"
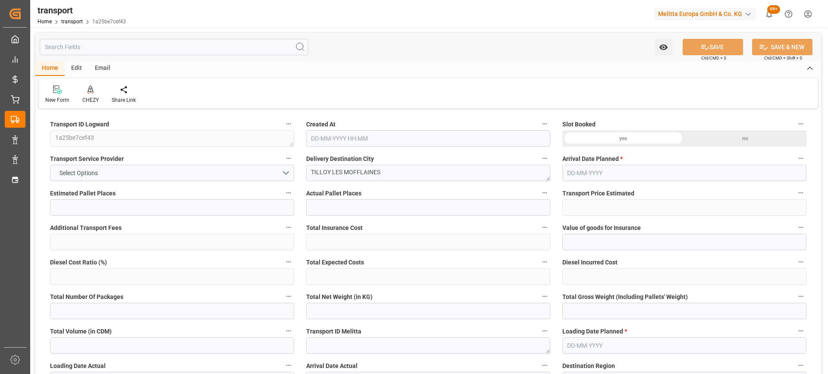
type input "101"
type input "82.8"
type input "0"
type input "4710.8598"
type input "0"
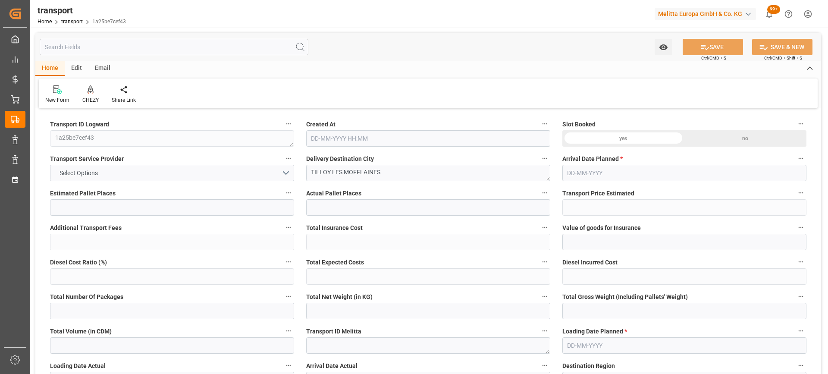
type input "0"
type input "21"
type input "35"
type input "05-09-2025 11:24"
type input "[DATE]"
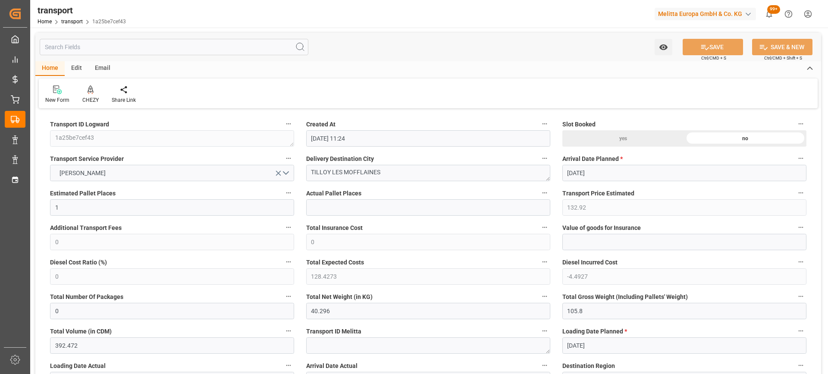
type input "10-09-2025"
drag, startPoint x: 398, startPoint y: 169, endPoint x: 304, endPoint y: 169, distance: 93.6
click at [304, 169] on div "Delivery Destination City TILLOY LES MOFFLAINES" at bounding box center [428, 167] width 256 height 34
click at [89, 93] on icon at bounding box center [91, 89] width 6 height 9
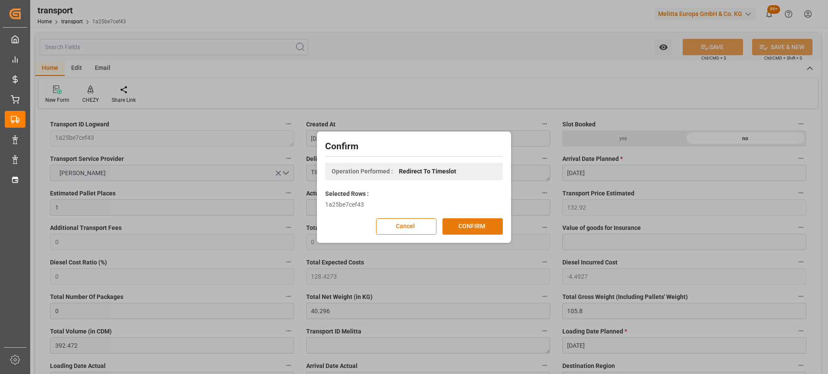
click at [467, 226] on button "CONFIRM" at bounding box center [472, 226] width 60 height 16
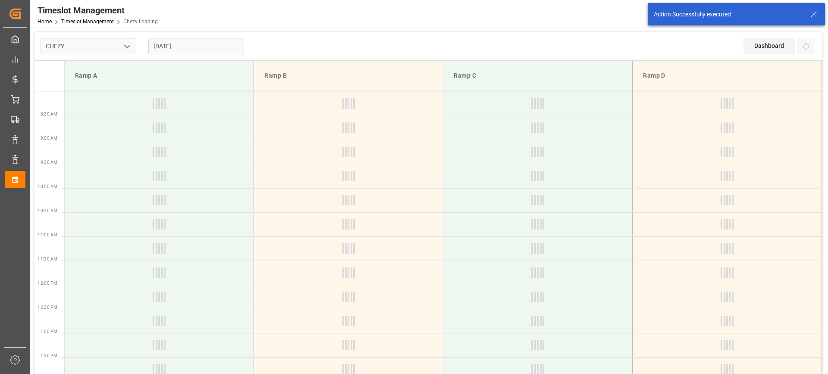
type input "Chezy Loading"
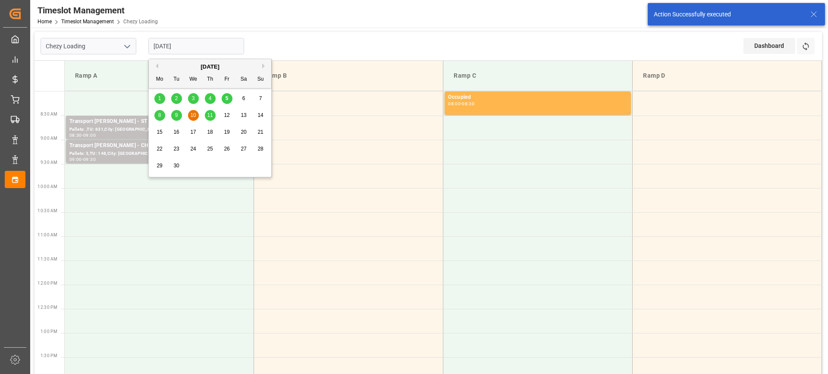
click at [174, 42] on input "[DATE]" at bounding box center [196, 46] width 96 height 16
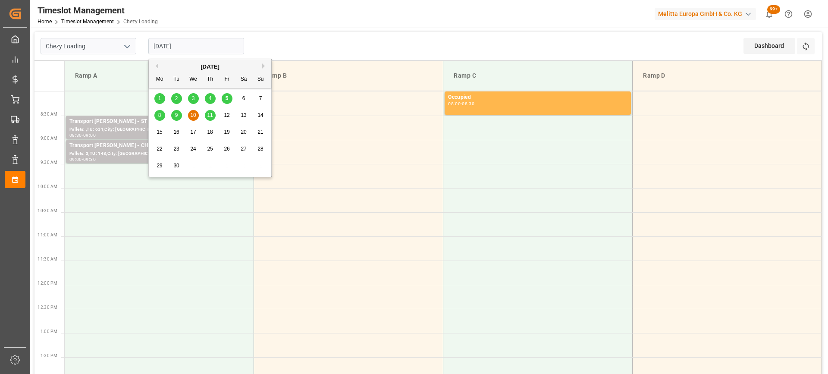
click at [176, 116] on span "9" at bounding box center [176, 115] width 3 height 6
type input "[DATE]"
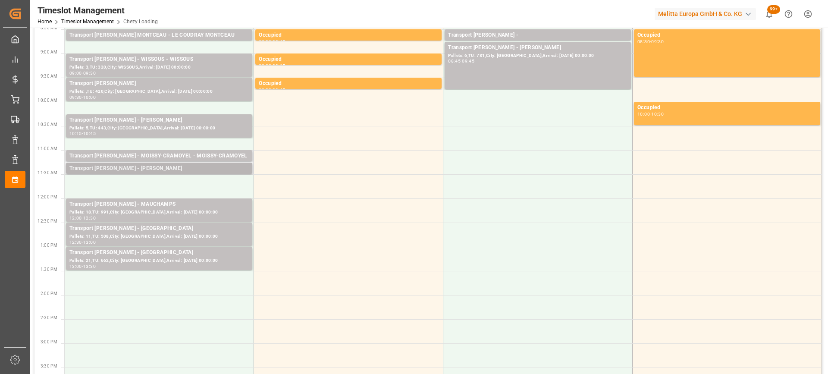
scroll to position [43, 0]
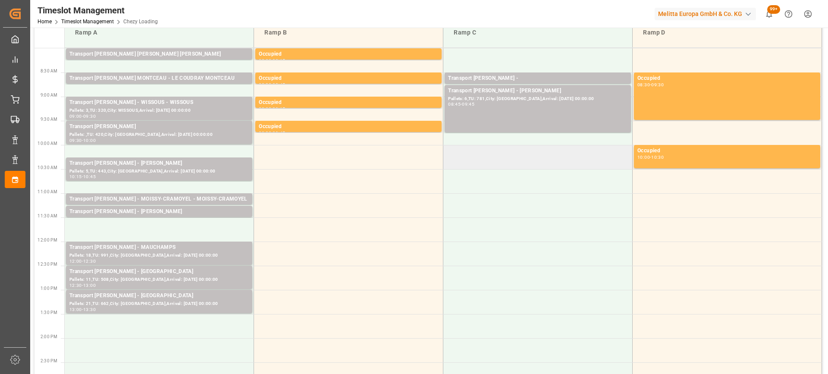
click at [506, 157] on td at bounding box center [537, 157] width 189 height 24
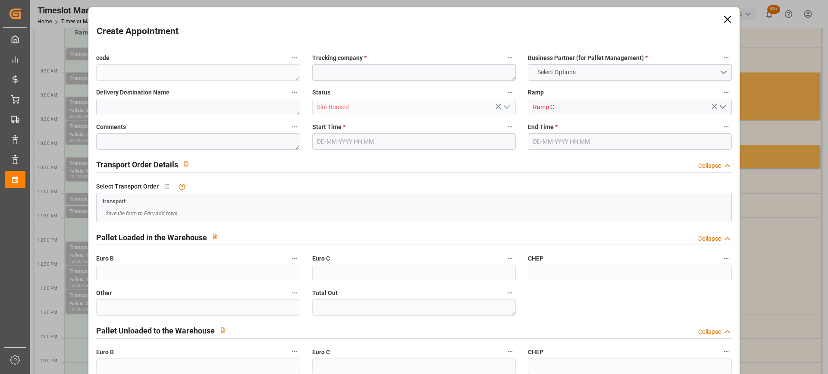
type input "0"
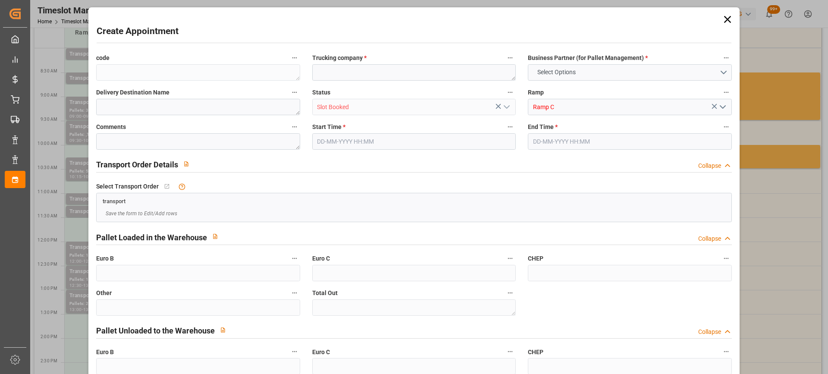
type input "0"
type input "09-09-2025 10:00"
type input "09-09-2025 10:15"
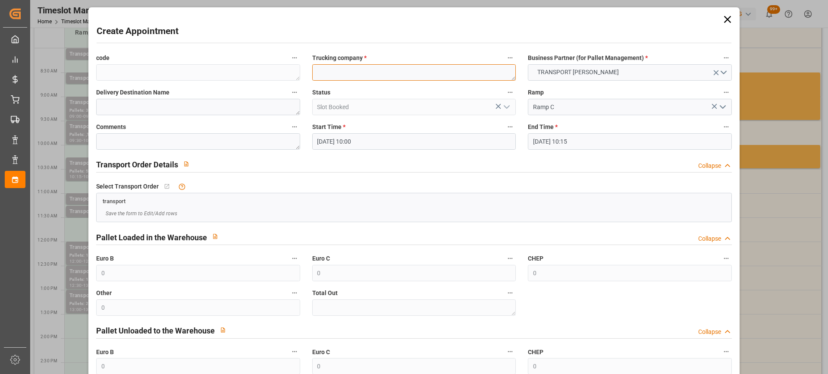
paste textarea "TILLOY LES MOFFLAINES"
type textarea "TILLOY LES MOFFLAINES"
paste textarea "TILLOY LES MOFFLAINES"
type textarea "TILLOY LES MOFFLAINES"
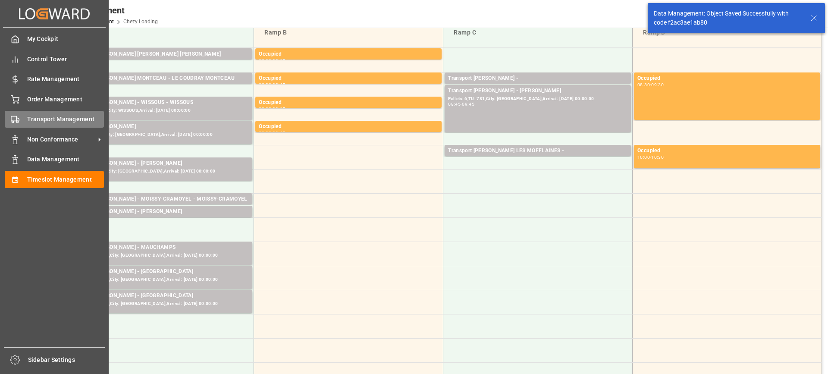
click at [59, 119] on span "Transport Management" at bounding box center [65, 119] width 77 height 9
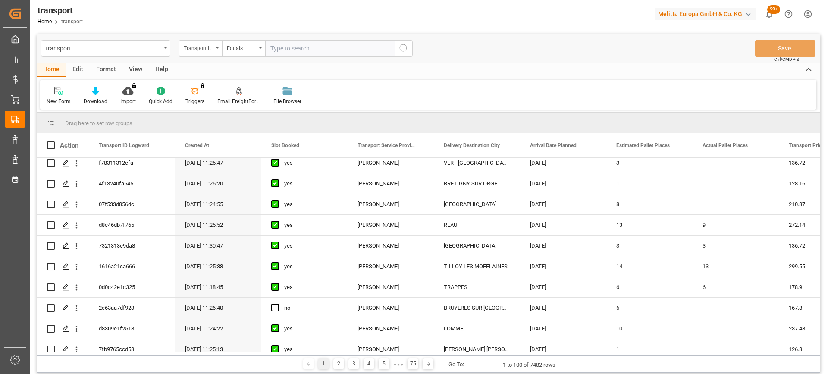
scroll to position [216, 0]
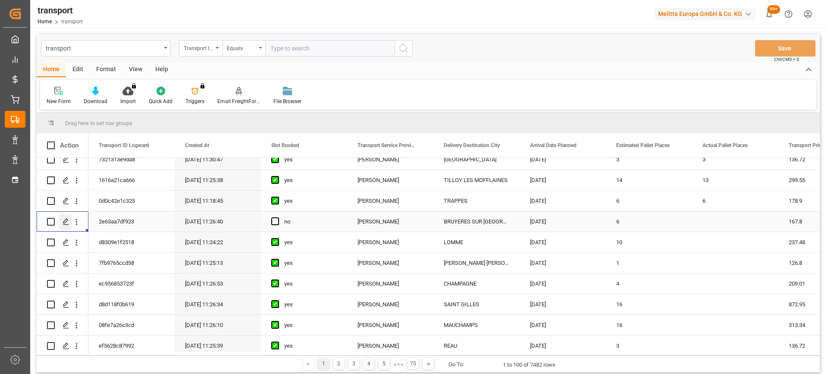
click at [64, 221] on polygon "Press SPACE to select this row." at bounding box center [65, 221] width 4 height 4
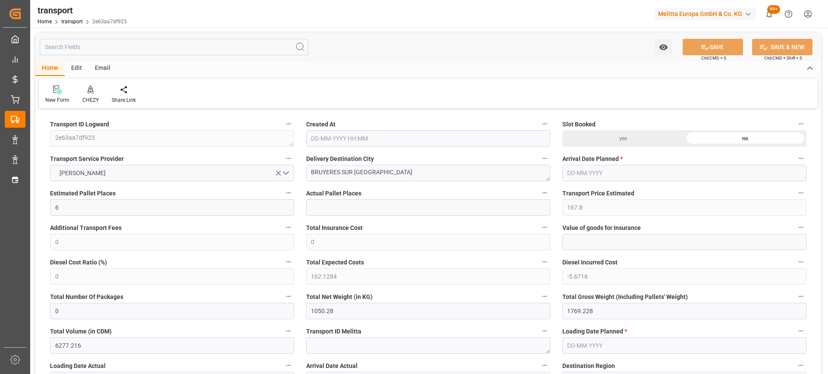
type input "6"
type input "167.8"
type input "0"
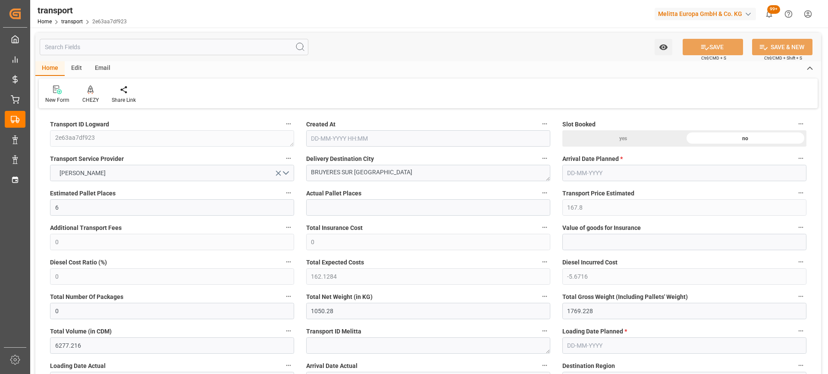
type input "162.1284"
type input "-5.6716"
type input "0"
type input "1050.28"
type input "1769.228"
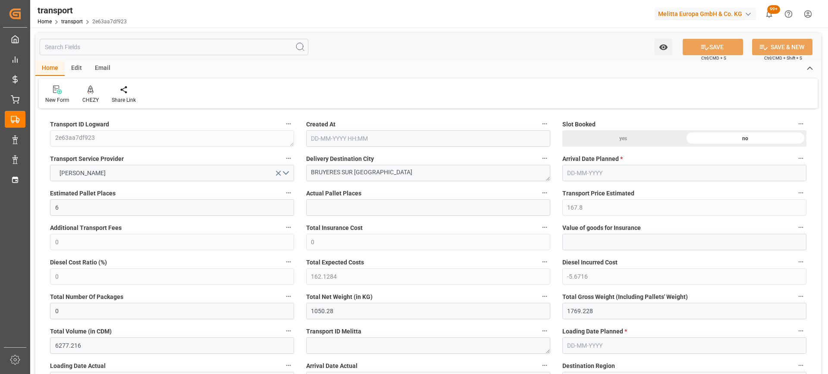
type input "6277.216"
type input "95"
type input "2"
type input "516"
type input "17"
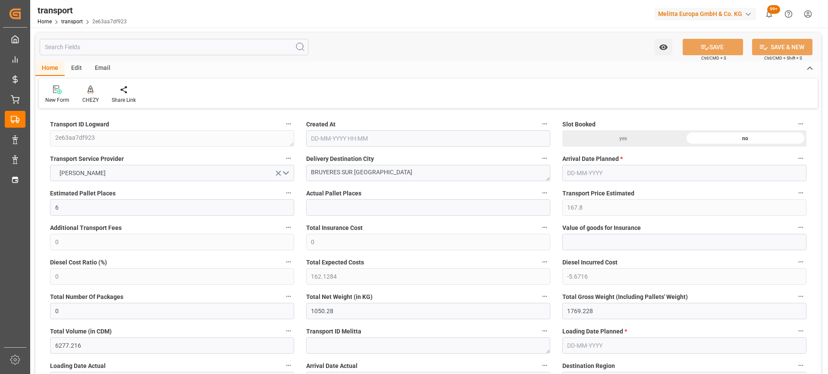
type input "101"
type input "1345.679"
type input "0"
type input "4710.8598"
type input "0"
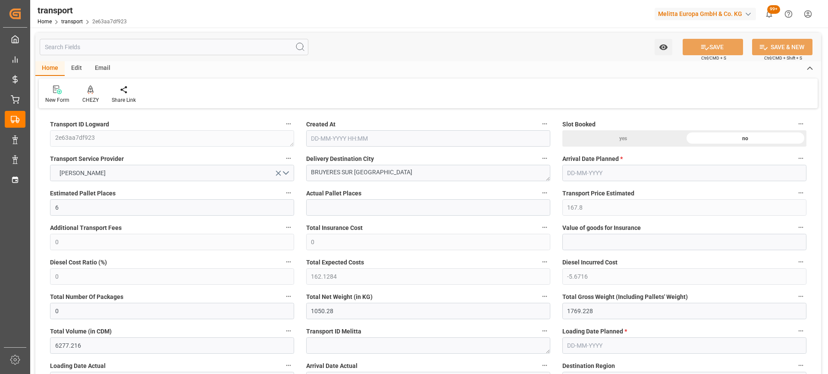
type input "0"
type input "21"
type input "35"
type input "05-09-2025 11:26"
type input "12-09-2025"
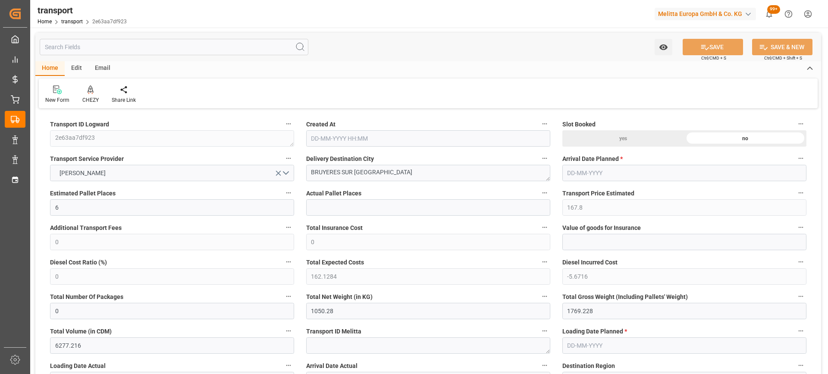
type input "[DATE]"
drag, startPoint x: 375, startPoint y: 172, endPoint x: 289, endPoint y: 175, distance: 85.9
click at [93, 89] on div at bounding box center [90, 89] width 16 height 9
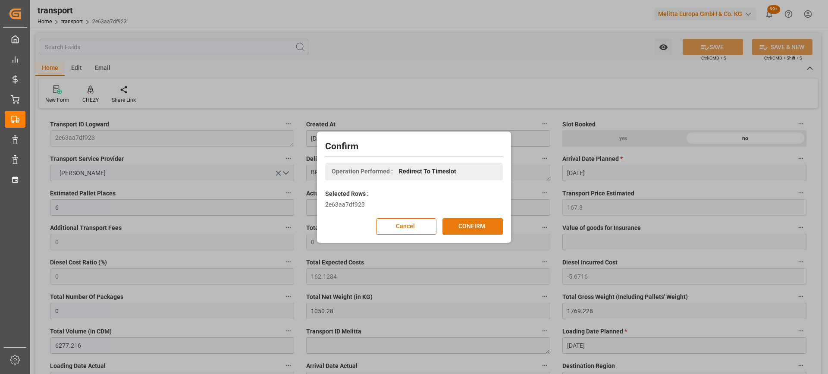
click at [461, 222] on button "CONFIRM" at bounding box center [472, 226] width 60 height 16
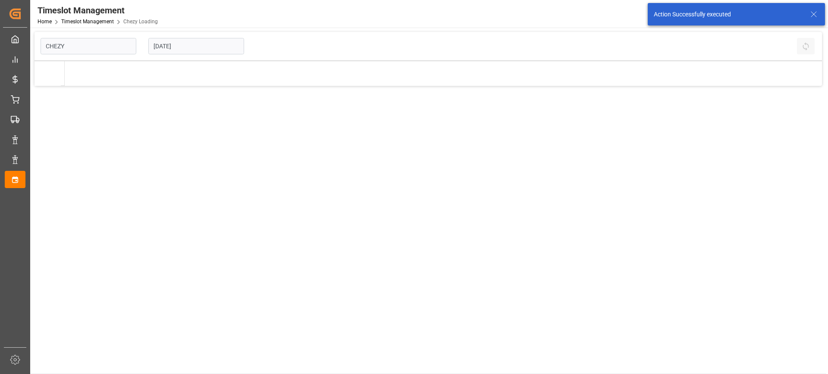
type input "Chezy Loading"
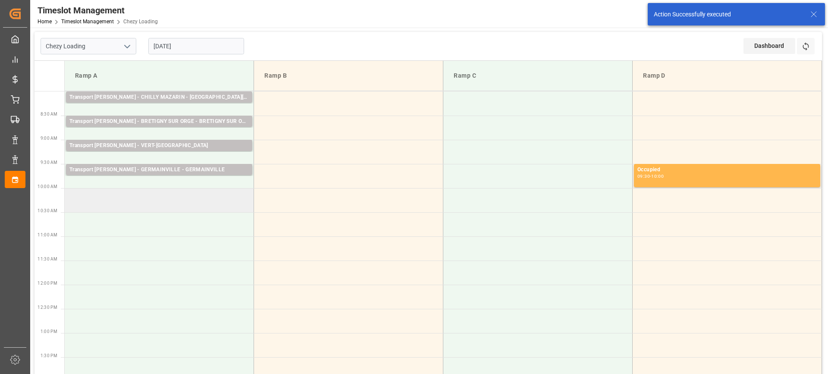
click at [144, 195] on td at bounding box center [159, 200] width 189 height 24
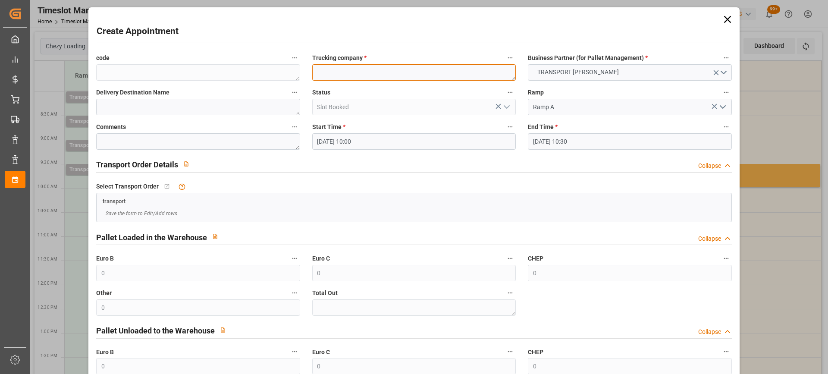
paste textarea "BRUYERES SUR [GEOGRAPHIC_DATA]"
type textarea "BRUYERES SUR [GEOGRAPHIC_DATA]"
paste textarea "BRUYERES SUR [GEOGRAPHIC_DATA]"
type textarea "BRUYERES SUR [GEOGRAPHIC_DATA]"
